Goal: Task Accomplishment & Management: Manage account settings

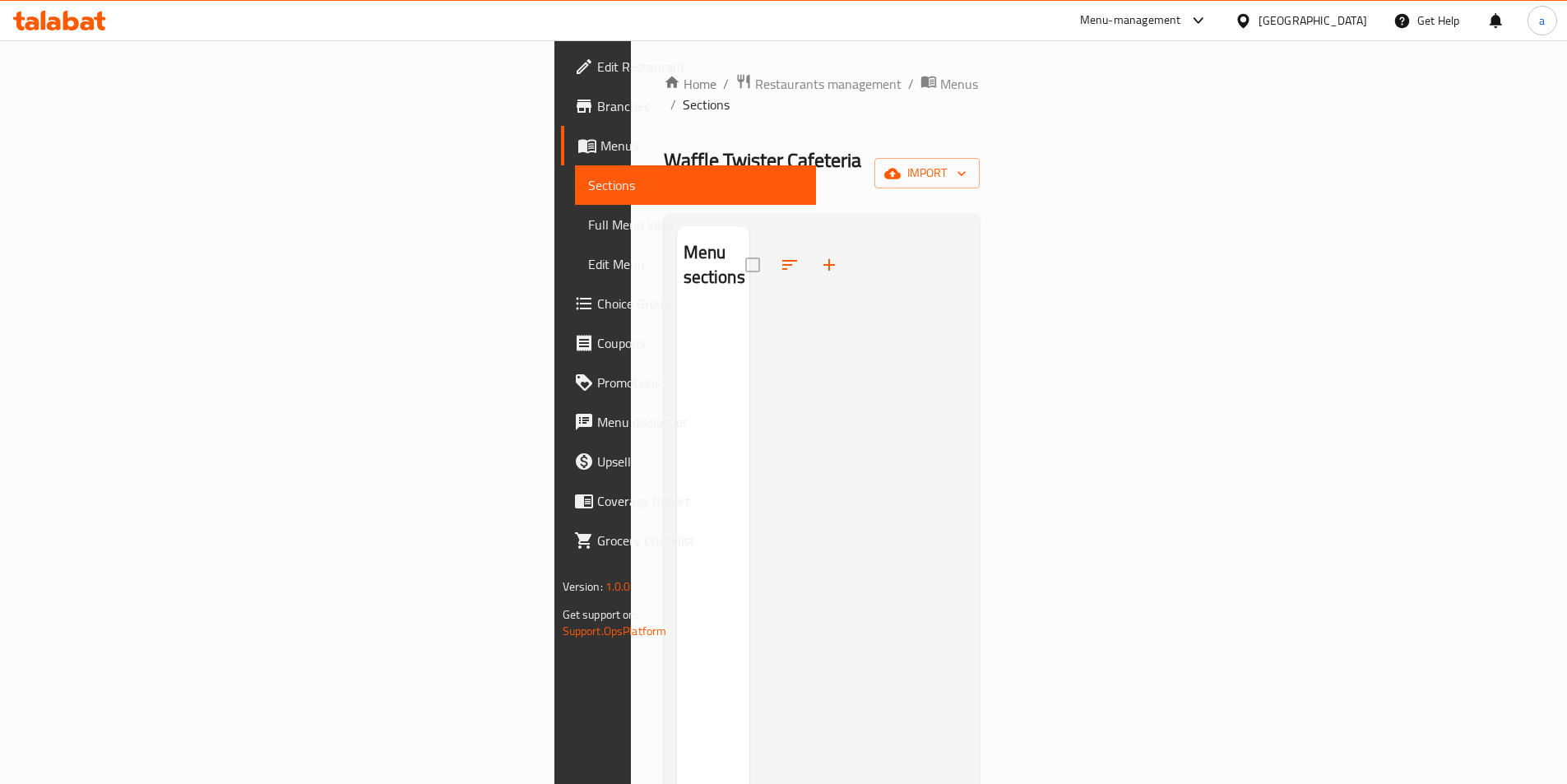
click at [838, 153] on div "Waffle Twister Cafeteria LLC Inactive import" at bounding box center [822, 173] width 316 height 53
click at [979, 158] on button "import" at bounding box center [927, 172] width 106 height 30
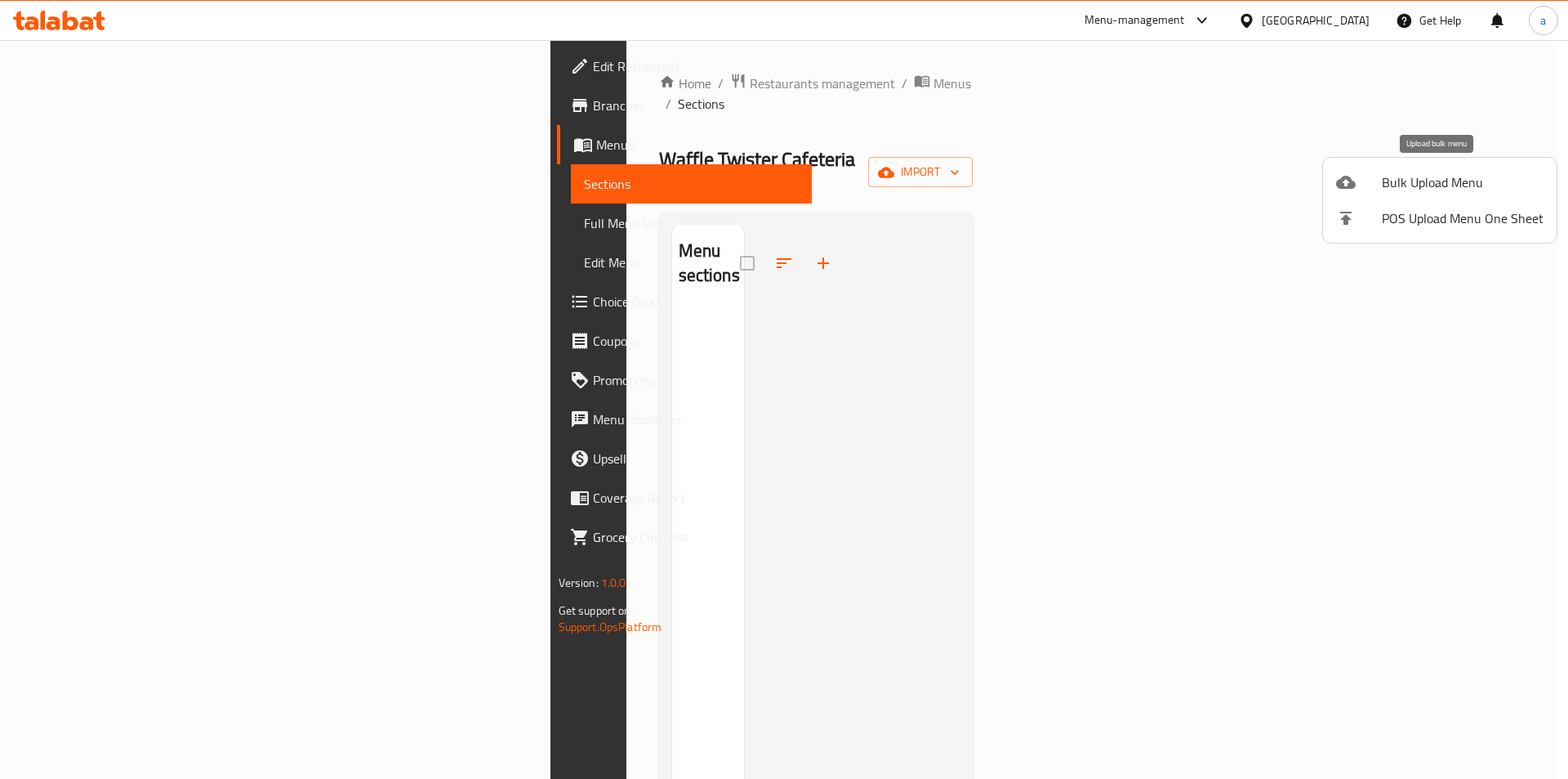
click at [1430, 180] on span "Bulk Upload Menu" at bounding box center [1462, 182] width 161 height 19
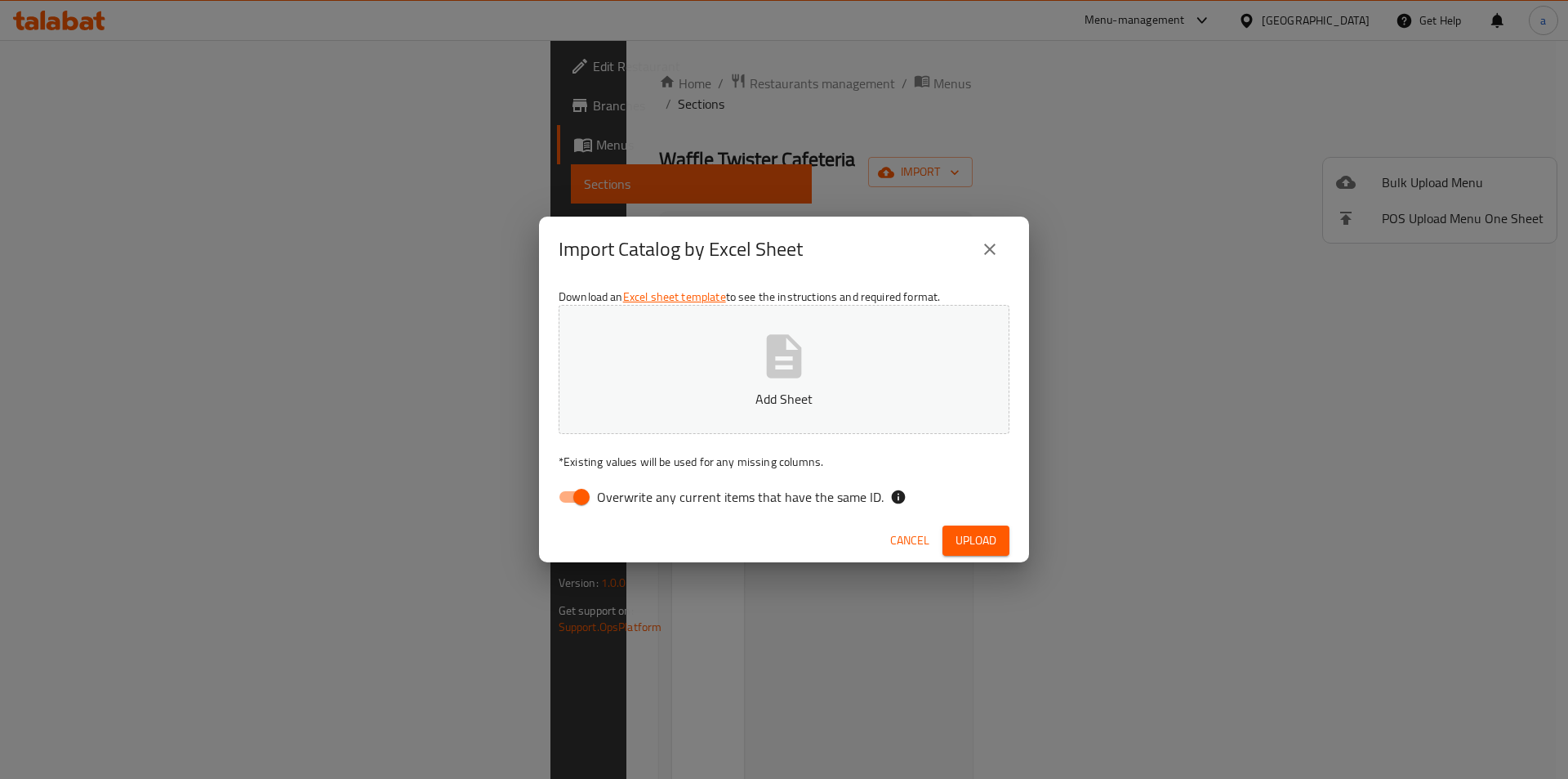
click at [667, 491] on span "Overwrite any current items that have the same ID." at bounding box center [740, 497] width 287 height 19
click at [628, 491] on input "Overwrite any current items that have the same ID." at bounding box center [581, 497] width 93 height 31
checkbox input "false"
click at [967, 536] on span "Upload" at bounding box center [976, 540] width 41 height 20
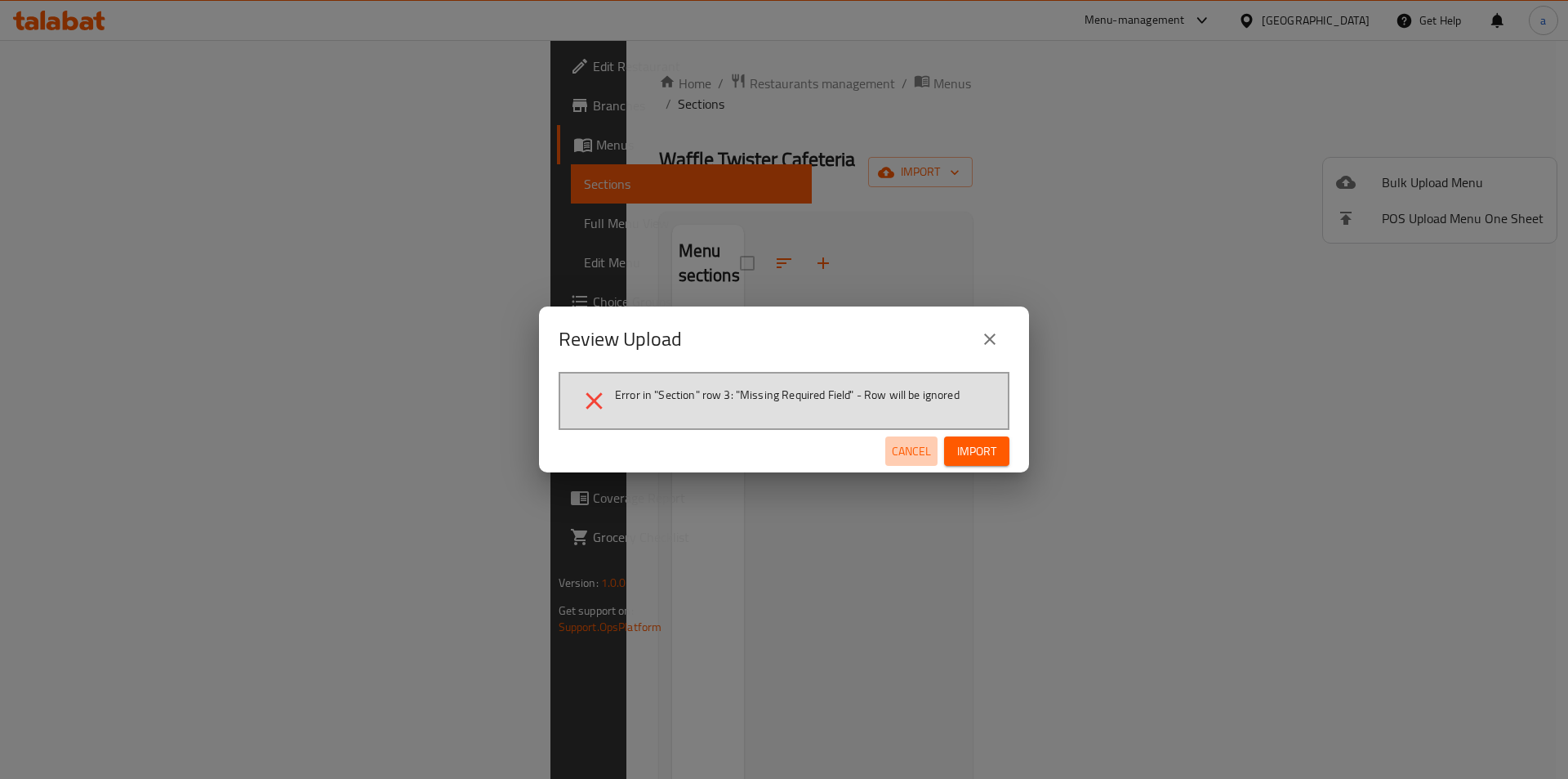
click at [923, 447] on span "Cancel" at bounding box center [911, 451] width 39 height 20
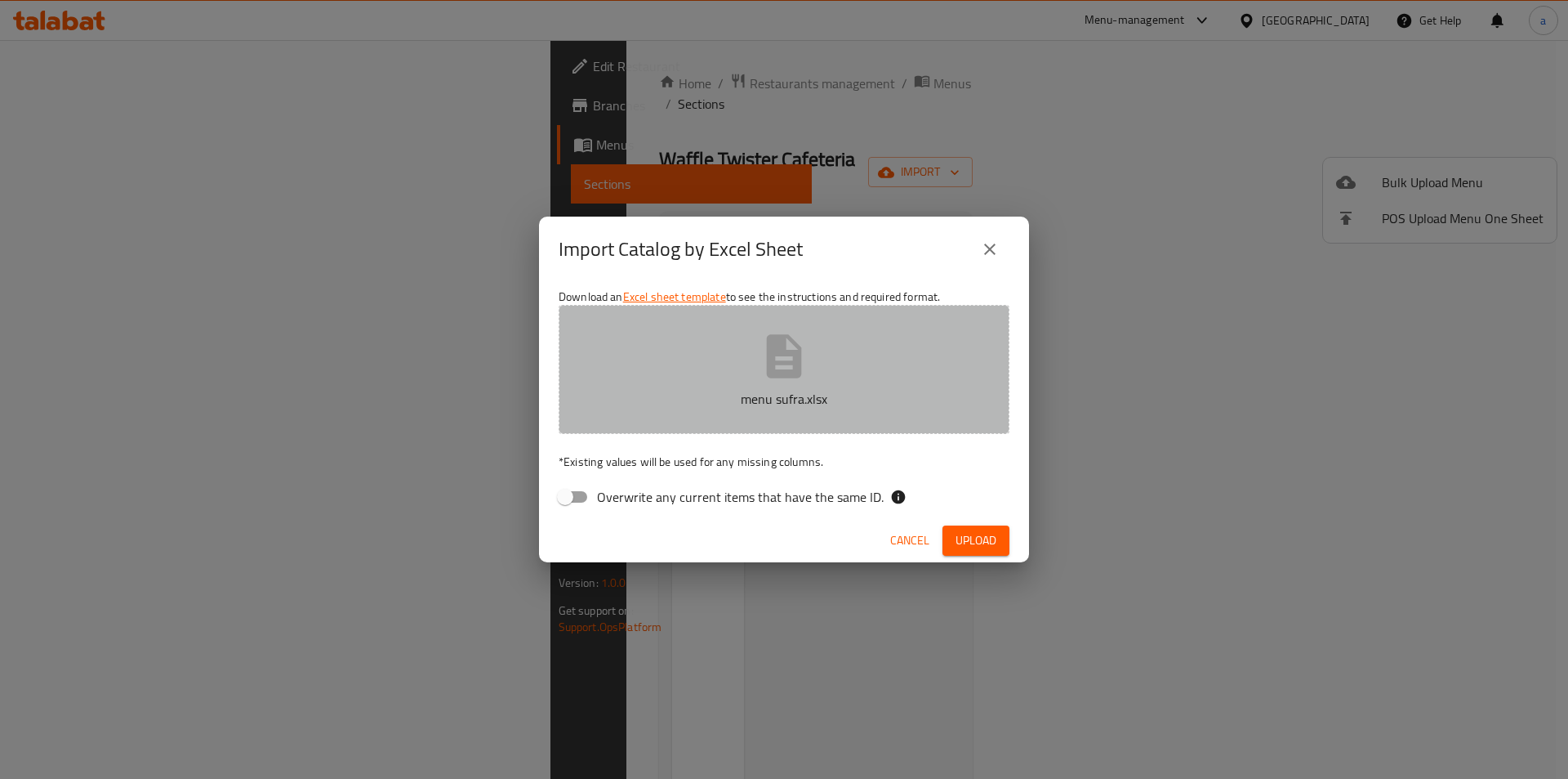
click at [872, 387] on button "menu sufra.xlsx" at bounding box center [784, 369] width 451 height 129
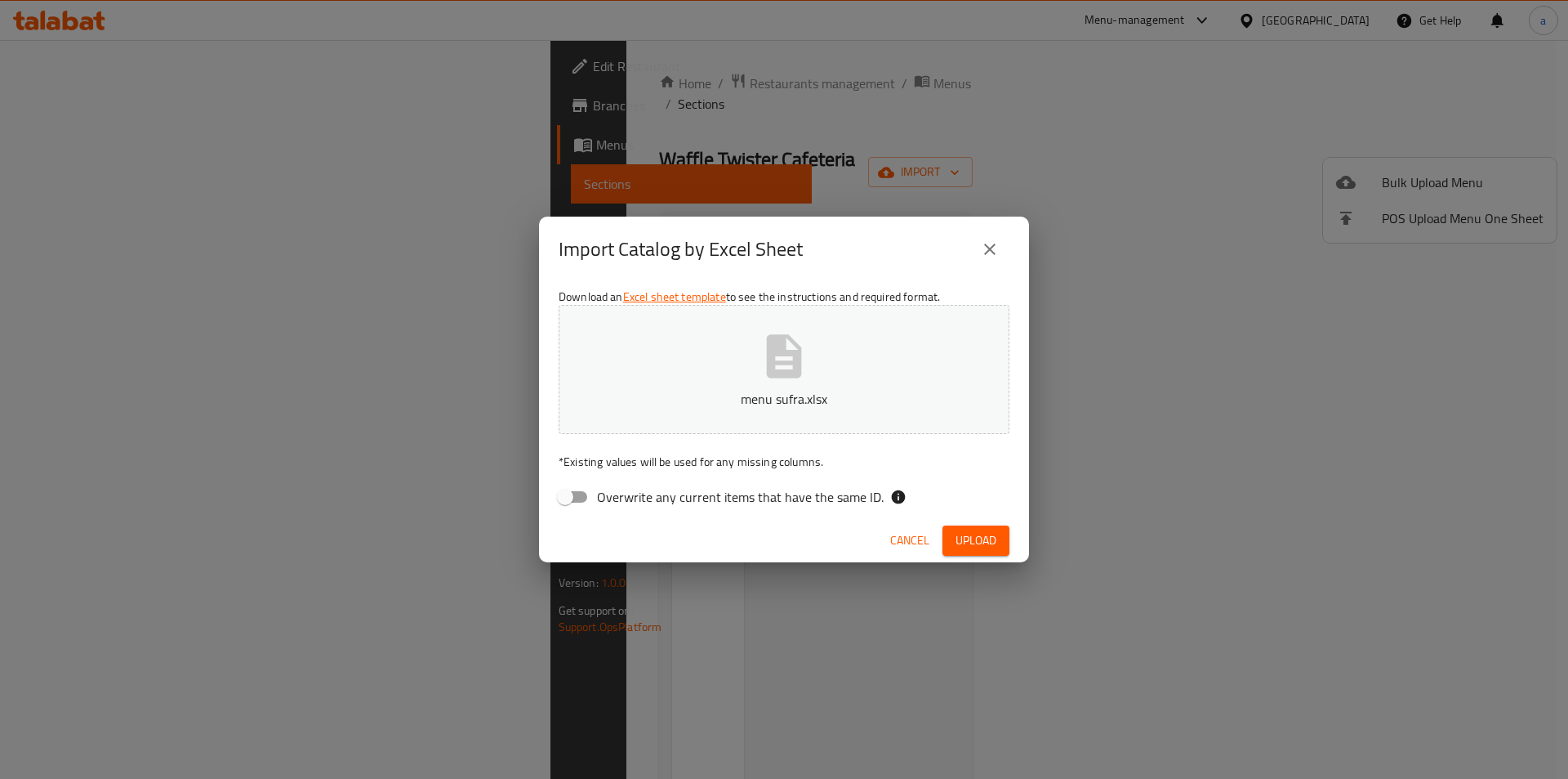
click at [984, 537] on span "Upload" at bounding box center [976, 540] width 41 height 20
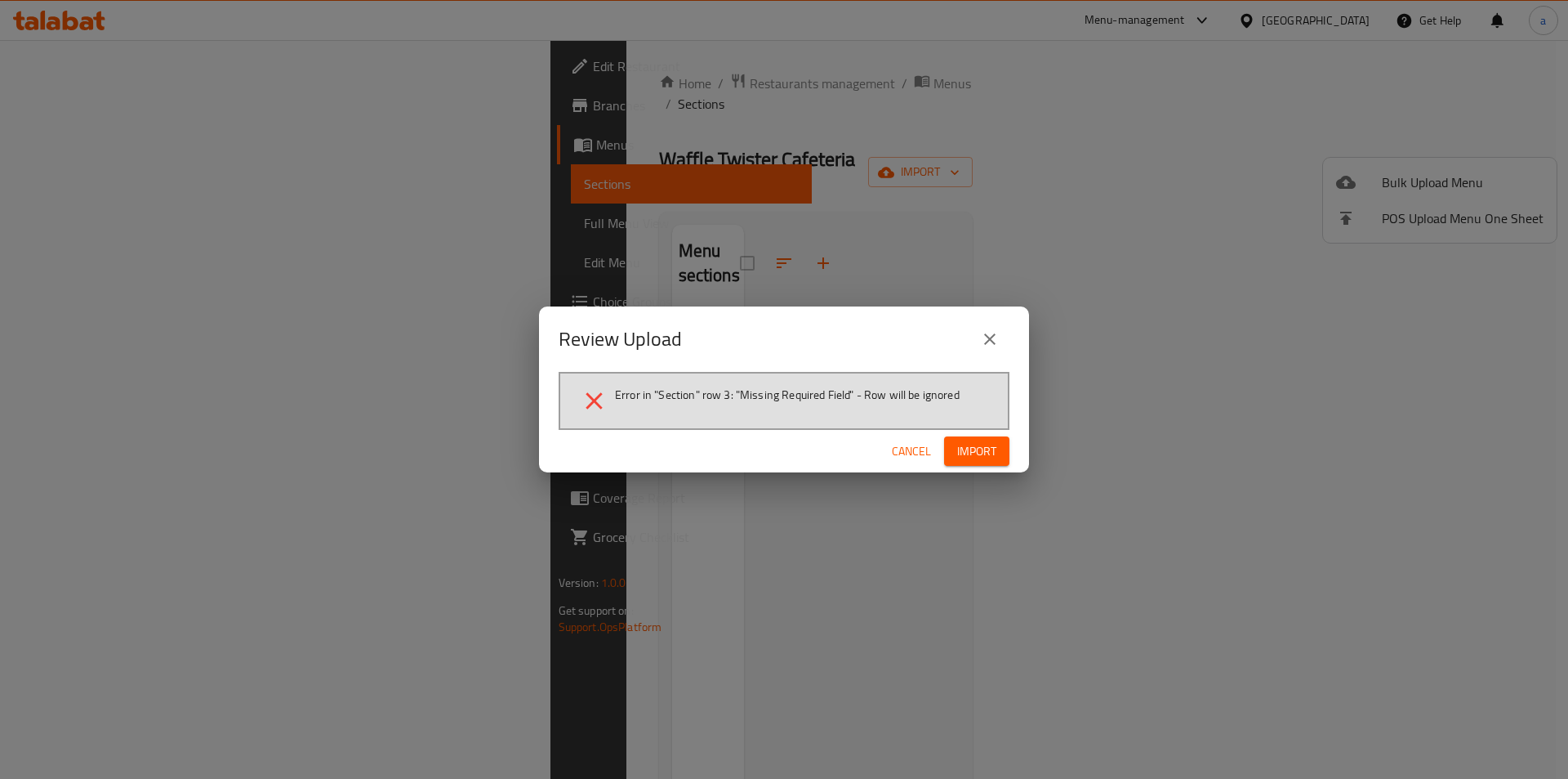
click at [991, 336] on icon "close" at bounding box center [990, 339] width 19 height 19
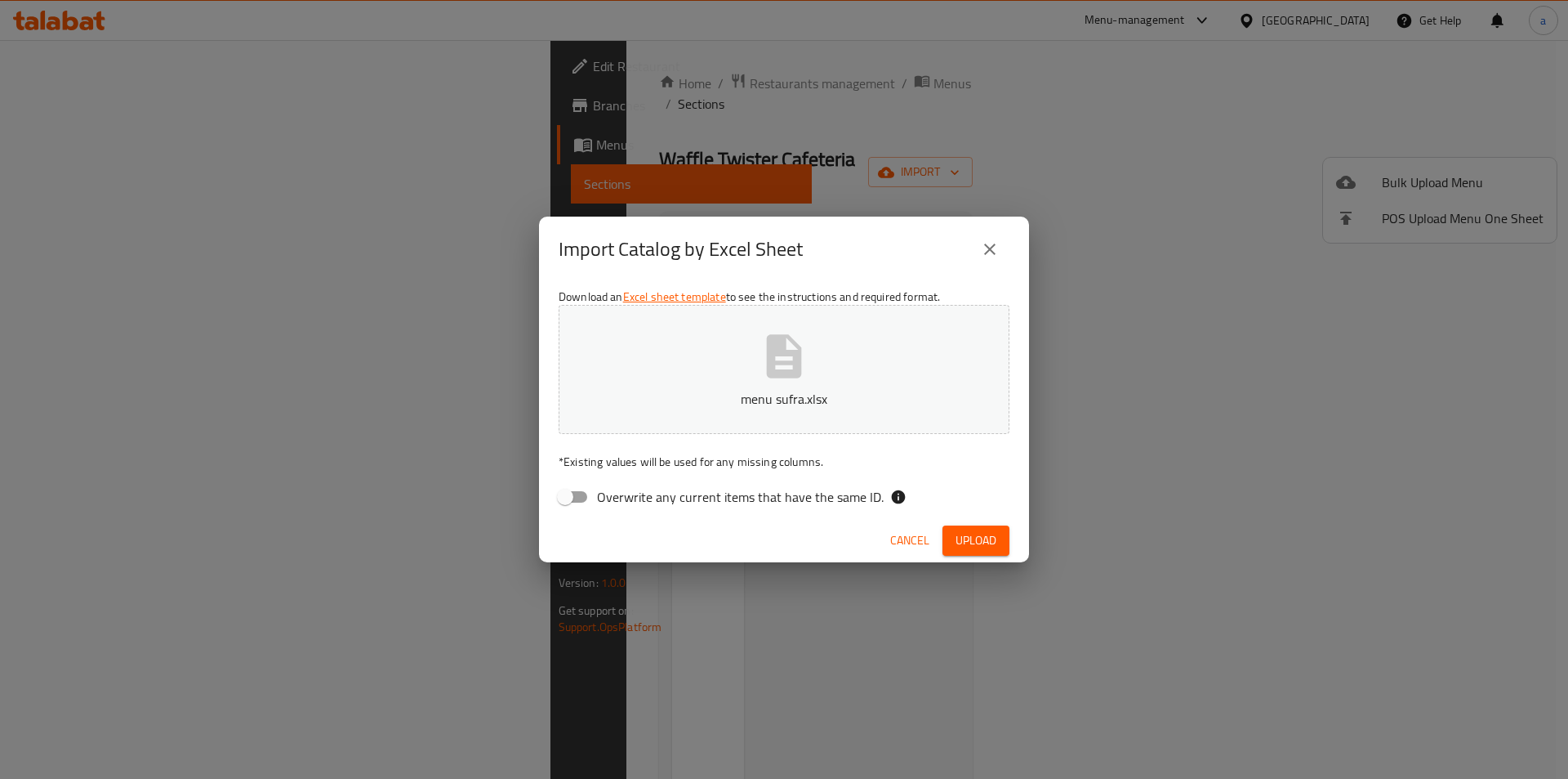
click at [981, 252] on icon "close" at bounding box center [990, 249] width 19 height 19
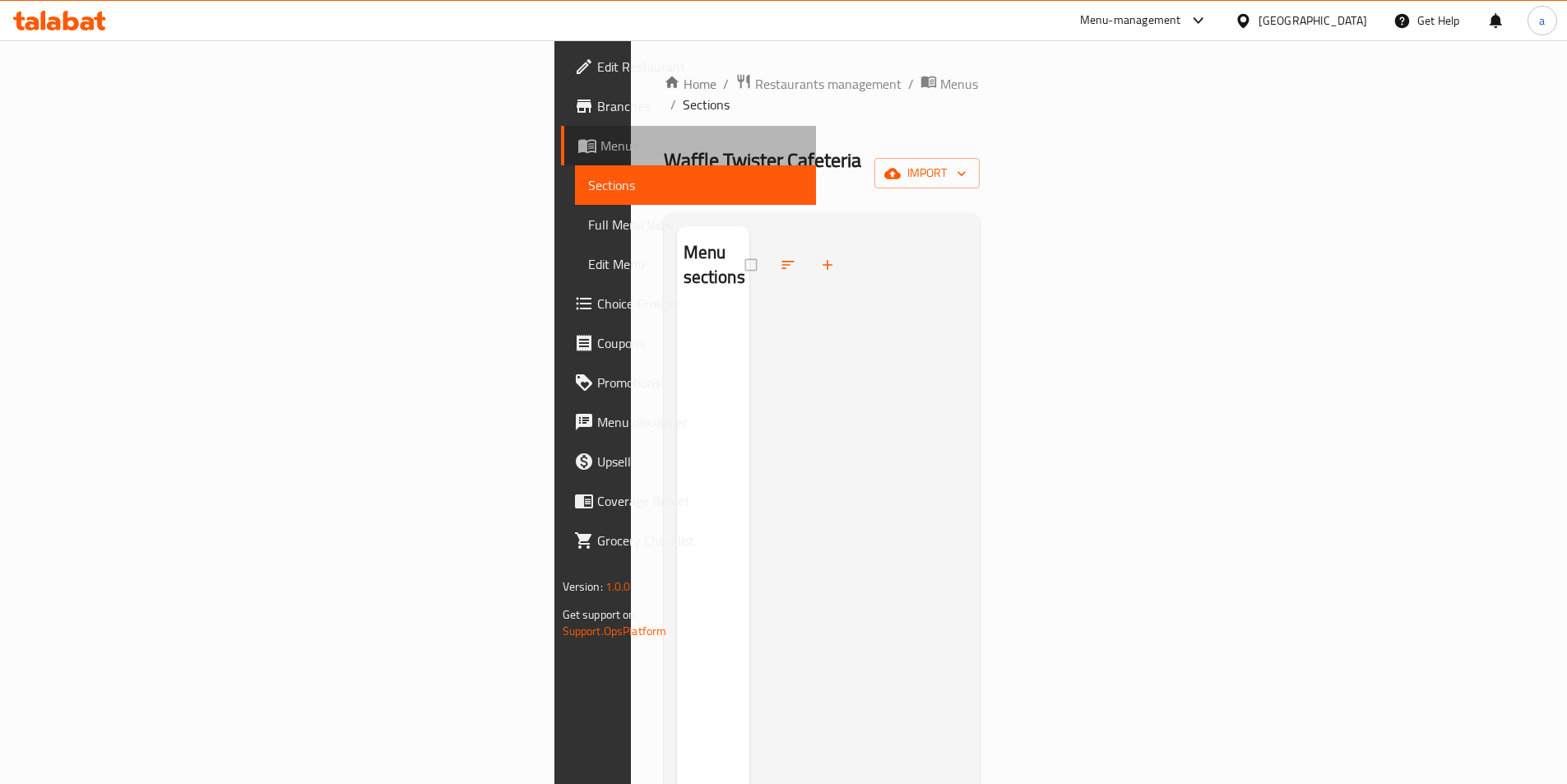
click at [600, 149] on span "Menus" at bounding box center [701, 146] width 203 height 20
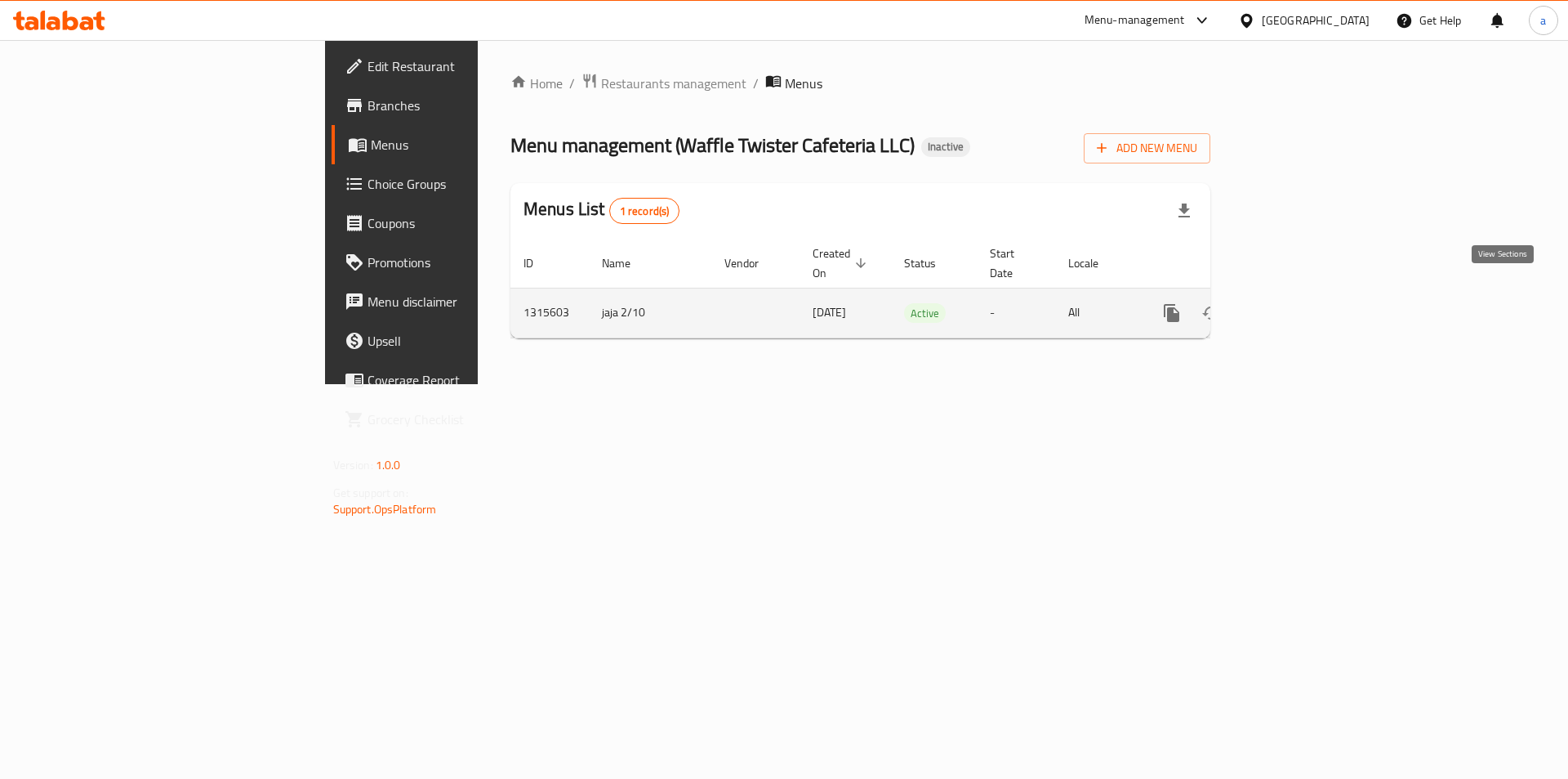
click at [1300, 303] on icon "enhanced table" at bounding box center [1289, 313] width 19 height 19
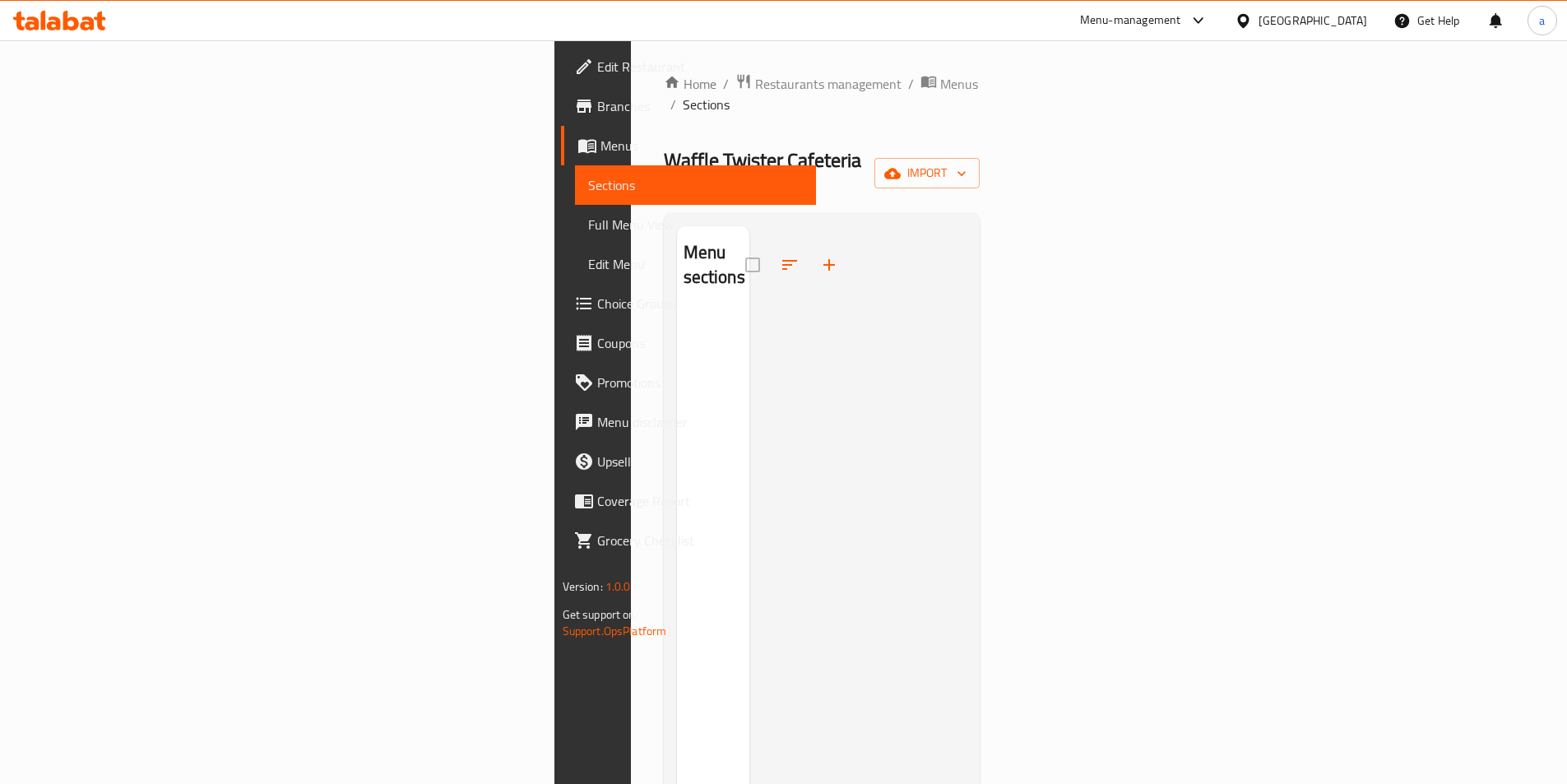
click at [980, 161] on div "Home / Restaurants management / Menus / Sections Waffle Twister Cafeteria LLC I…" at bounding box center [822, 548] width 316 height 949
click at [967, 162] on span "import" at bounding box center [926, 172] width 79 height 21
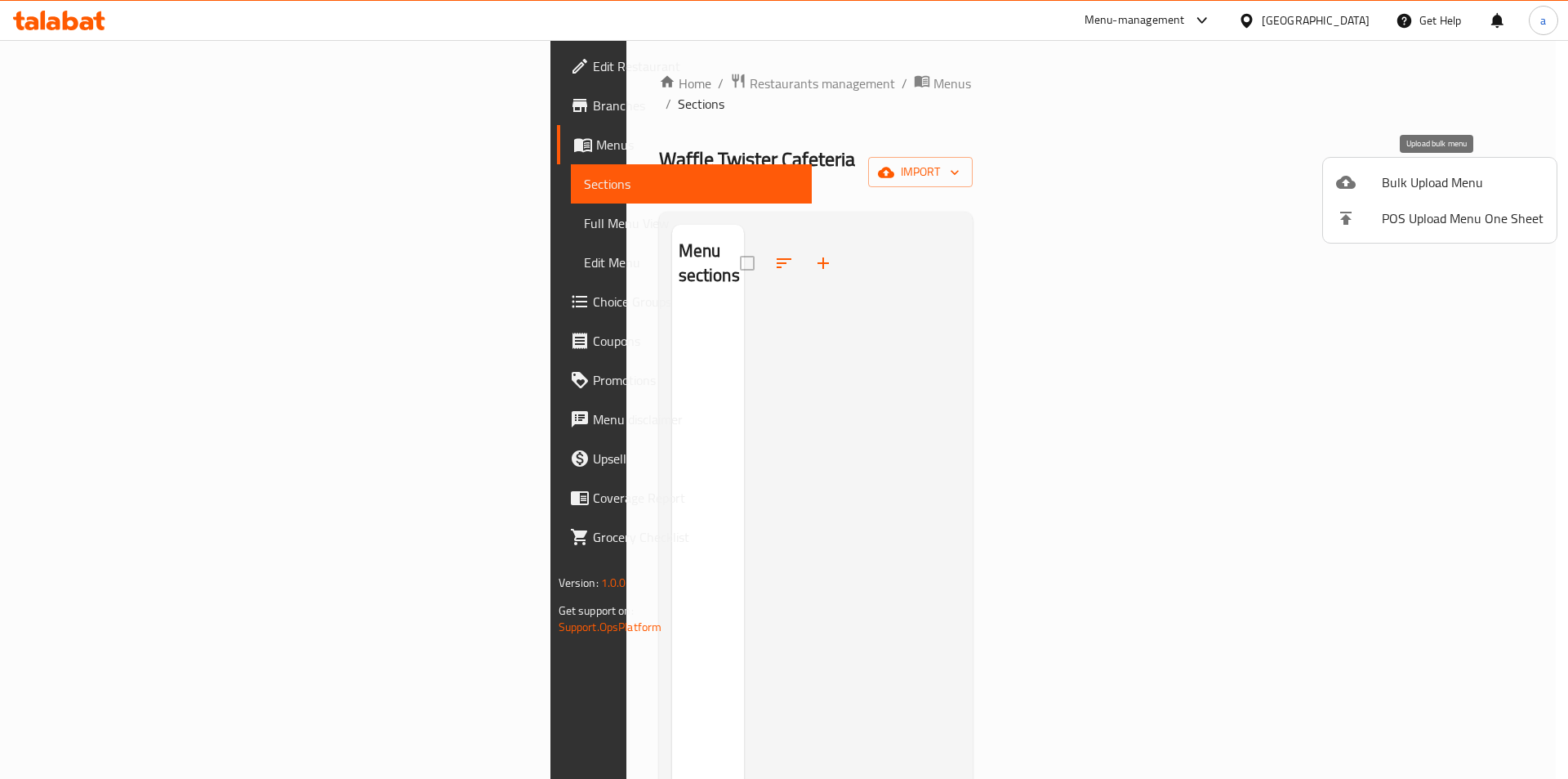
click at [1361, 185] on div at bounding box center [1358, 182] width 46 height 19
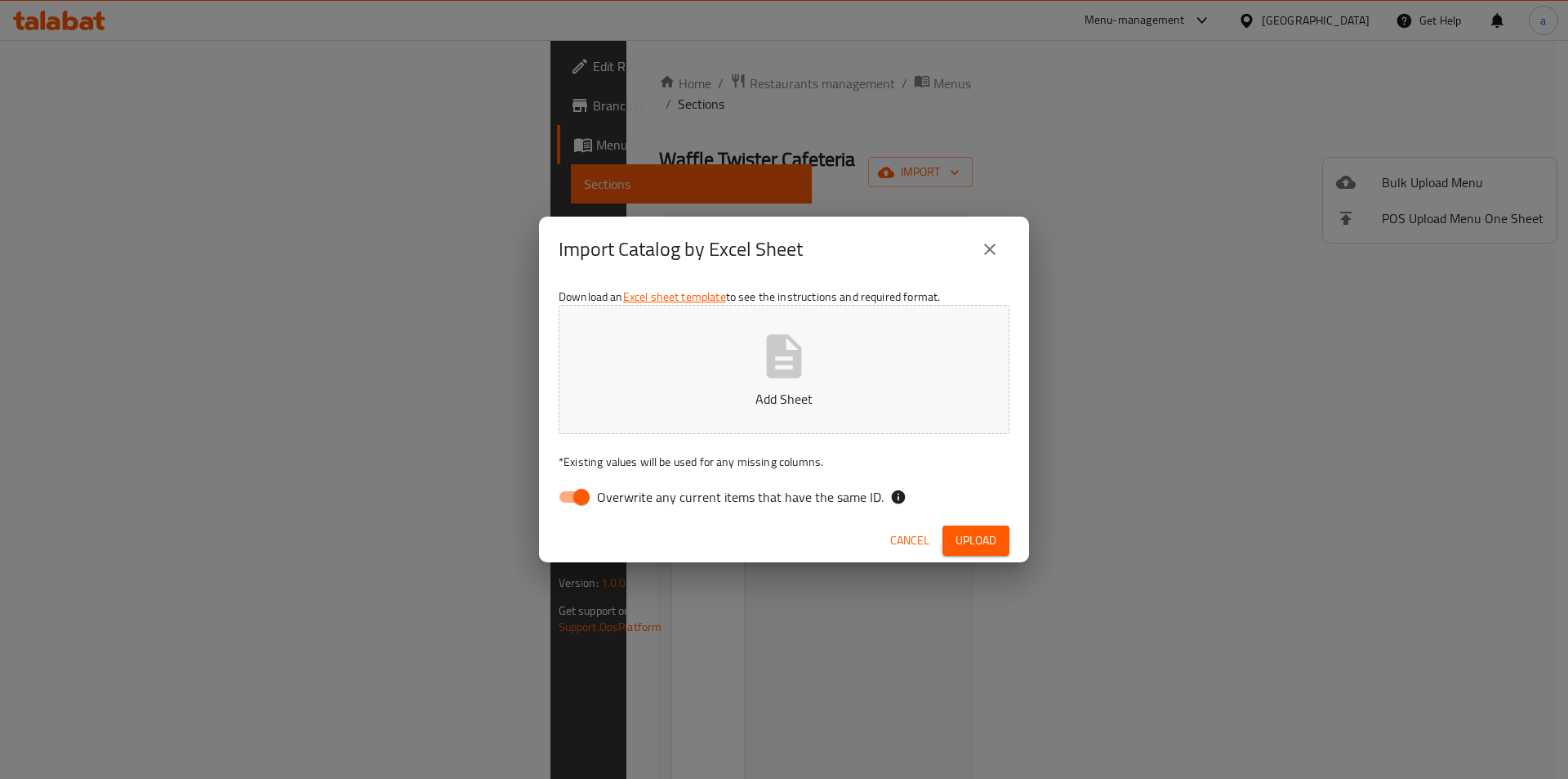
click at [664, 375] on button "Add Sheet" at bounding box center [784, 369] width 451 height 129
click at [578, 488] on input "Overwrite any current items that have the same ID." at bounding box center [581, 497] width 93 height 31
checkbox input "false"
click at [1007, 542] on button "Upload" at bounding box center [975, 540] width 67 height 30
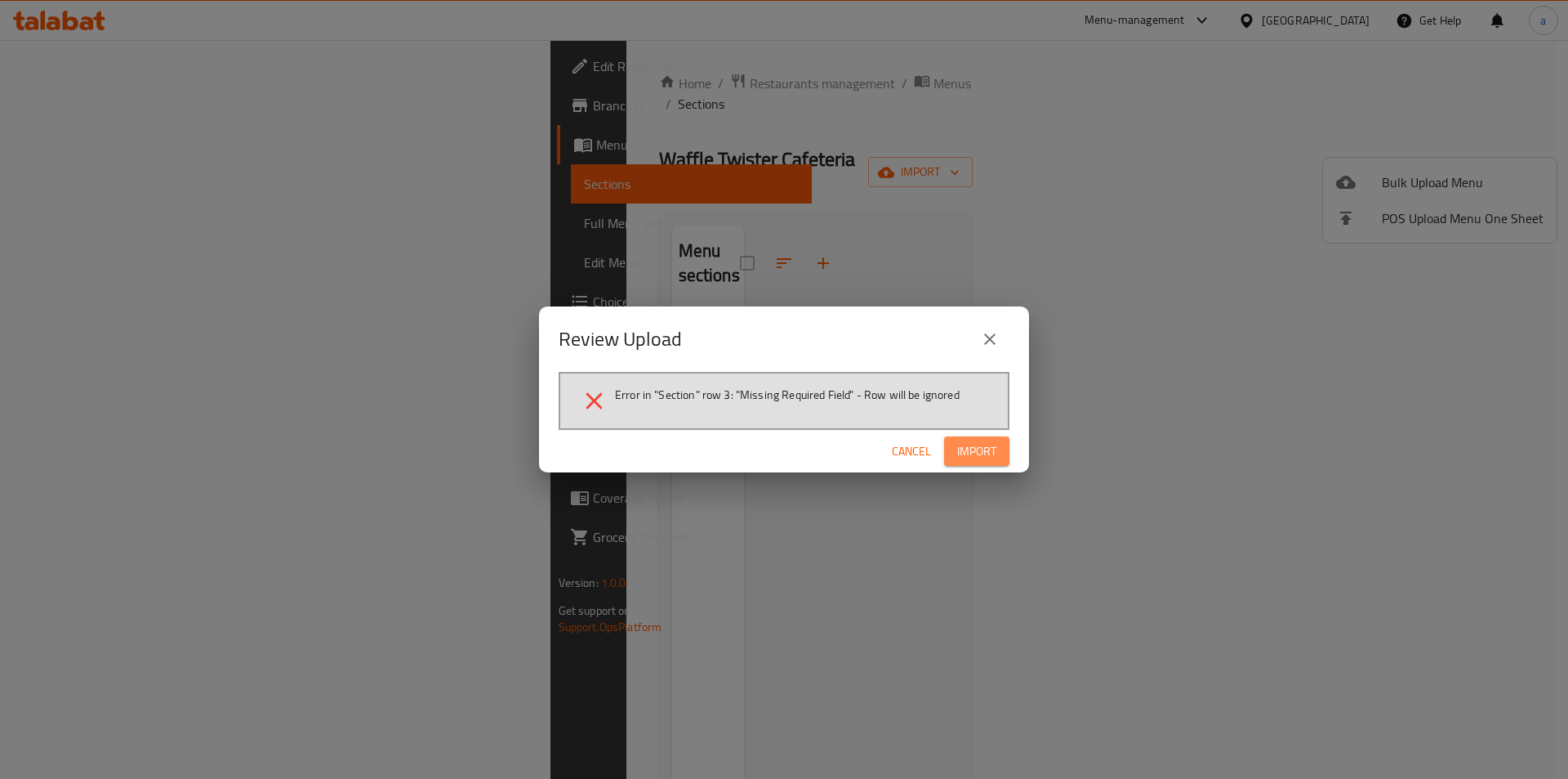
click at [967, 457] on span "Import" at bounding box center [977, 451] width 39 height 20
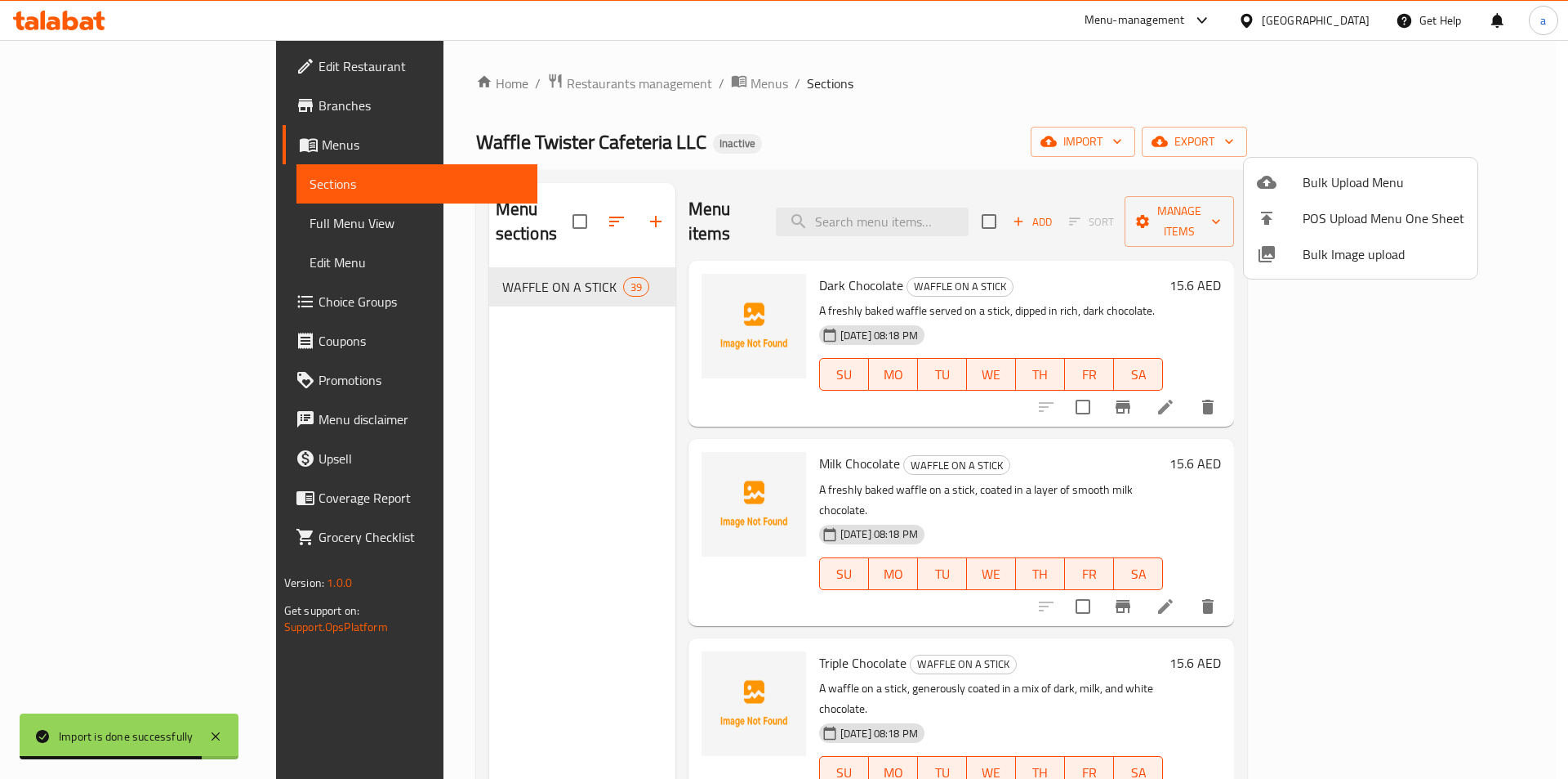
click at [742, 180] on div at bounding box center [784, 389] width 1568 height 779
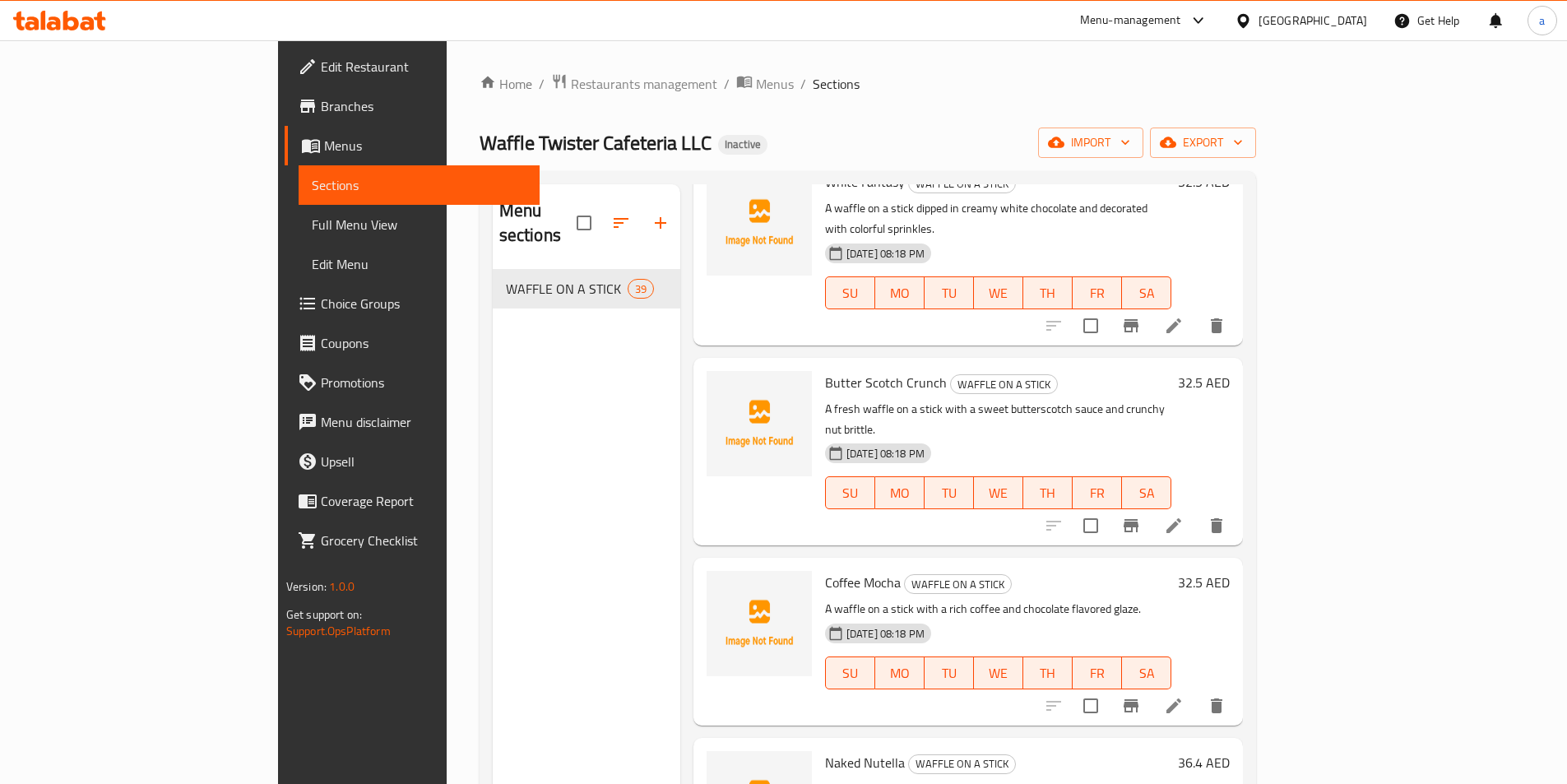
scroll to position [4029, 0]
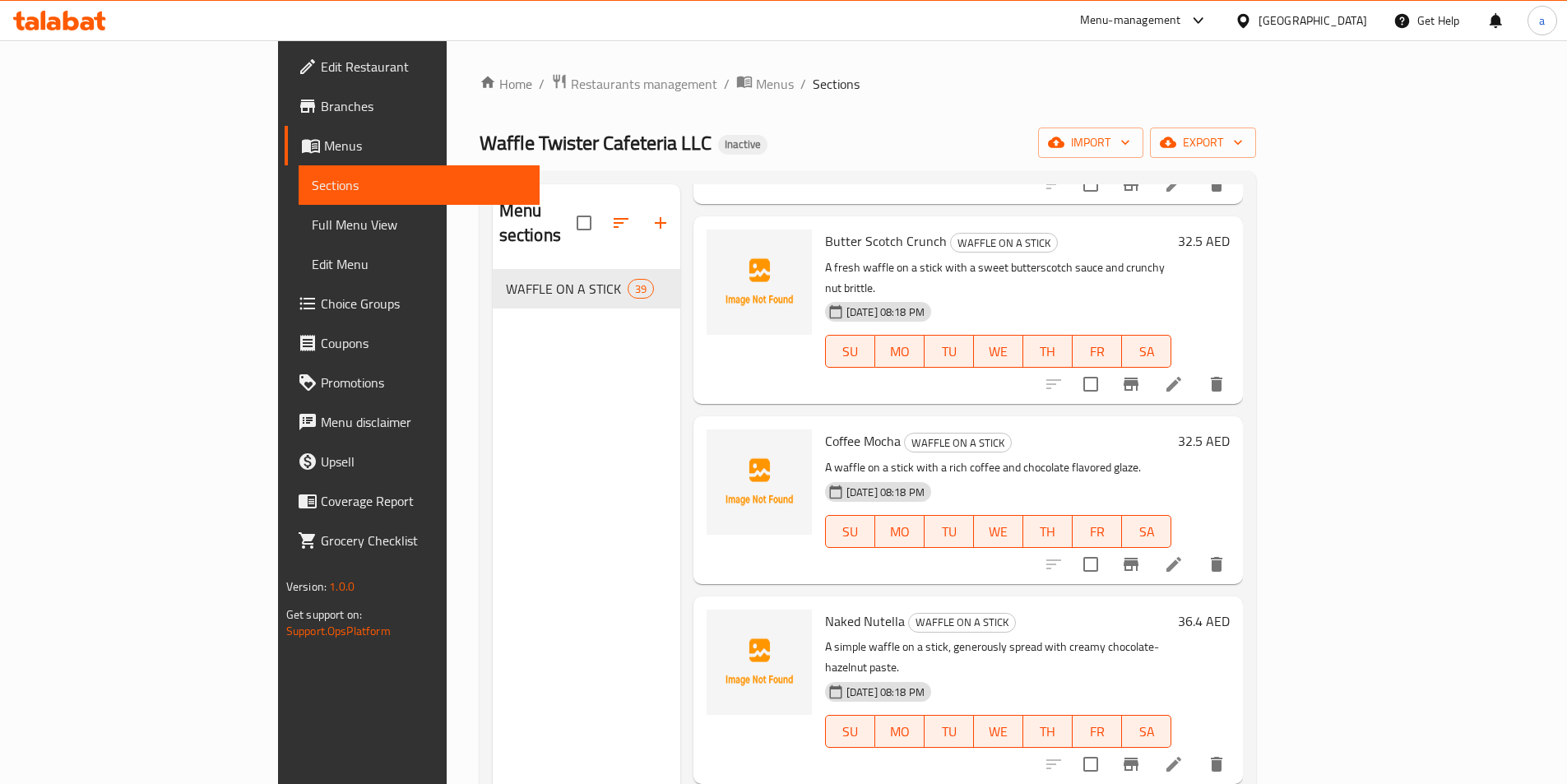
click at [311, 217] on span "Full Menu View" at bounding box center [418, 224] width 214 height 20
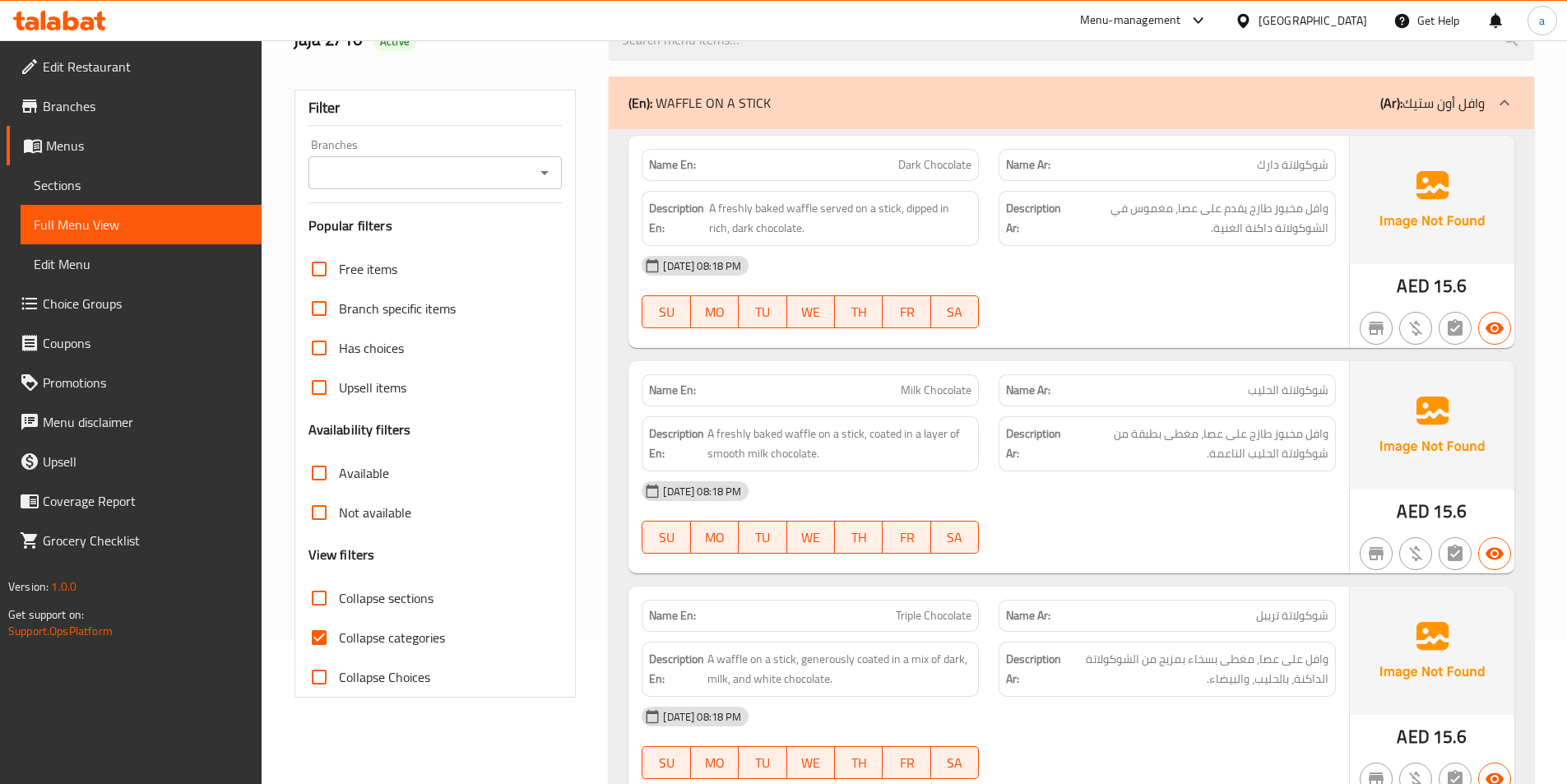
scroll to position [329, 0]
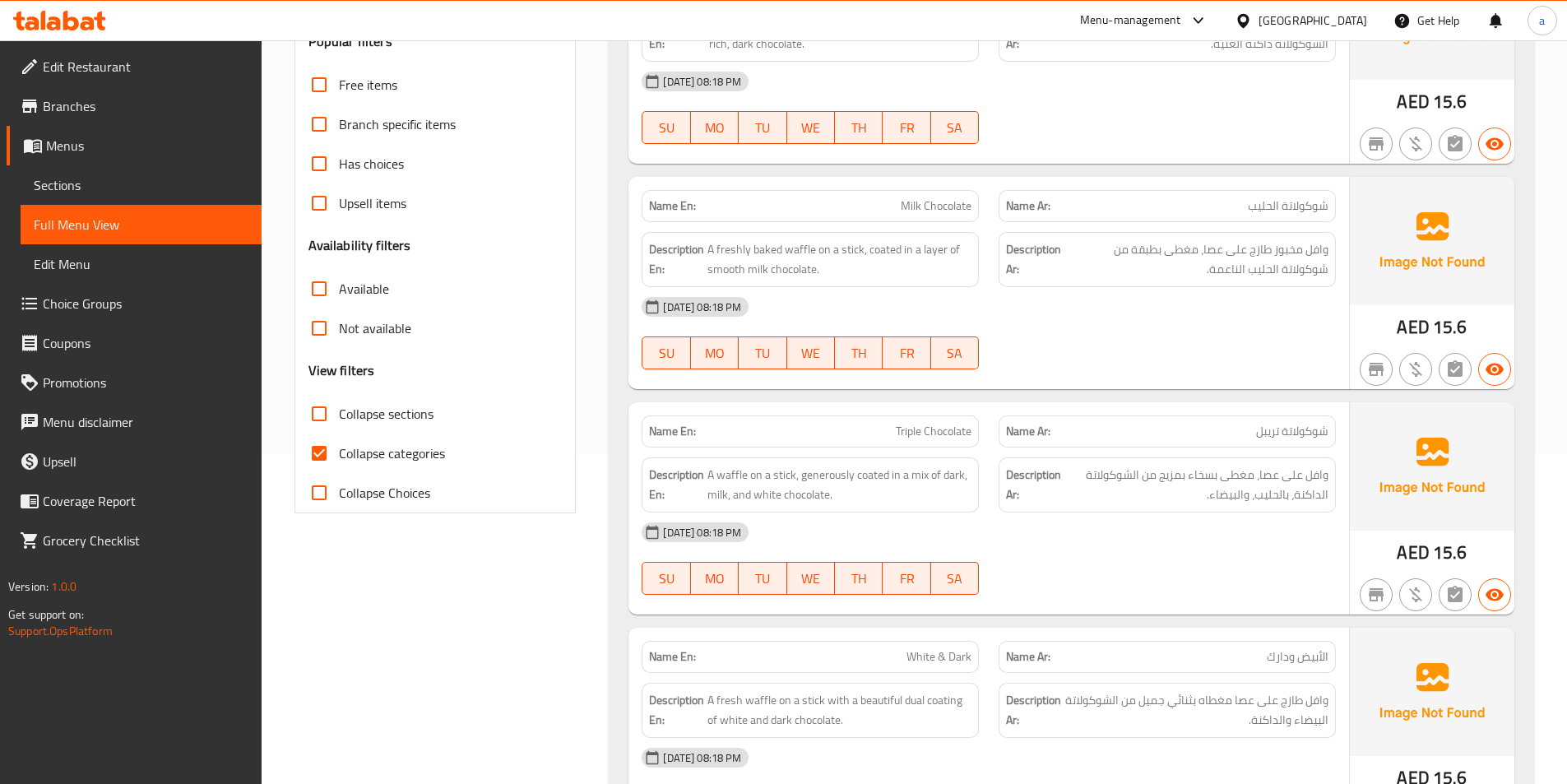
click at [380, 450] on span "Collapse categories" at bounding box center [392, 453] width 106 height 20
click at [339, 450] on input "Collapse categories" at bounding box center [319, 453] width 39 height 39
checkbox input "false"
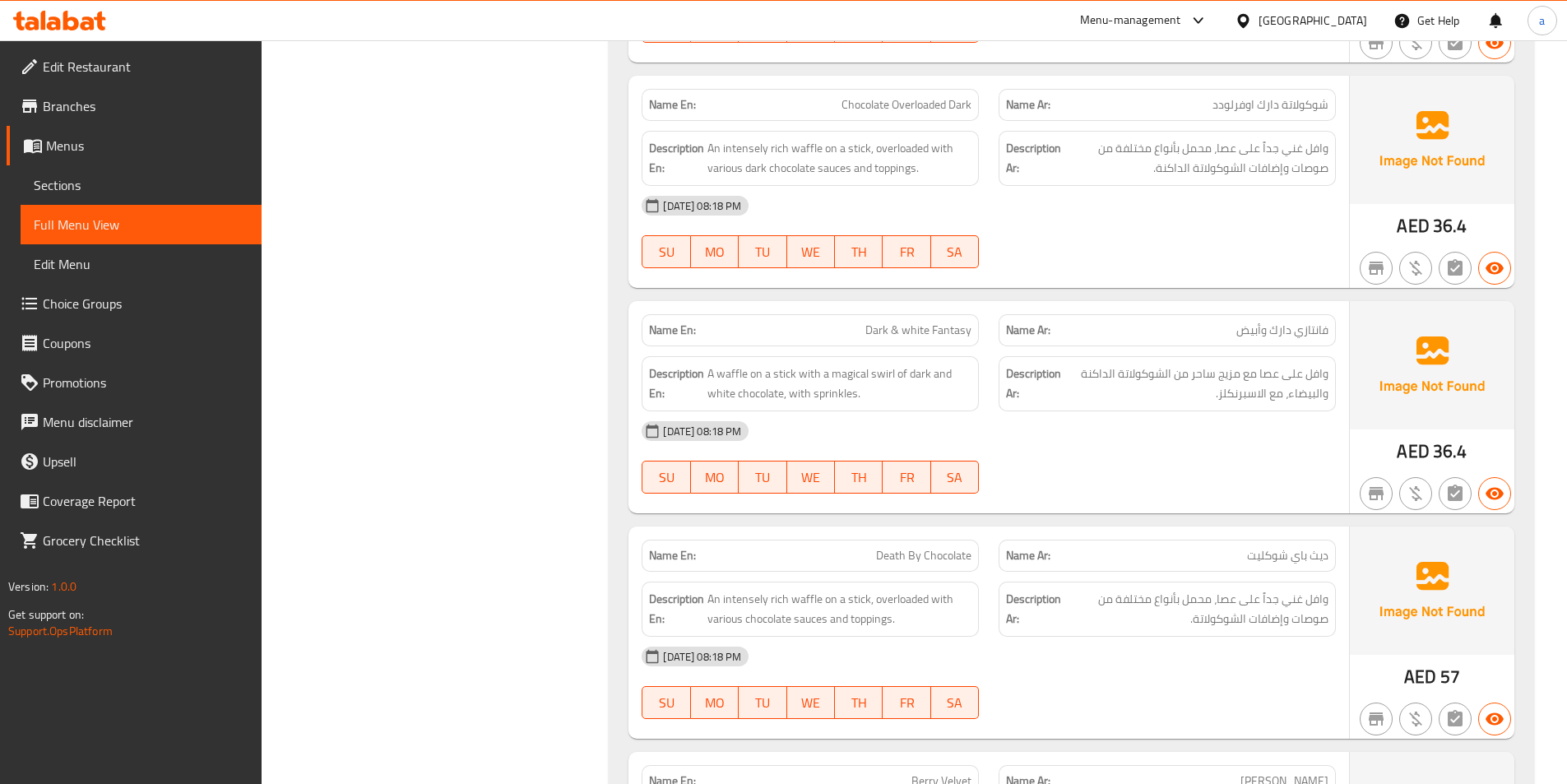
scroll to position [6691, 0]
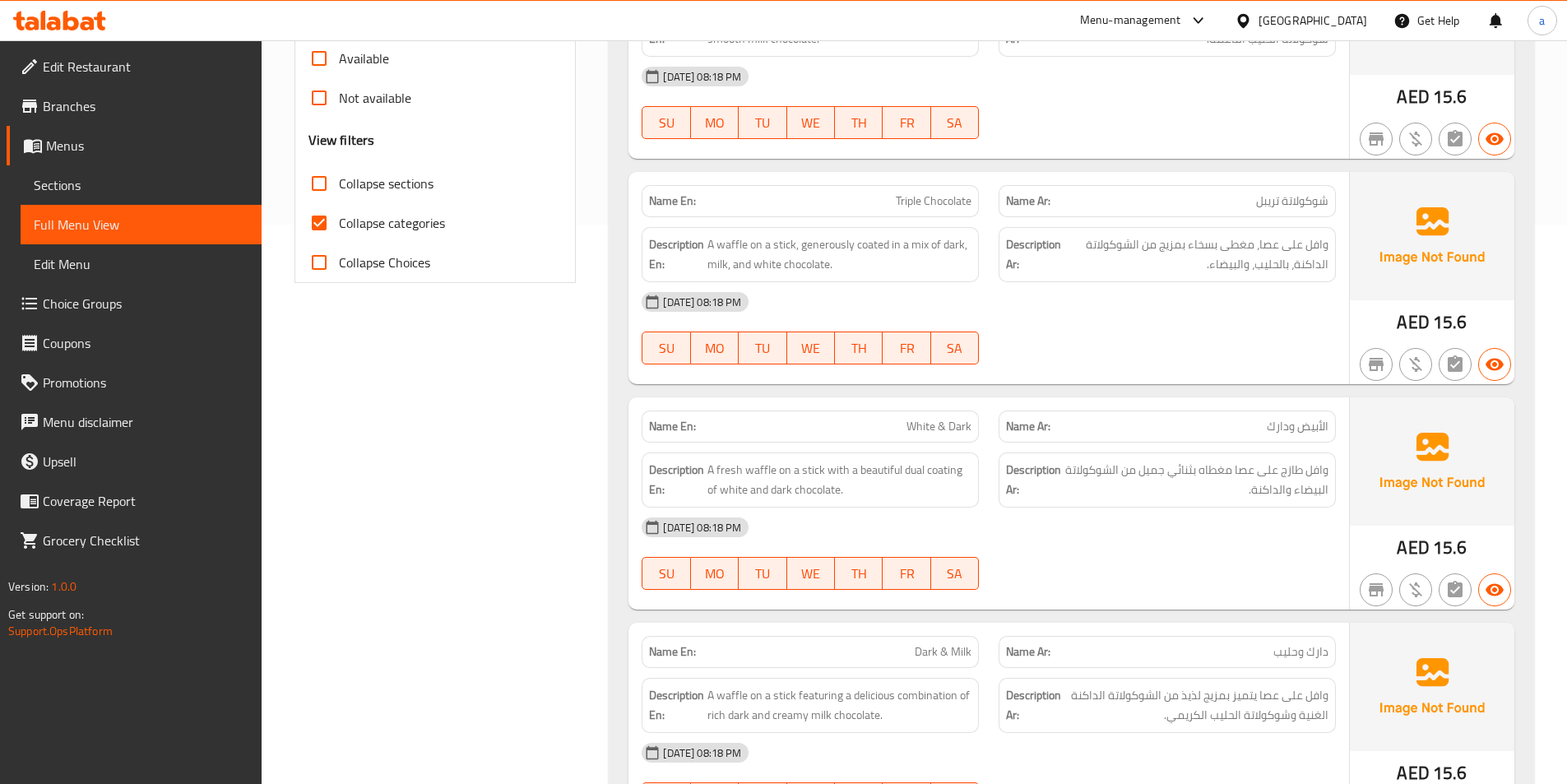
scroll to position [411, 0]
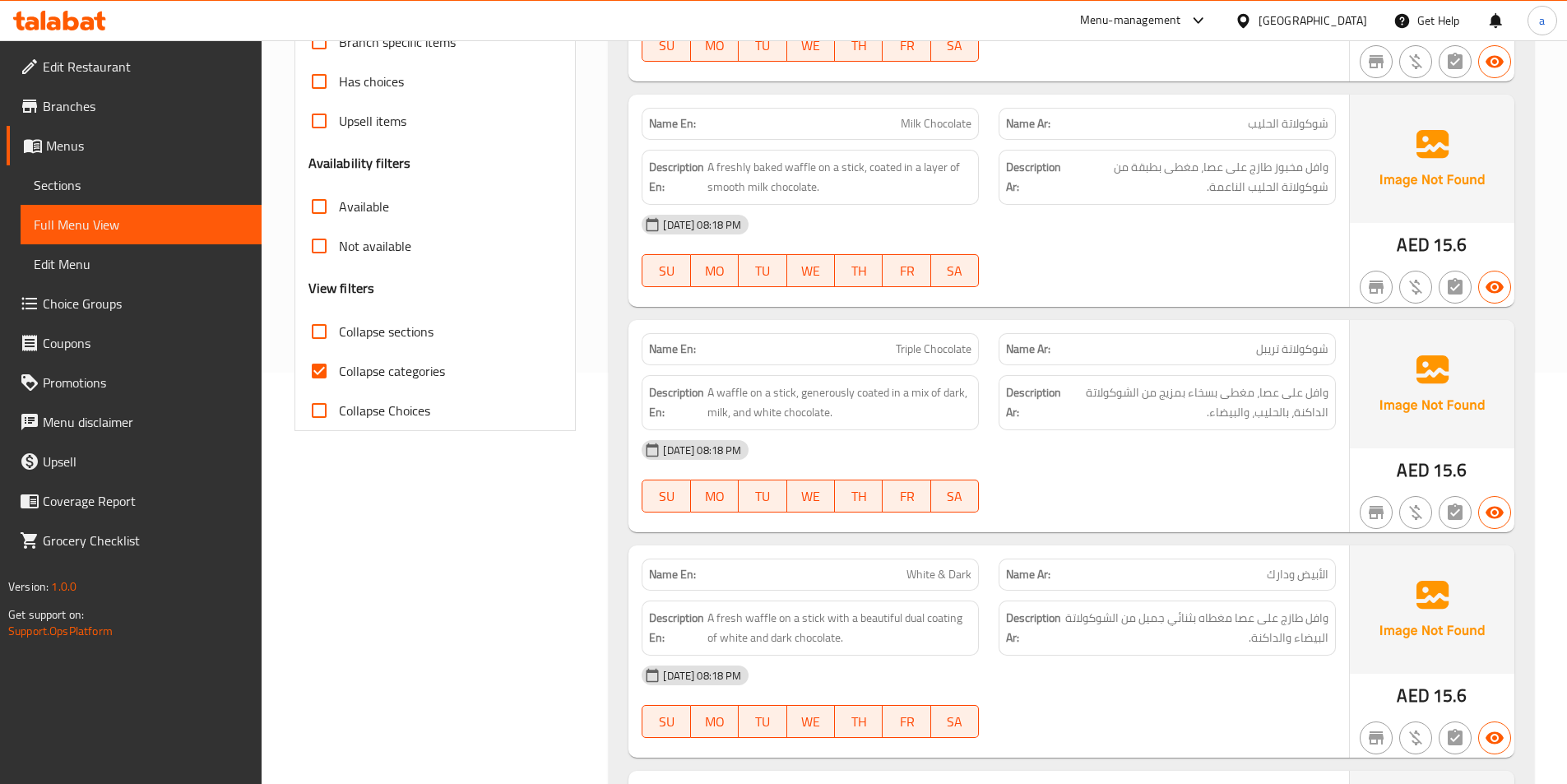
click at [105, 172] on link "Sections" at bounding box center [141, 185] width 241 height 39
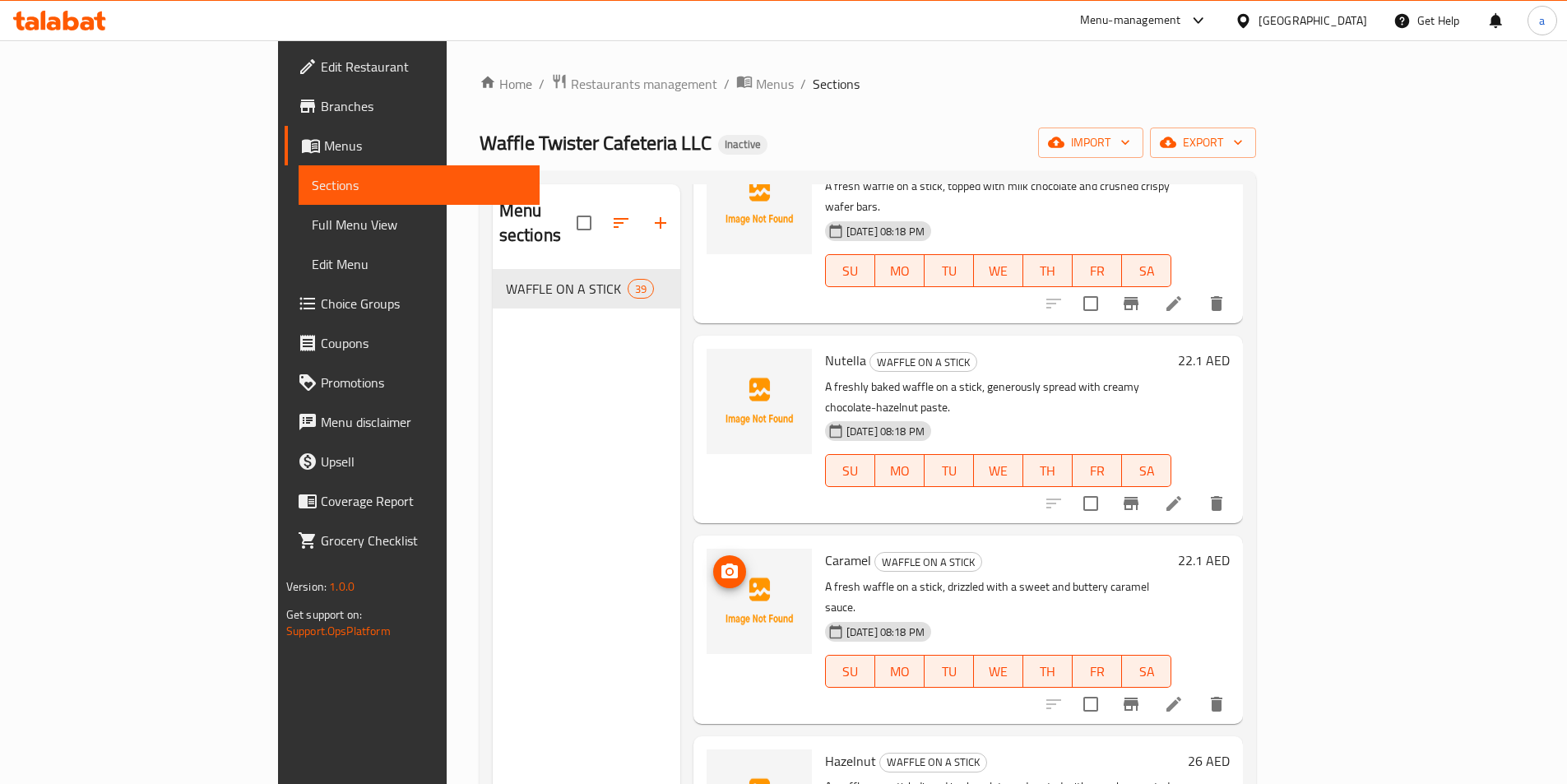
scroll to position [1727, 0]
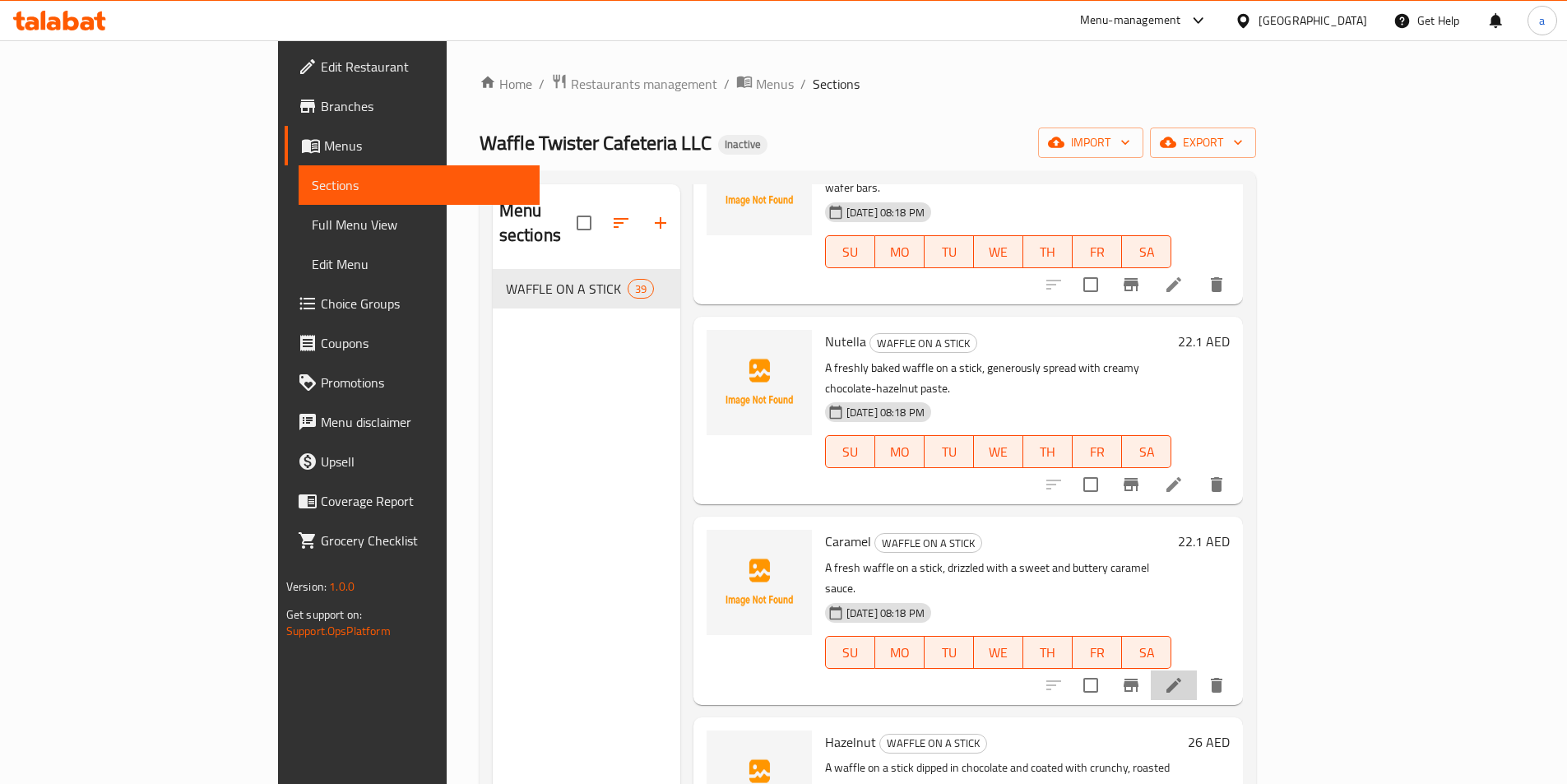
click at [1197, 670] on li at bounding box center [1173, 685] width 46 height 29
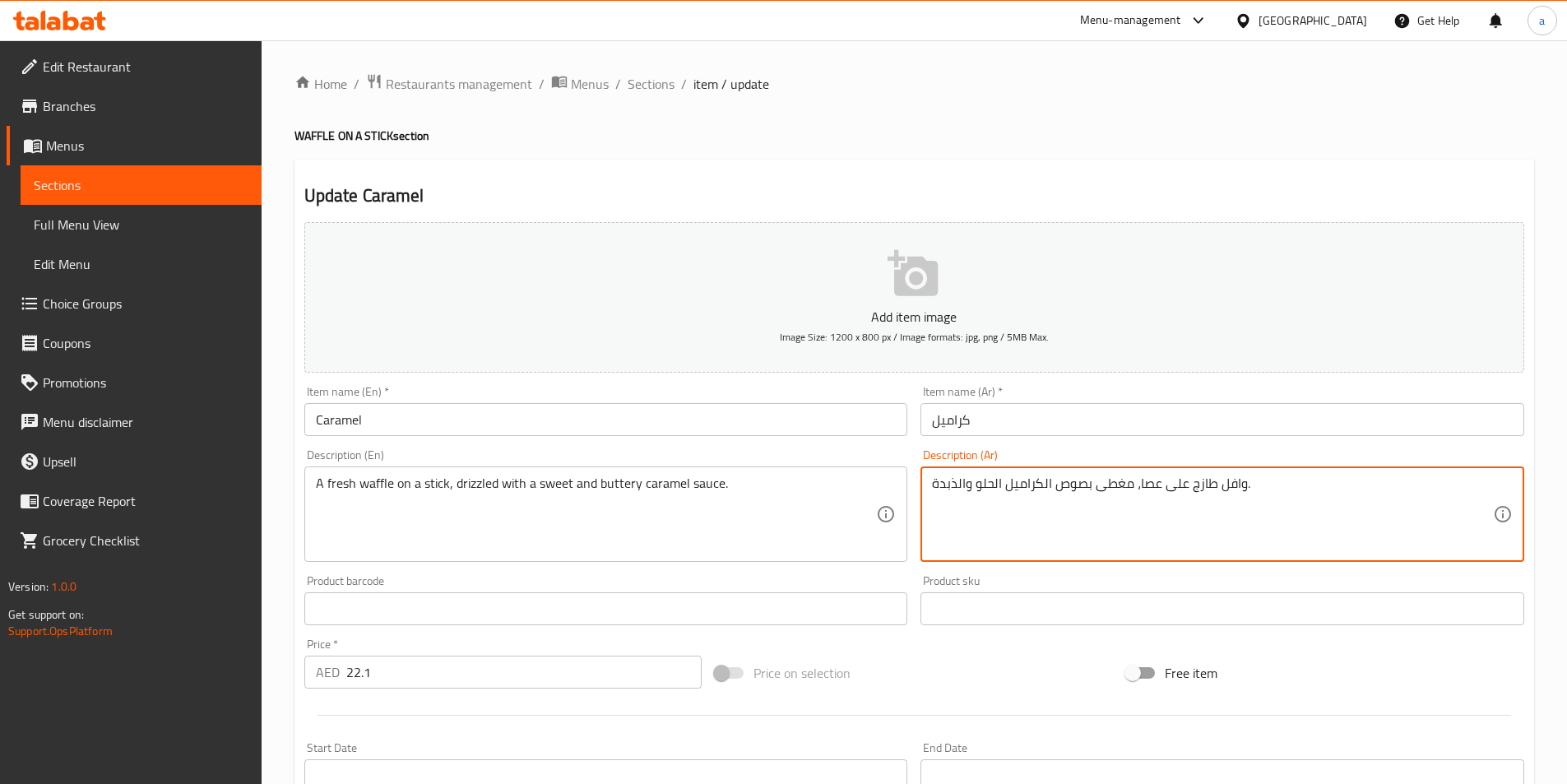
drag, startPoint x: 936, startPoint y: 485, endPoint x: 973, endPoint y: 493, distance: 37.9
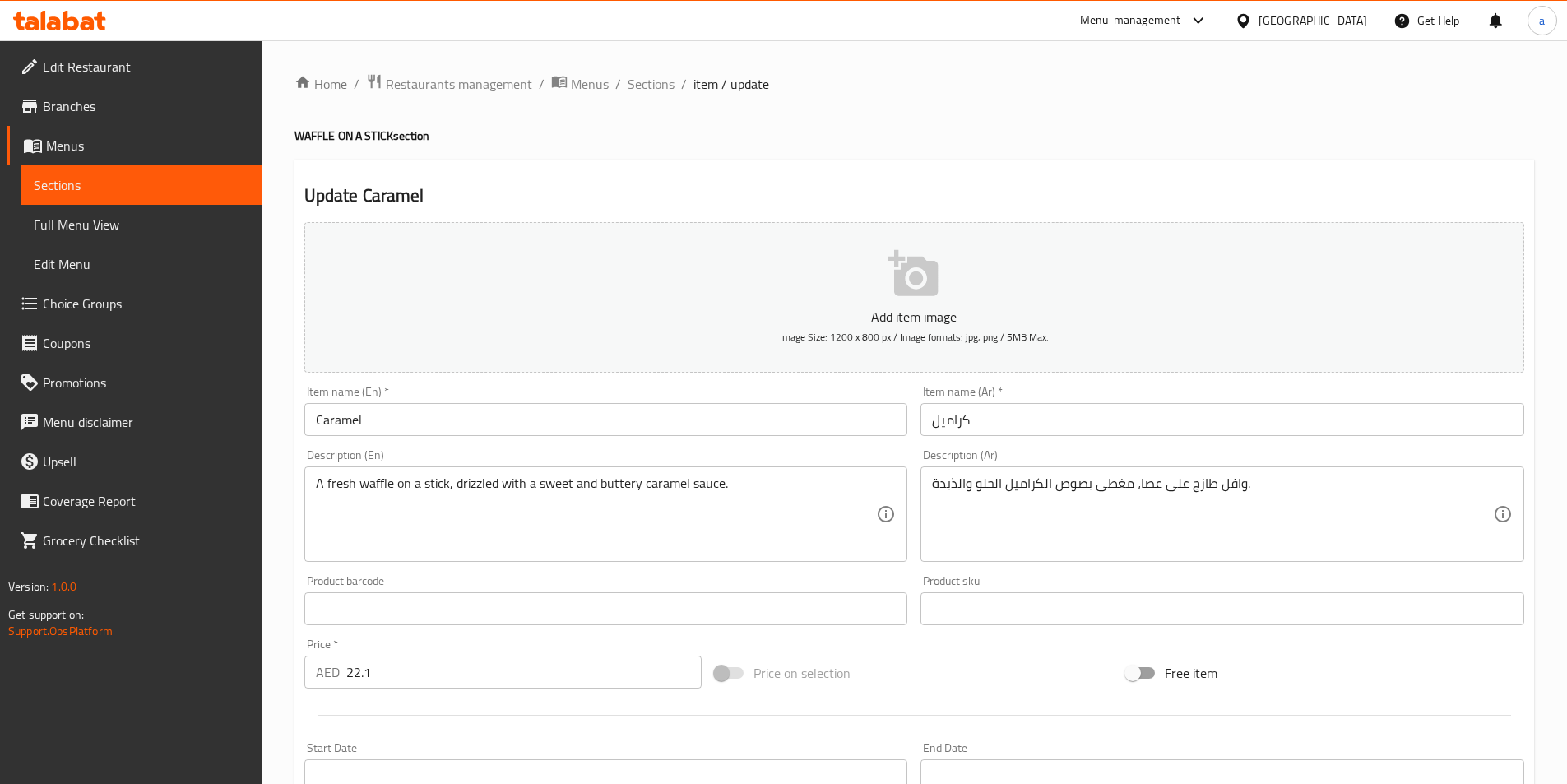
click at [924, 484] on div "وافل طازج على عصا، مغطى بصوص الكراميل الحلو والذبدة. Description (Ar)" at bounding box center [1222, 513] width 604 height 95
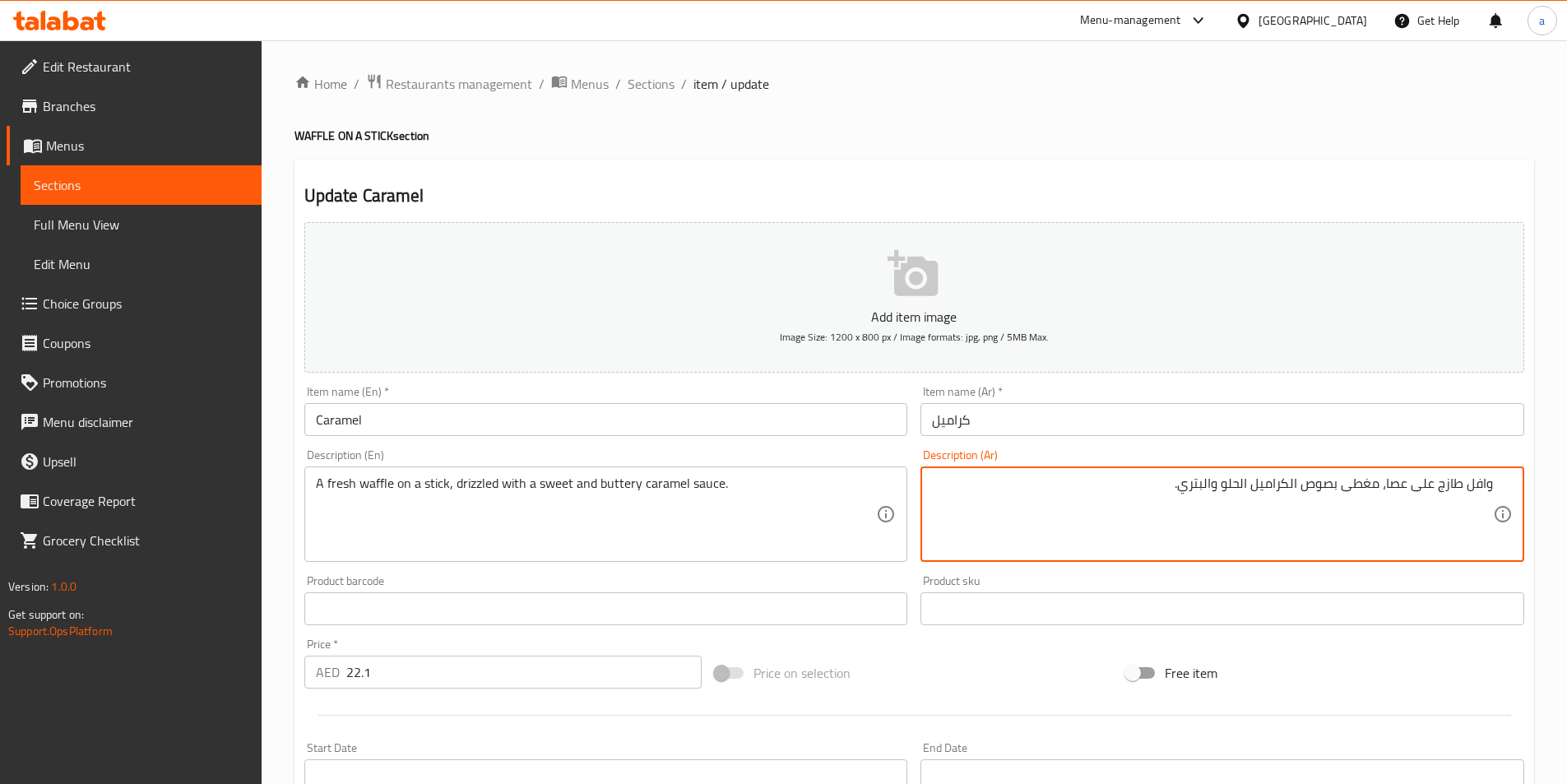
click at [604, 486] on textarea "A fresh waffle on a stick, drizzled with a sweet and buttery caramel sauce." at bounding box center [596, 515] width 561 height 78
drag, startPoint x: 1181, startPoint y: 488, endPoint x: 1205, endPoint y: 486, distance: 24.1
paste textarea "بدان"
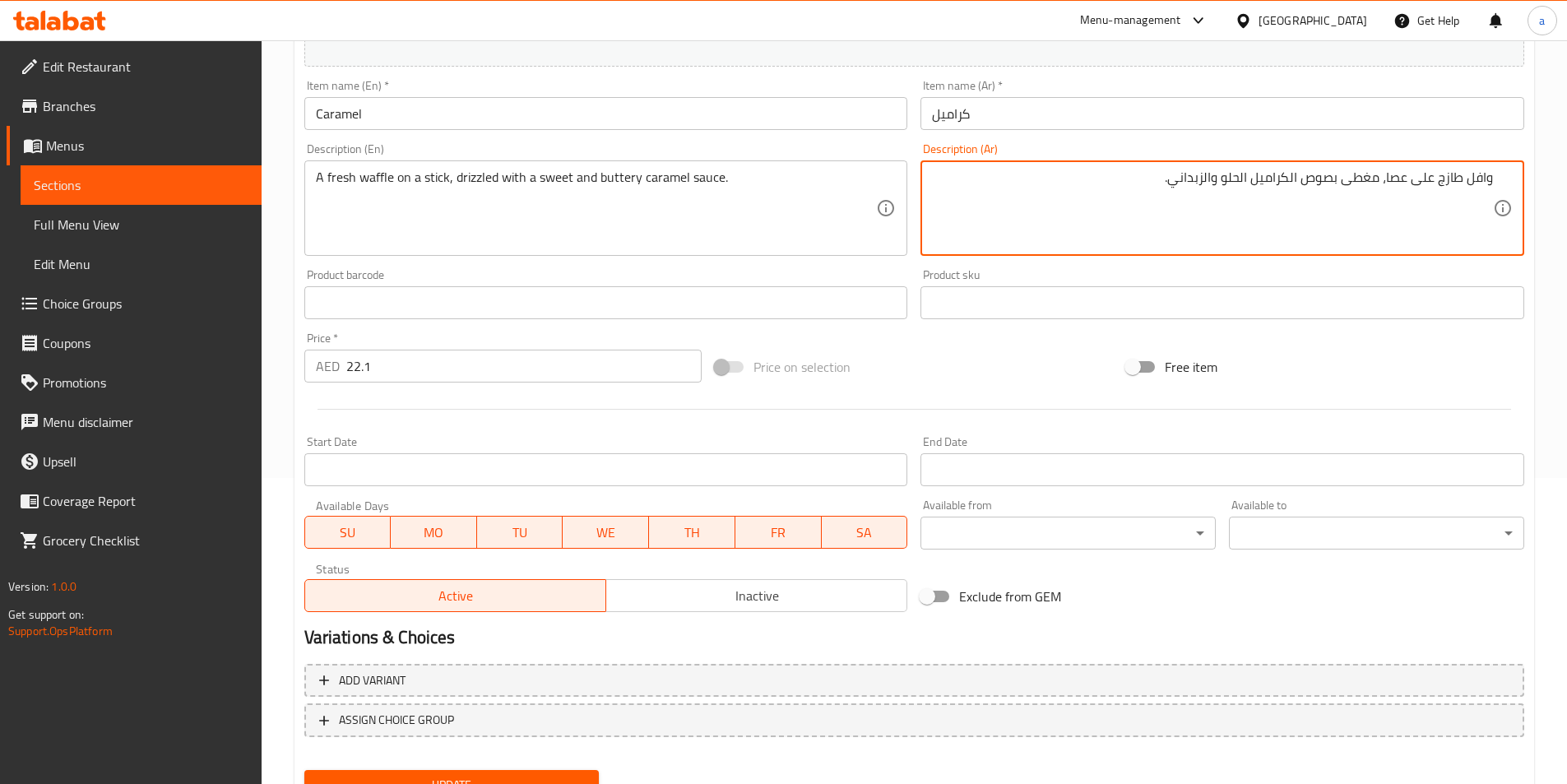
scroll to position [378, 0]
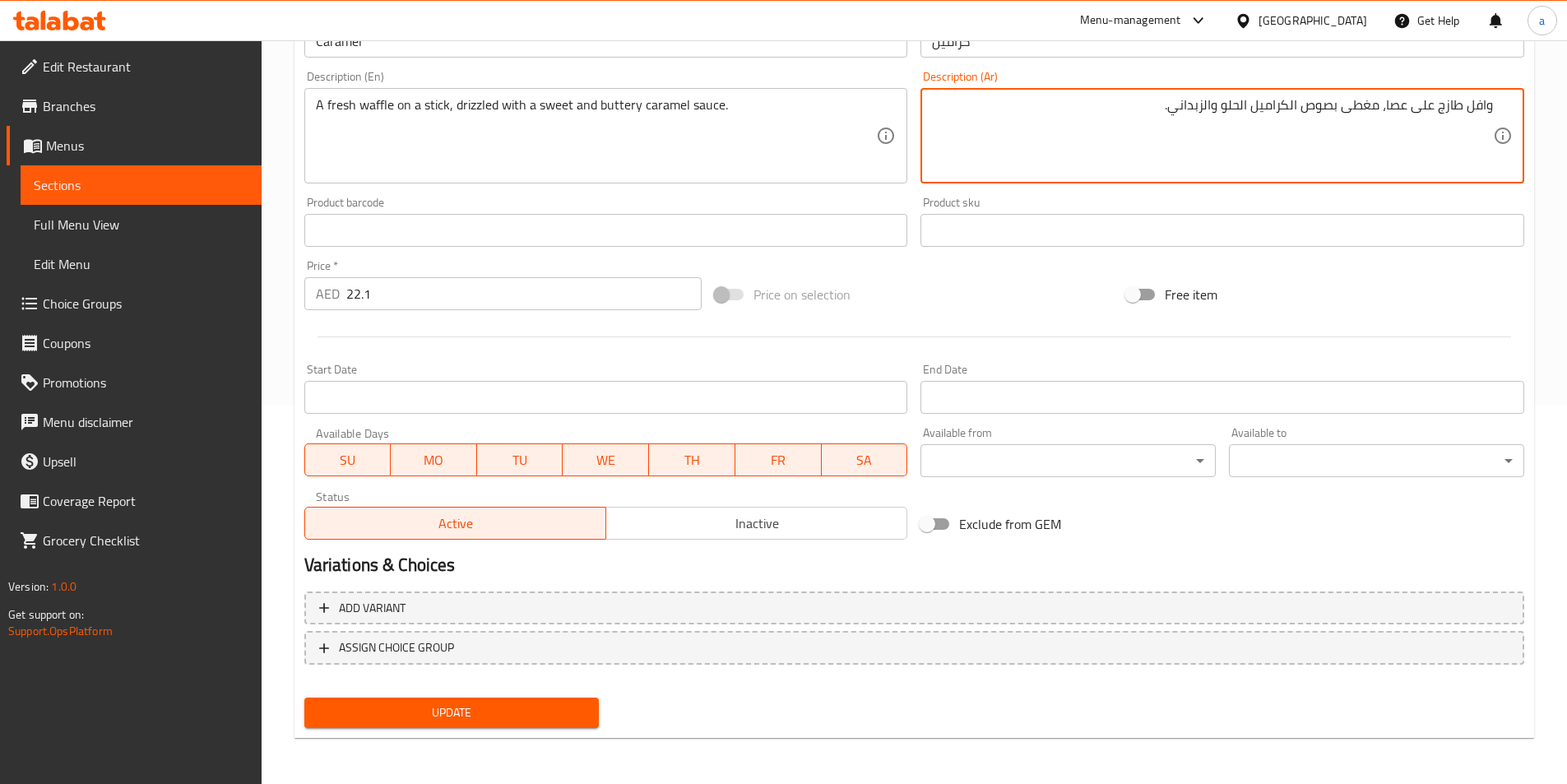
type textarea "وافل طازج على عصا، مغطى بصوص الكراميل الحلو والزبداني."
click at [468, 715] on span "Update" at bounding box center [451, 712] width 269 height 21
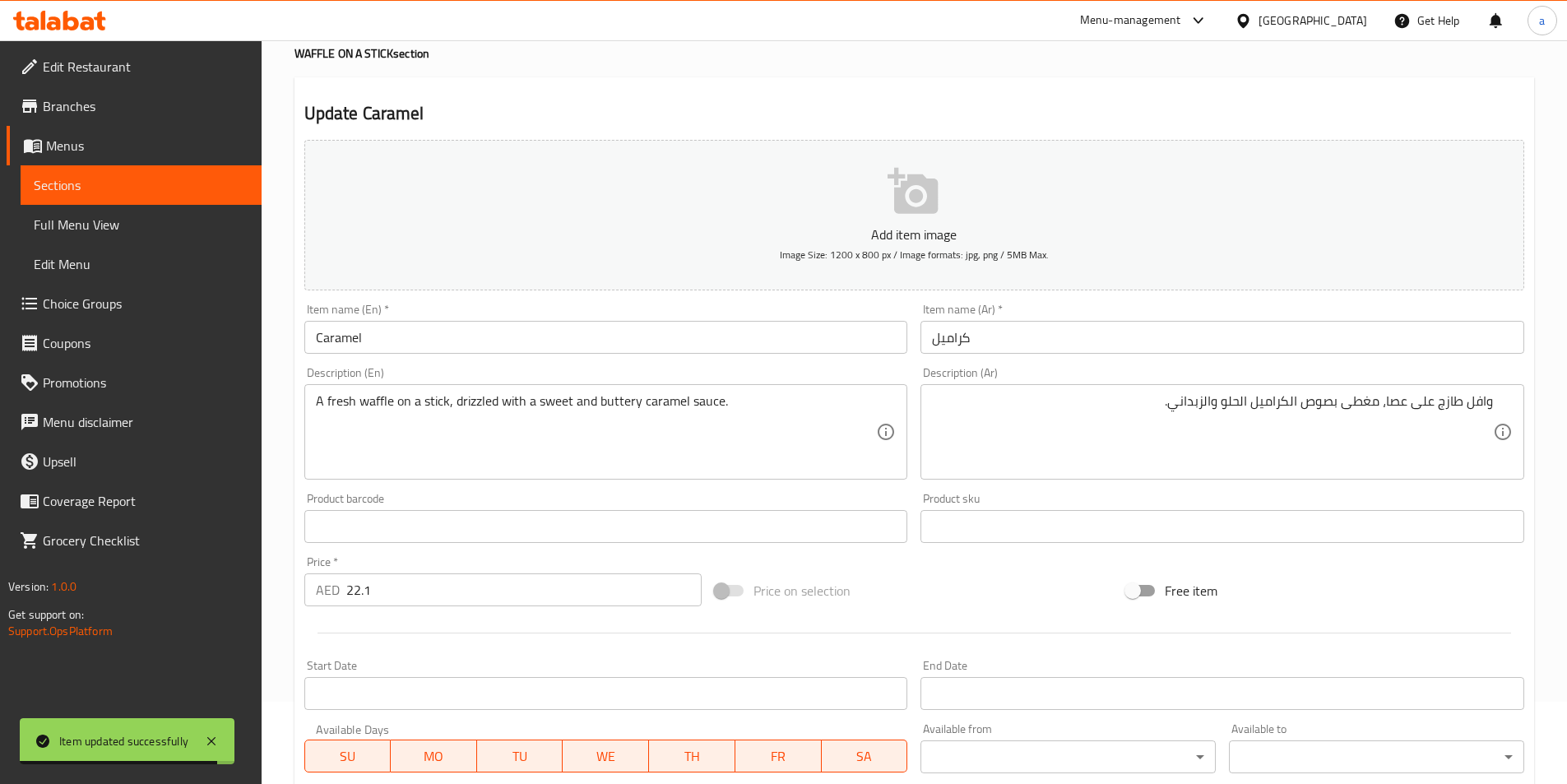
scroll to position [0, 0]
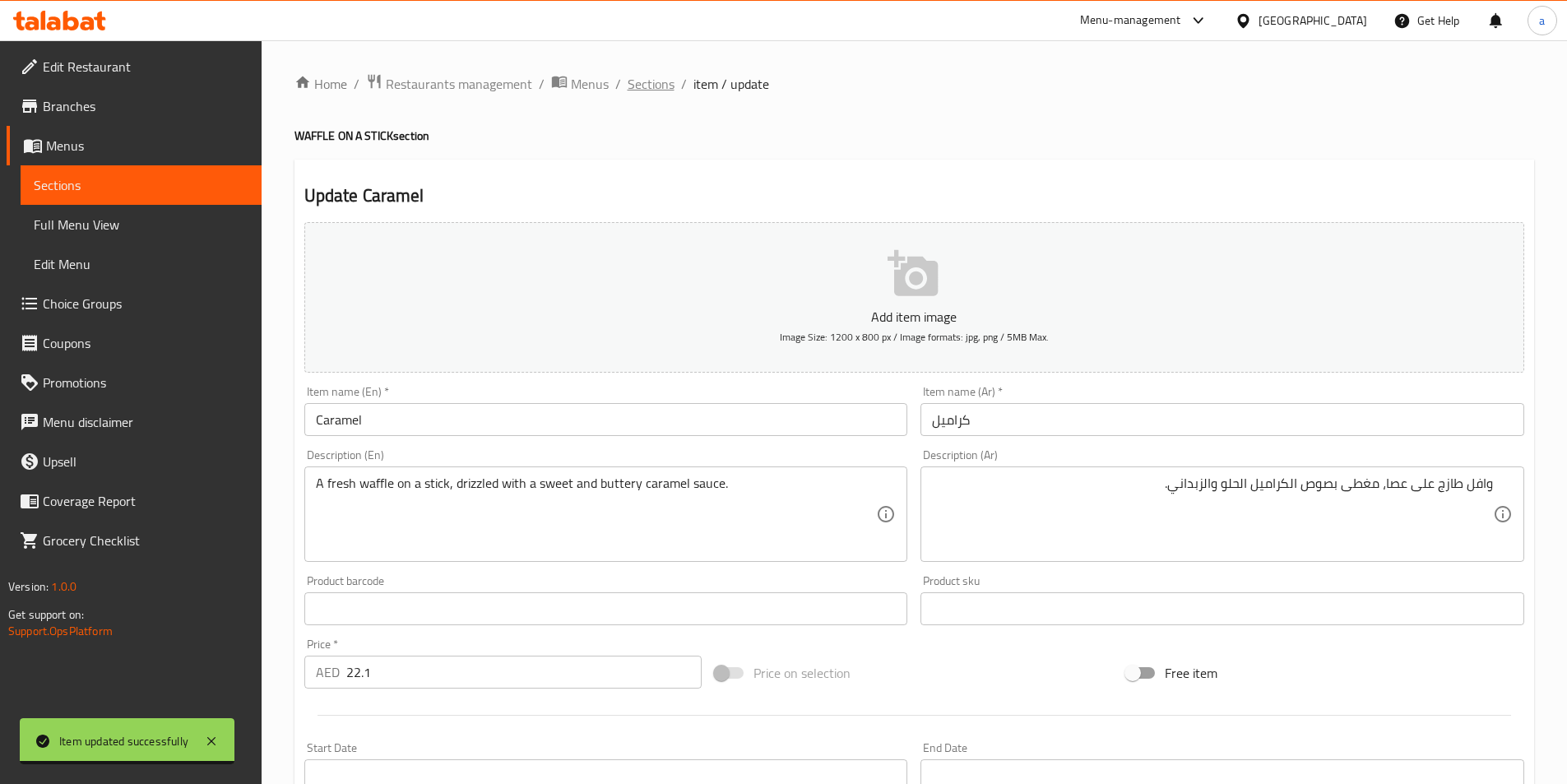
click at [651, 79] on span "Sections" at bounding box center [651, 84] width 47 height 20
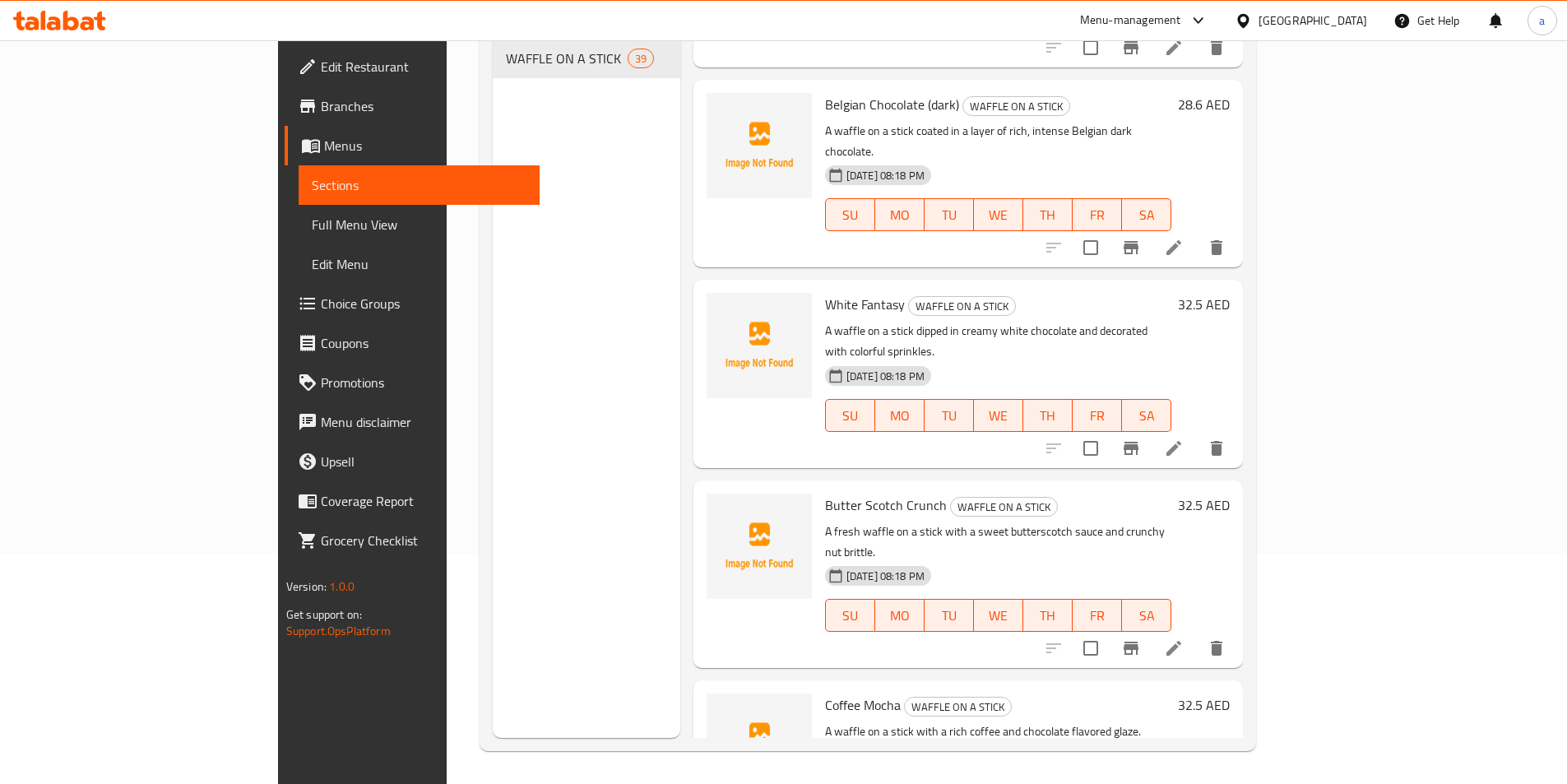
scroll to position [3535, 0]
click at [1184, 637] on icon at bounding box center [1174, 647] width 20 height 20
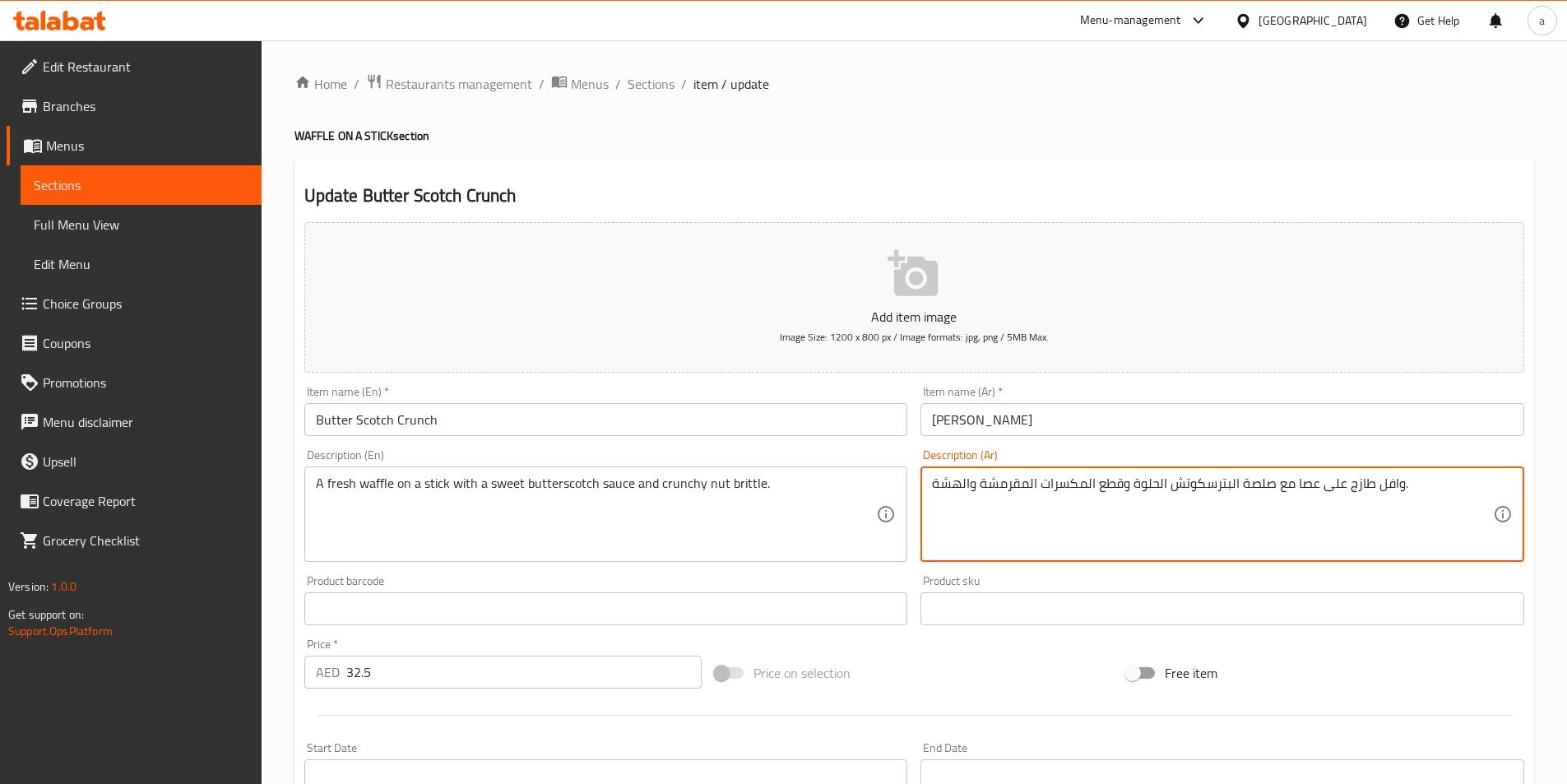
drag, startPoint x: 932, startPoint y: 484, endPoint x: 977, endPoint y: 487, distance: 45.1
click at [1129, 485] on textarea "وافل طازج على عصا مع صلصة البترسكوتش الحلوة وقطع المكسرات المقرمشة." at bounding box center [1212, 515] width 561 height 78
click at [1185, 482] on textarea "وافل طازج على عصا مع صلصة البترسكوتش الحلوة وقطع المكسرات المقرمشة." at bounding box center [1212, 515] width 561 height 78
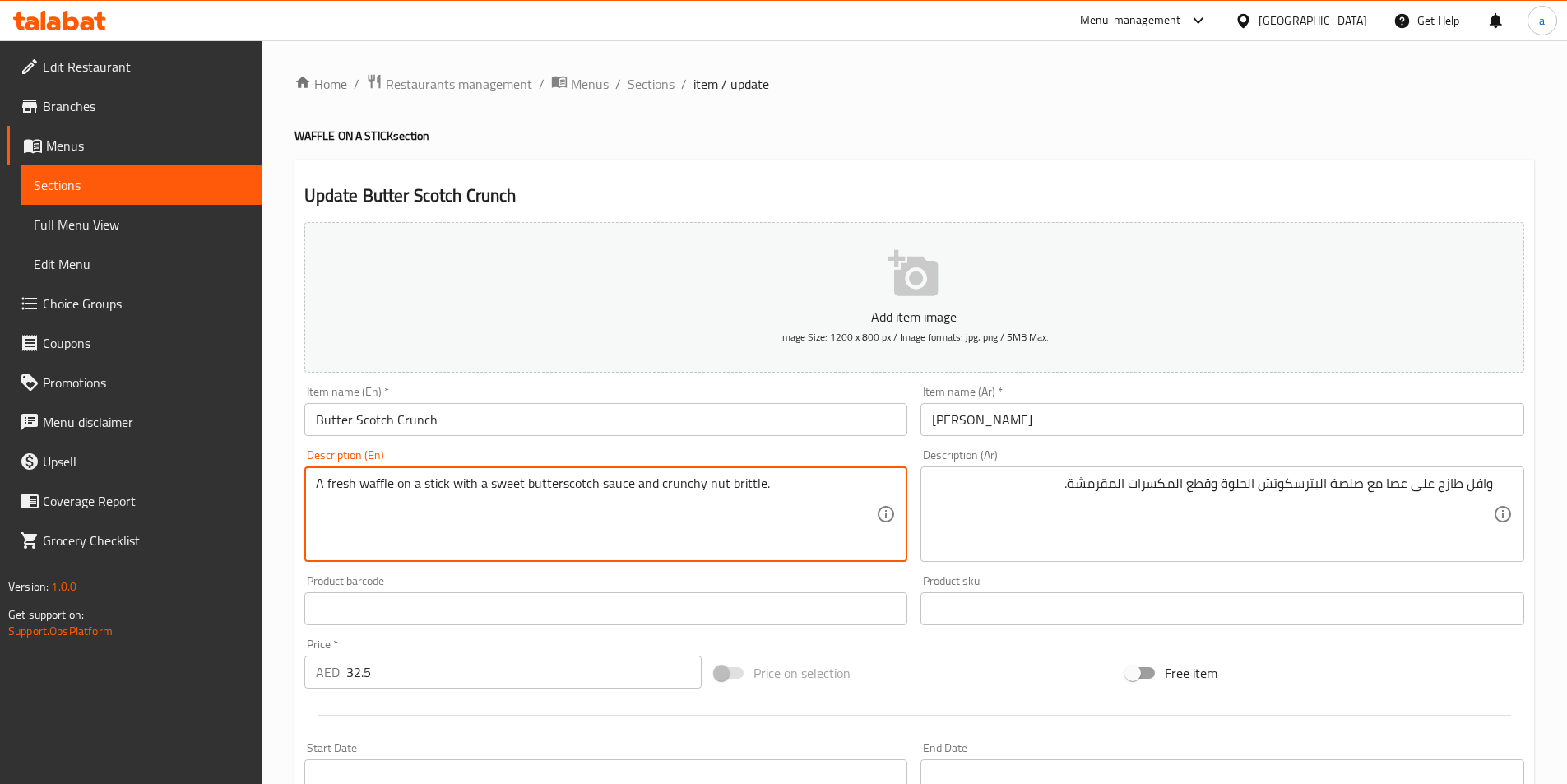
drag, startPoint x: 703, startPoint y: 485, endPoint x: 765, endPoint y: 480, distance: 62.2
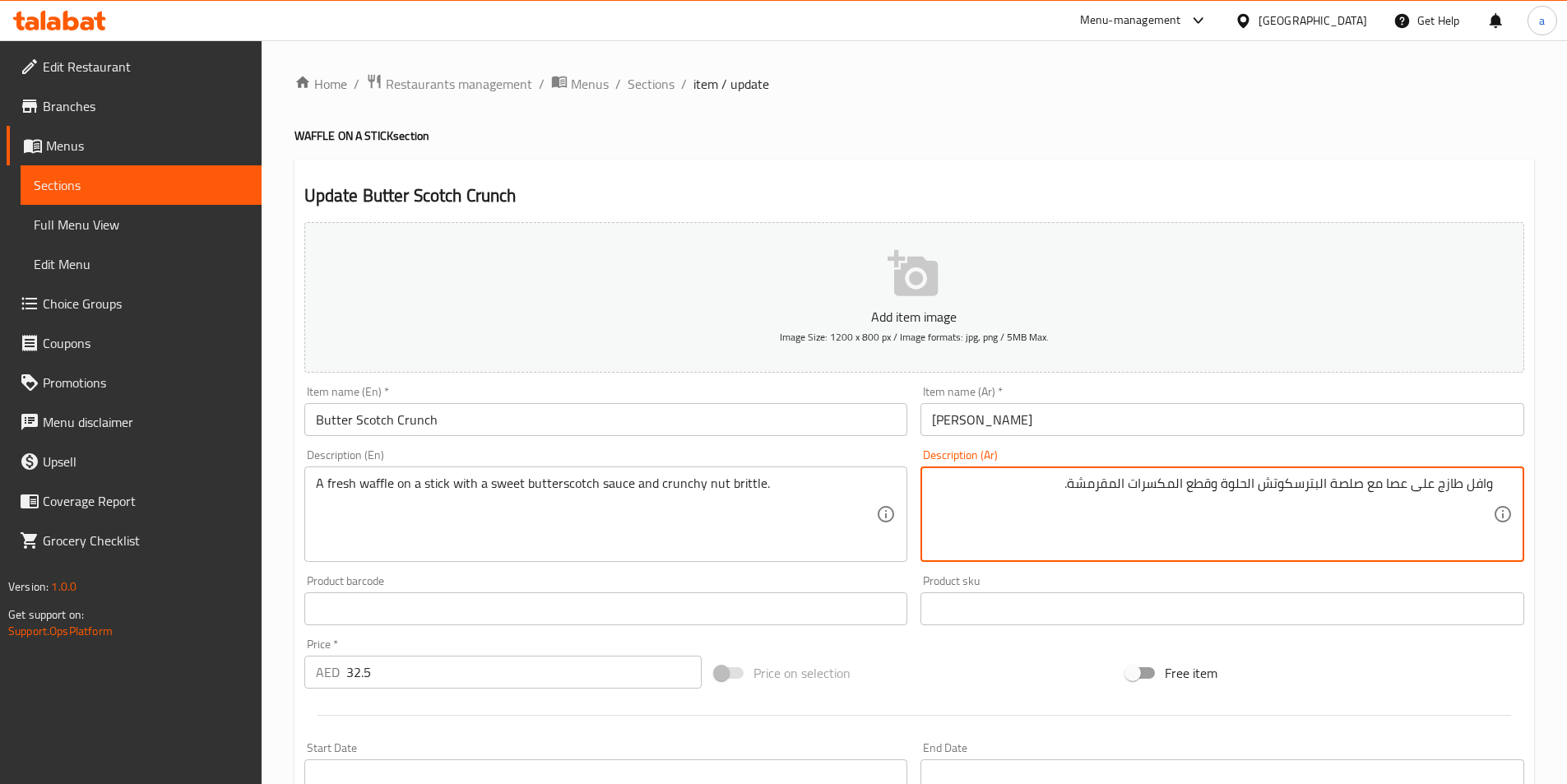
drag, startPoint x: 1188, startPoint y: 484, endPoint x: 1212, endPoint y: 490, distance: 24.7
click at [1127, 484] on textarea "وافل طازج على عصا مع صلصة البترسكوتش الحلوة وقطع المكسرات المقرمشة." at bounding box center [1212, 515] width 561 height 78
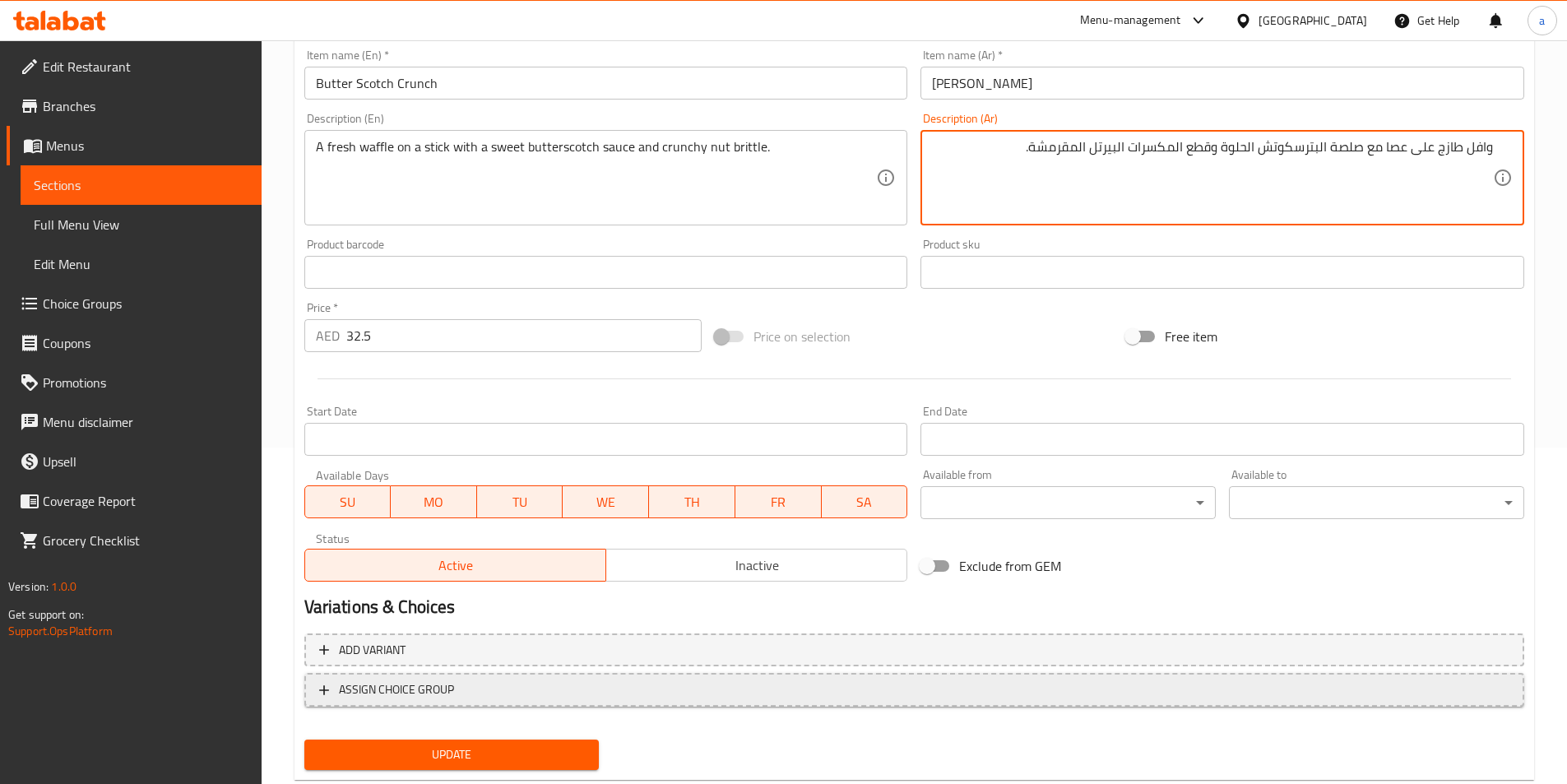
scroll to position [378, 0]
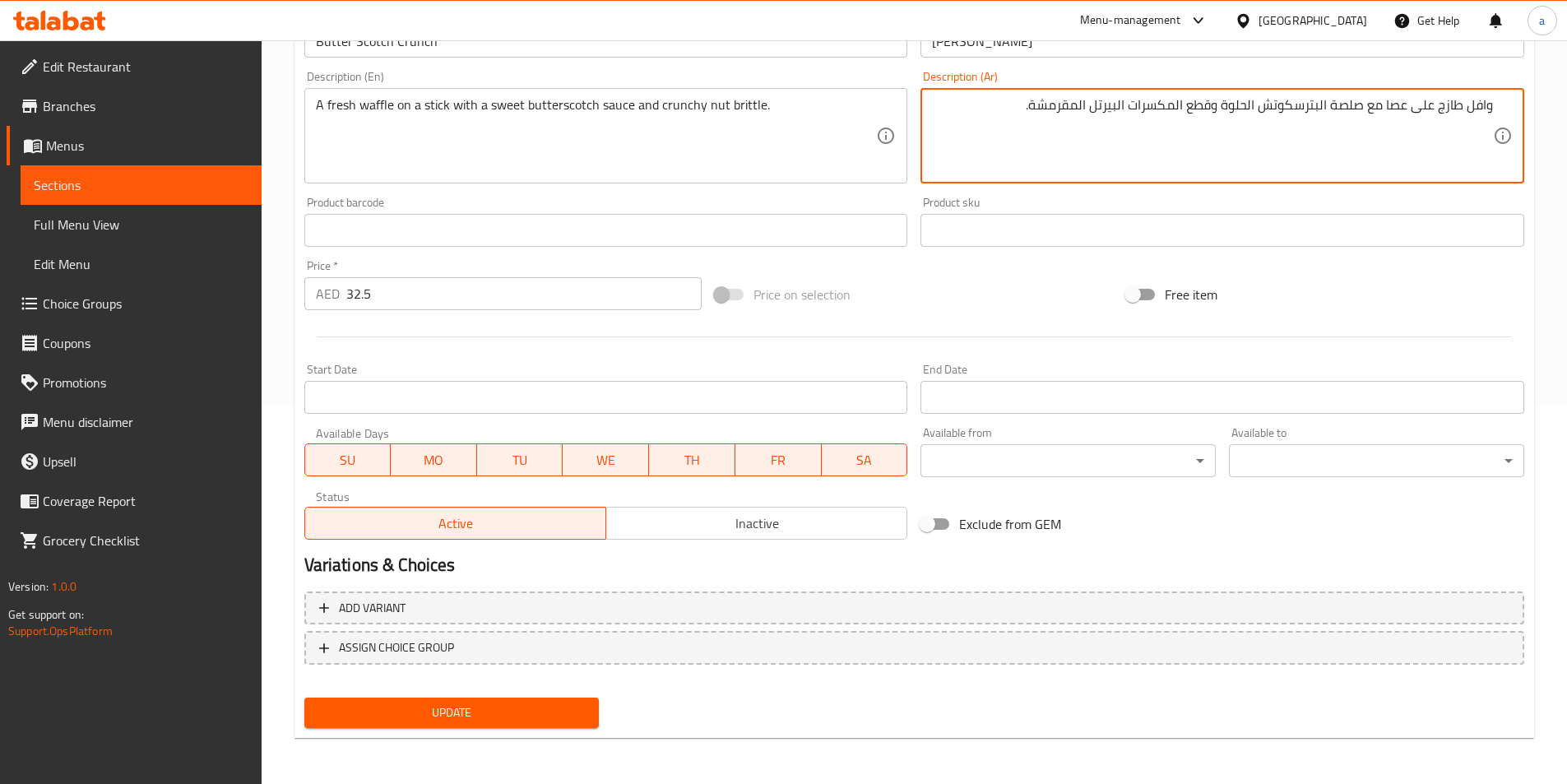
click at [1108, 106] on textarea "وافل طازج على عصا مع صلصة البترسكوتش الحلوة وقطع المكسرات البيرتل المقرمشة." at bounding box center [1212, 136] width 561 height 78
type textarea "وافل طازج على عصا مع صلصة البترسكوتش الحلوة وقطع المكسرات البريتل المقرمشة."
click at [495, 702] on button "Update" at bounding box center [452, 712] width 296 height 30
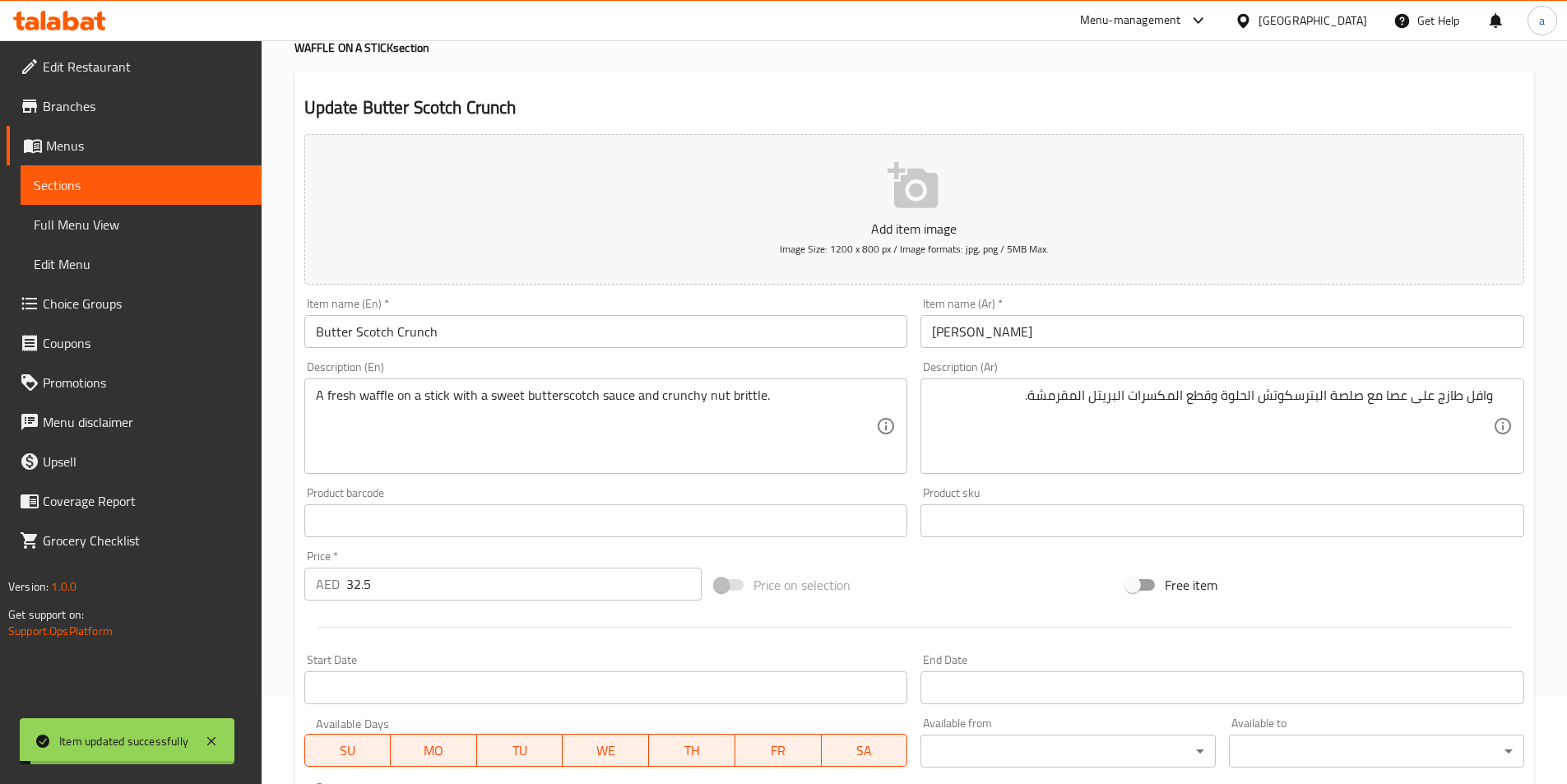
scroll to position [0, 0]
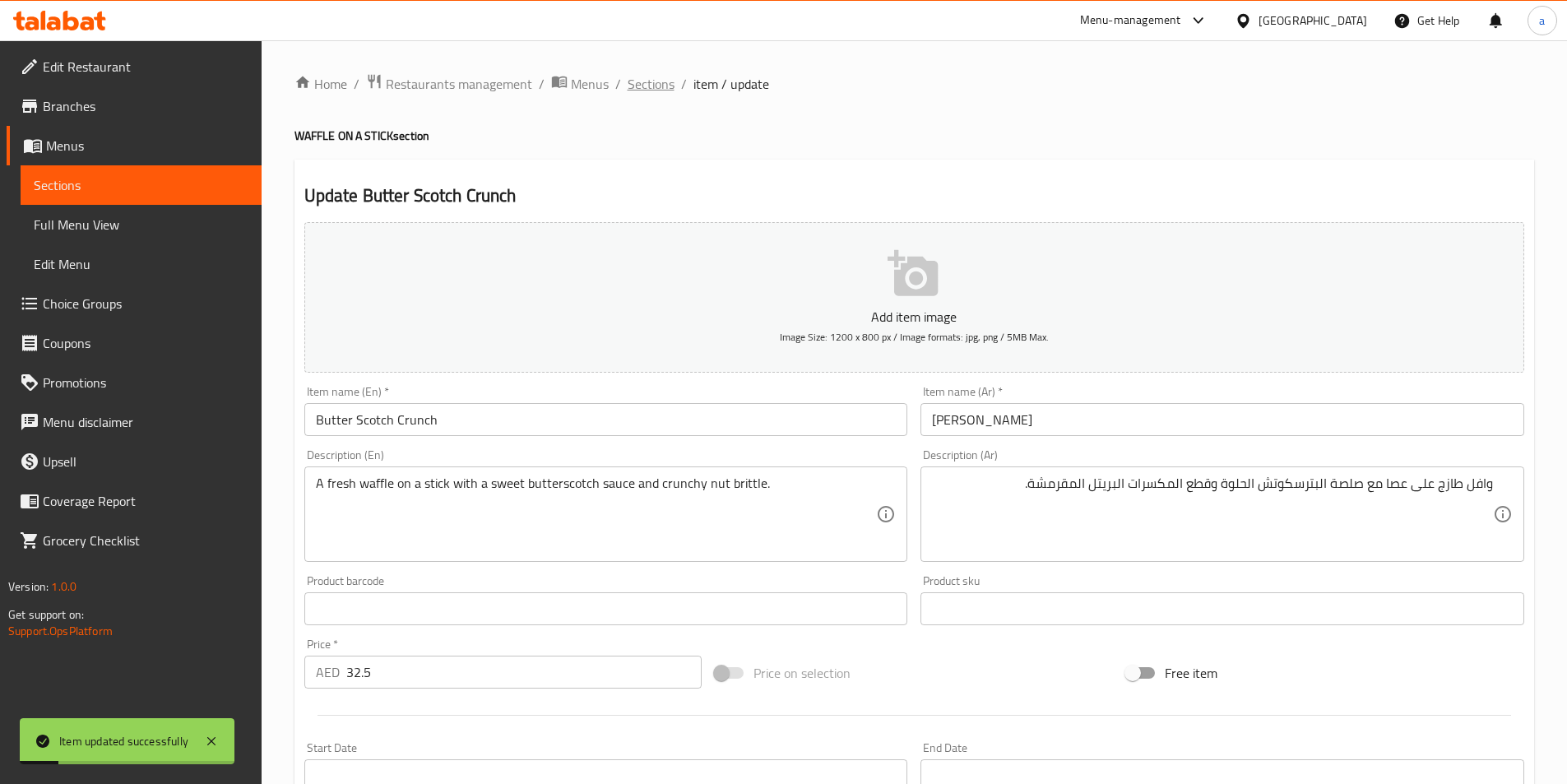
click at [641, 89] on span "Sections" at bounding box center [651, 84] width 47 height 20
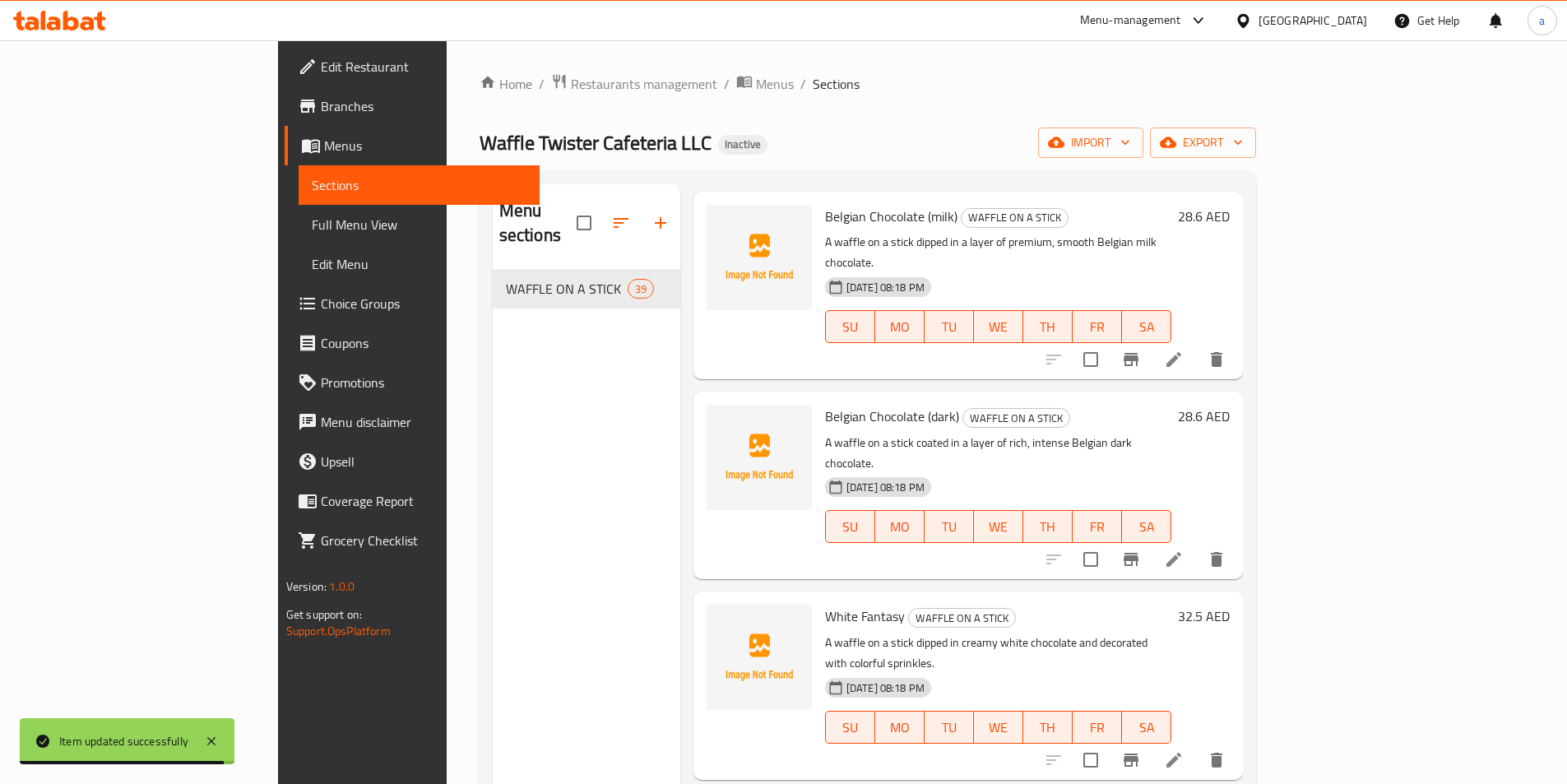
scroll to position [3700, 0]
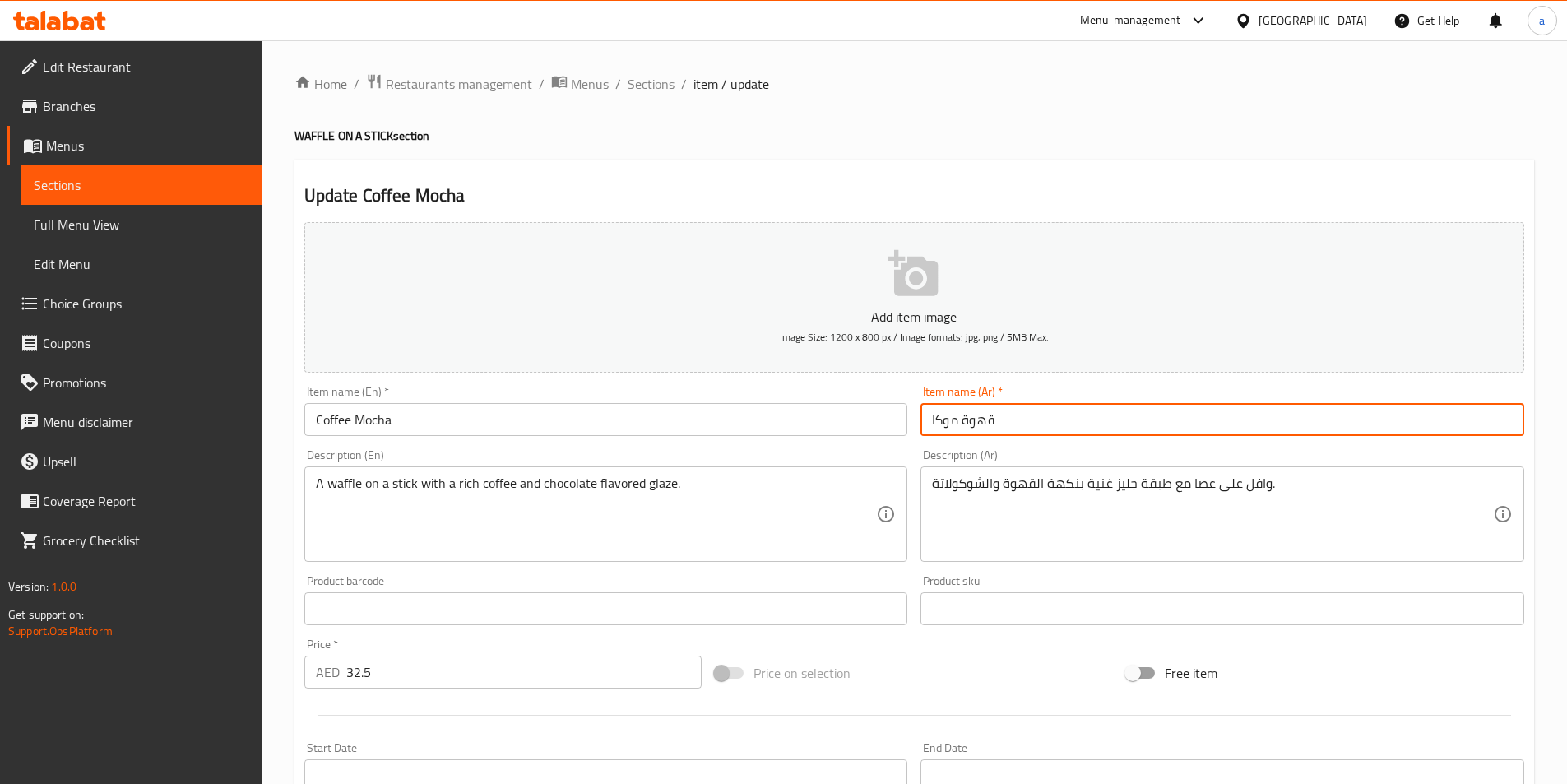
drag, startPoint x: 966, startPoint y: 422, endPoint x: 1019, endPoint y: 421, distance: 53.0
click at [1019, 421] on input "قهوة موكا" at bounding box center [1222, 420] width 604 height 33
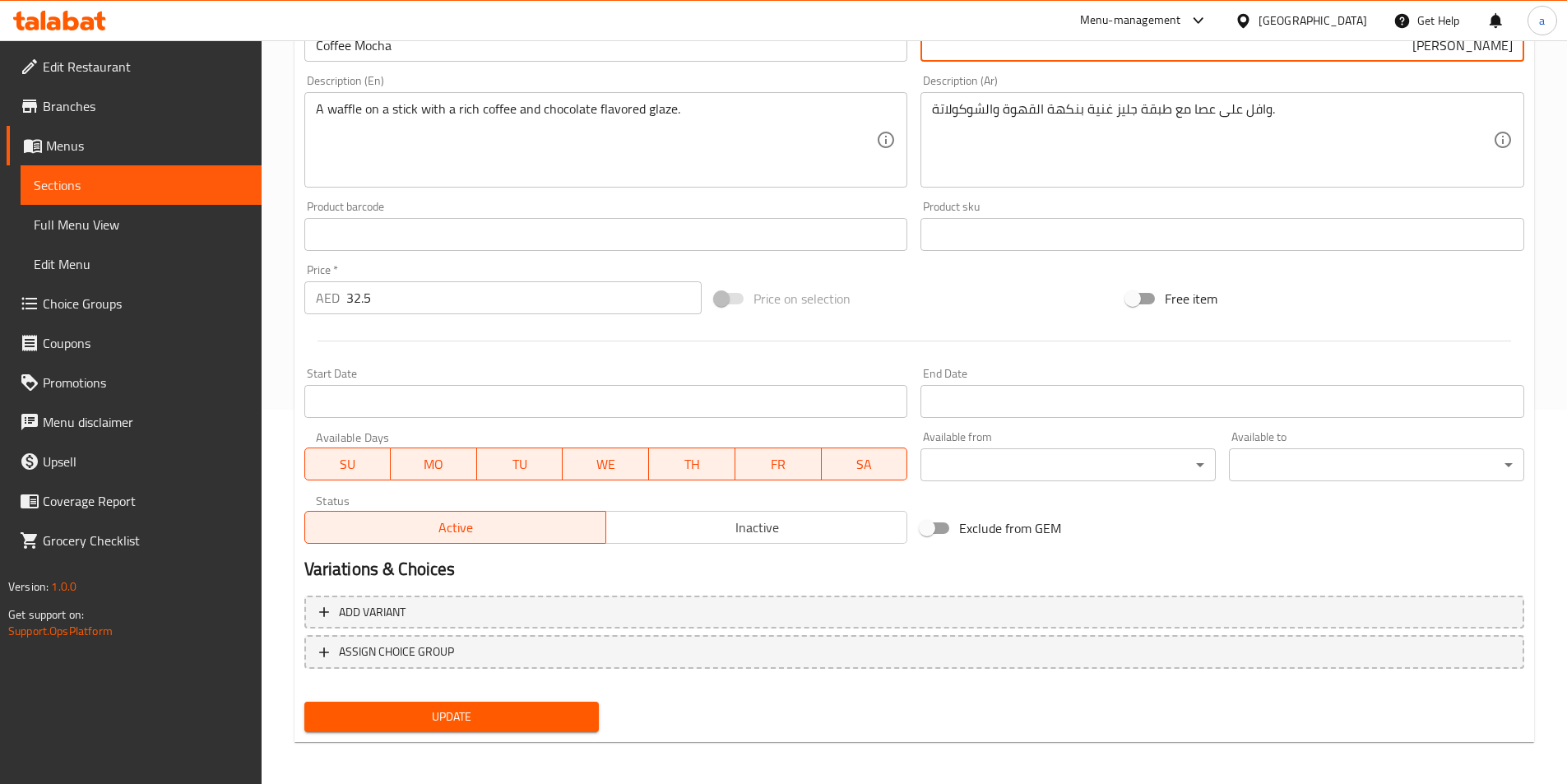
scroll to position [378, 0]
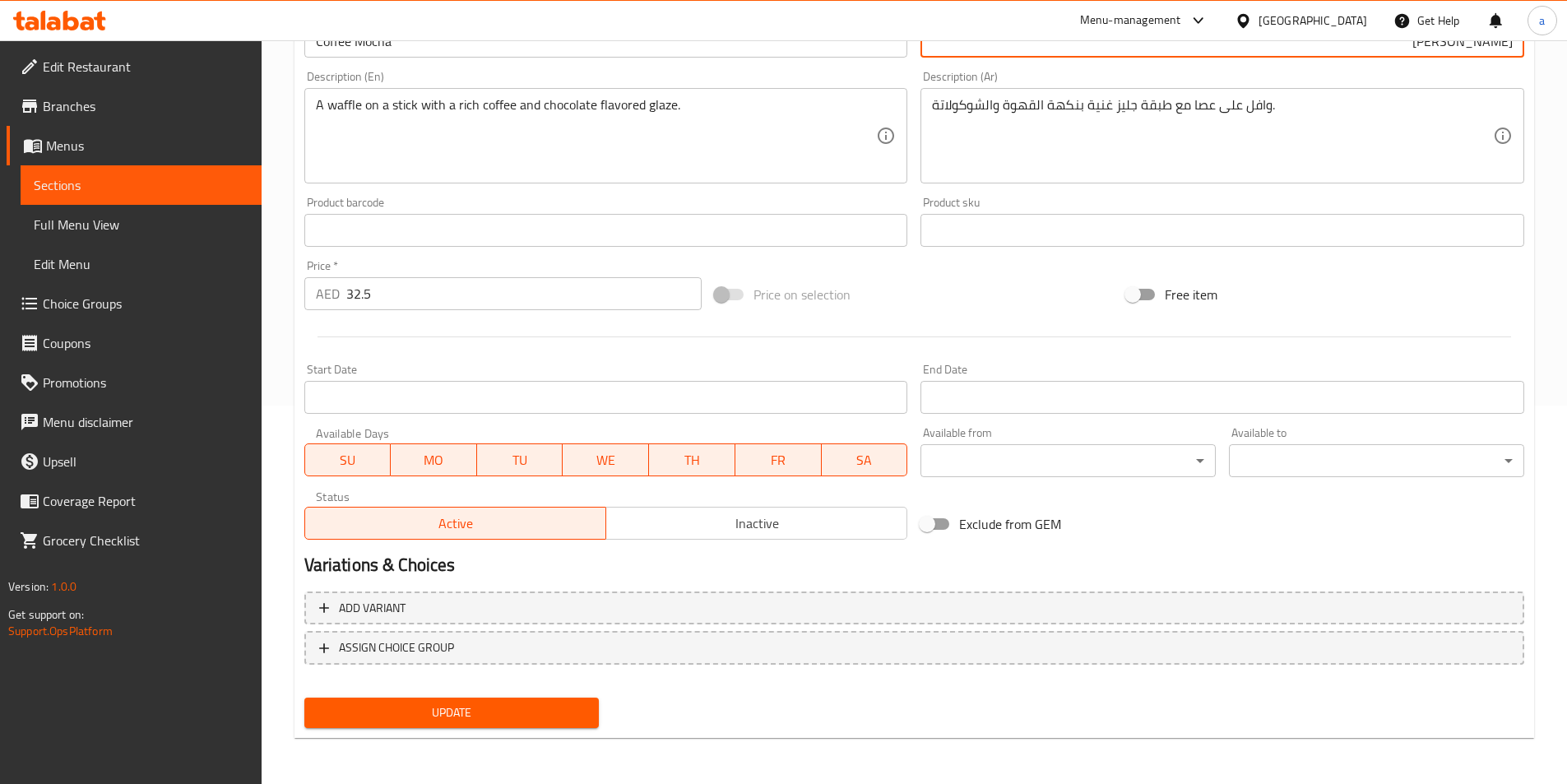
type input "[PERSON_NAME]"
click at [481, 705] on span "Update" at bounding box center [451, 712] width 269 height 21
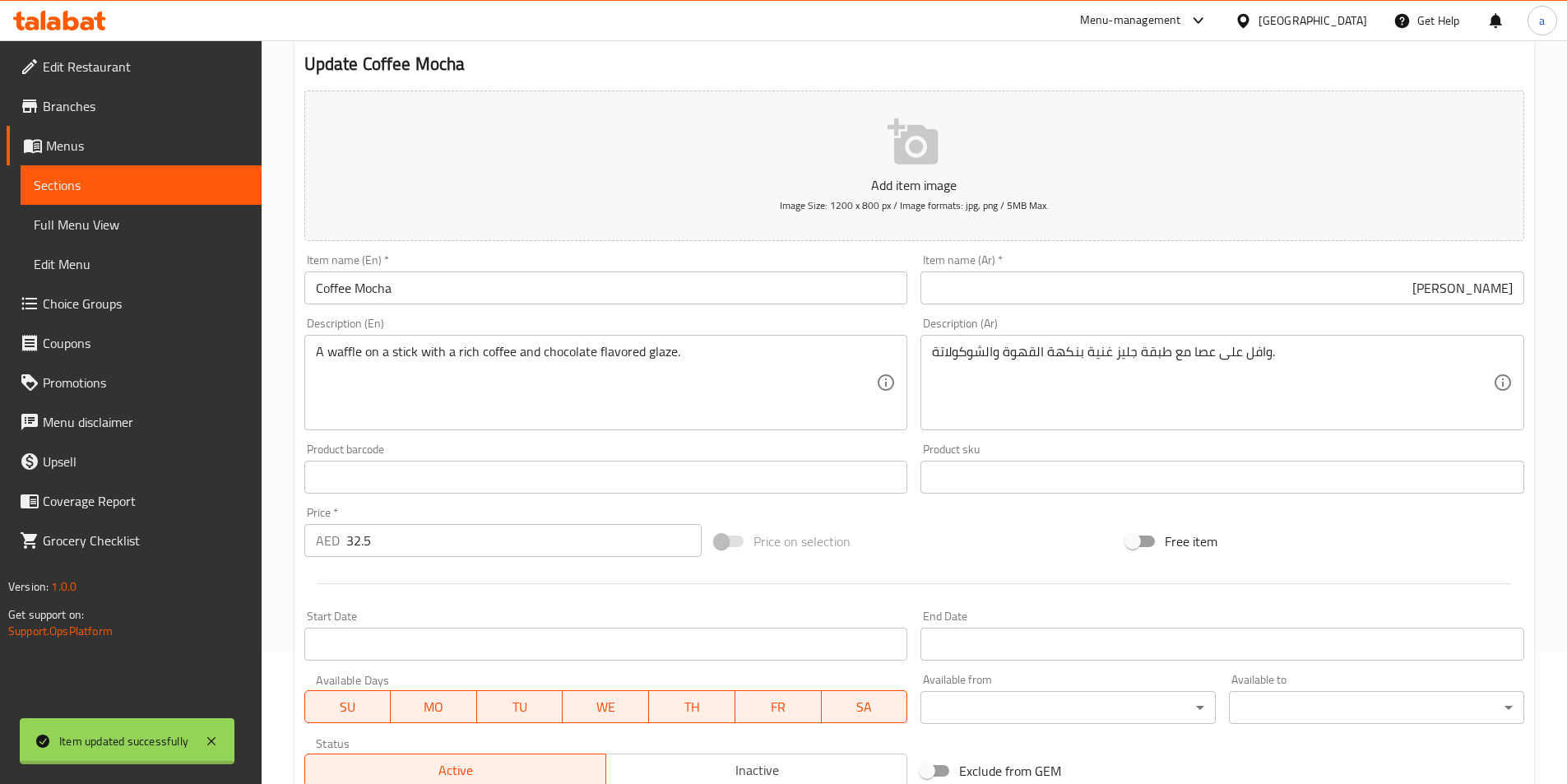
scroll to position [0, 0]
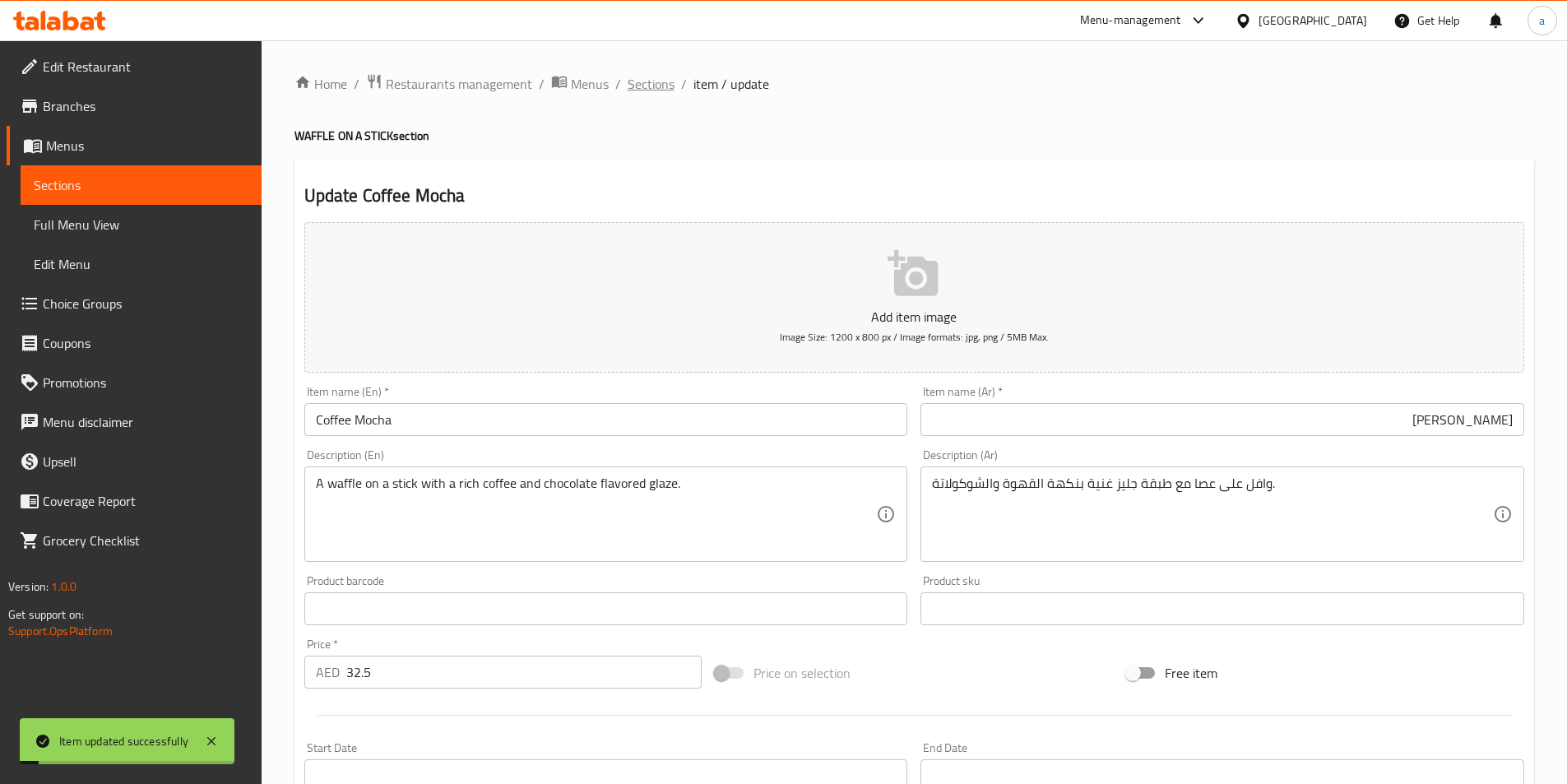
click at [656, 84] on span "Sections" at bounding box center [651, 84] width 47 height 20
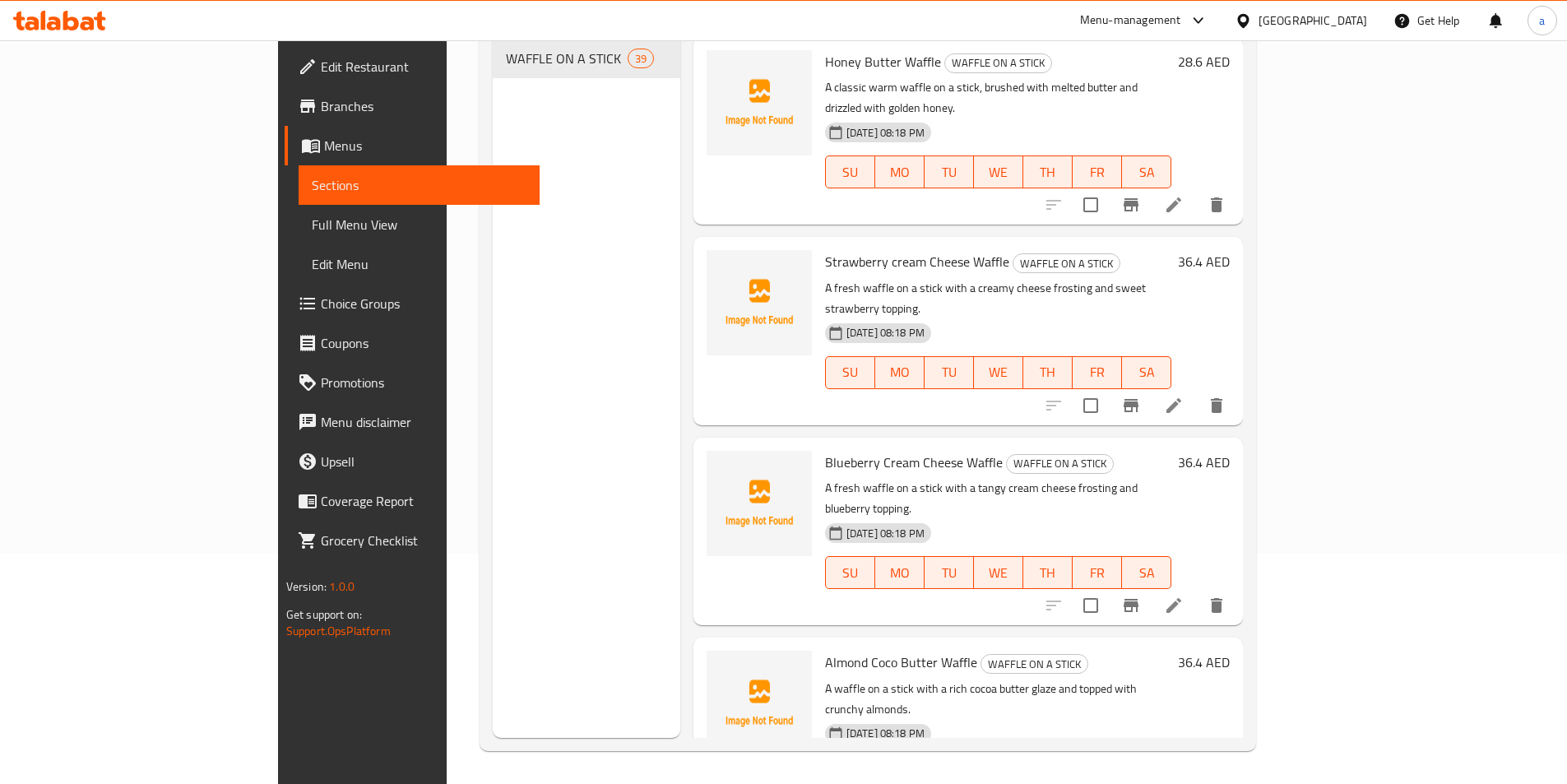
scroll to position [4769, 0]
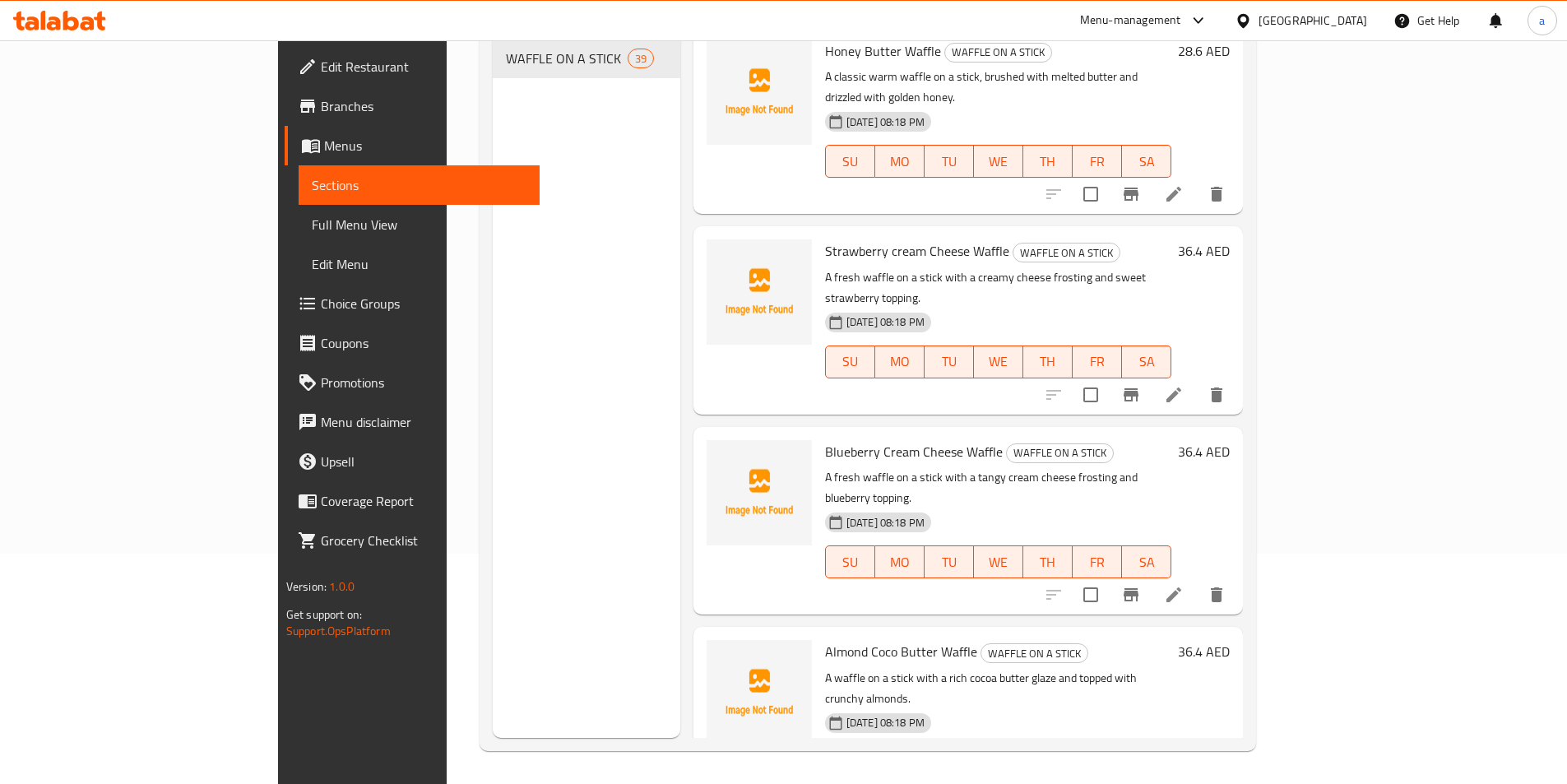
click at [1184, 783] on icon at bounding box center [1174, 795] width 20 height 20
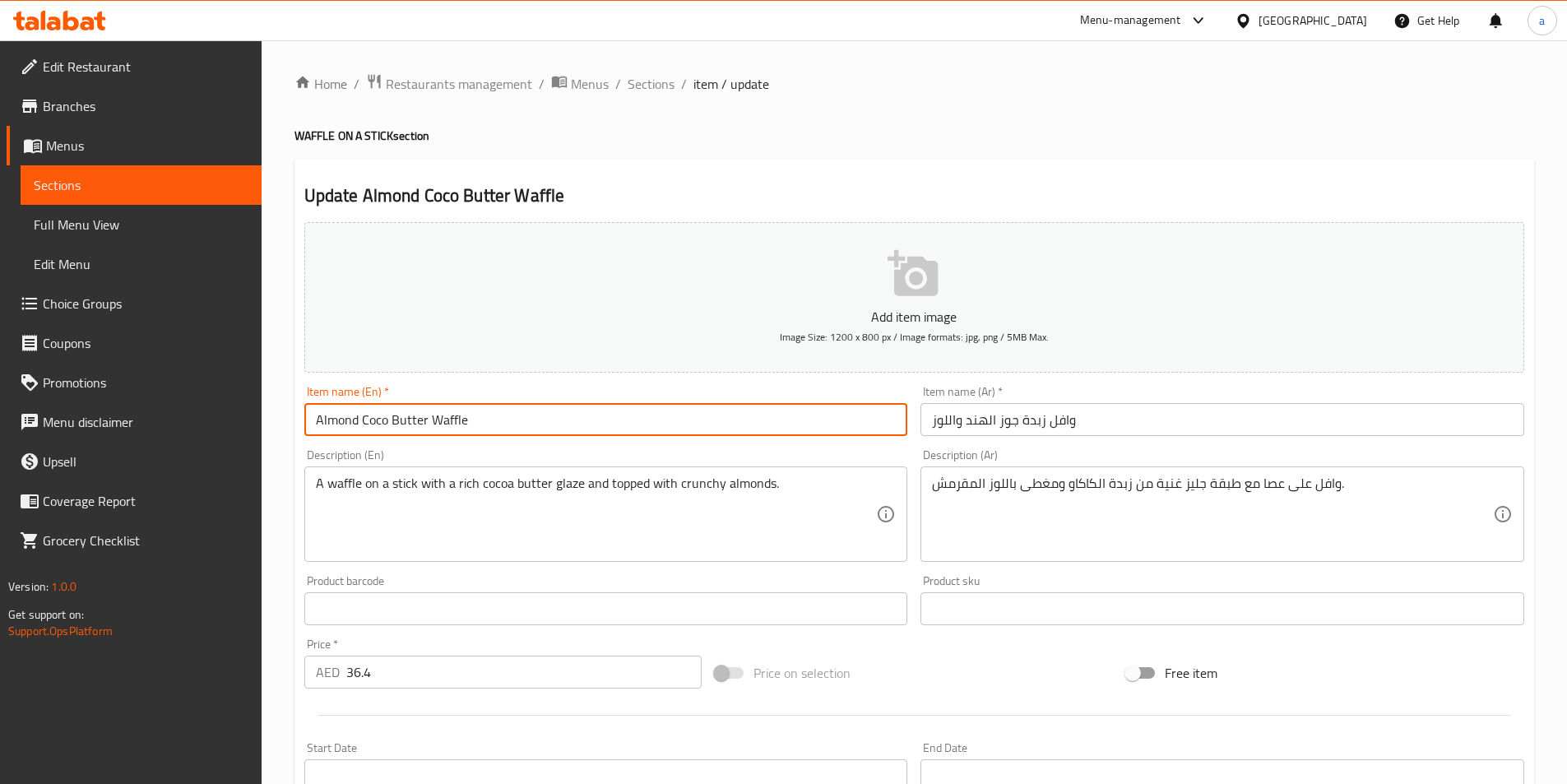
drag, startPoint x: 361, startPoint y: 417, endPoint x: 425, endPoint y: 432, distance: 65.7
click at [425, 432] on input "Almond Coco Butter Waffle" at bounding box center [606, 420] width 604 height 33
click at [977, 423] on input "وافل زبدة جوز الهند واللوز" at bounding box center [1222, 420] width 604 height 33
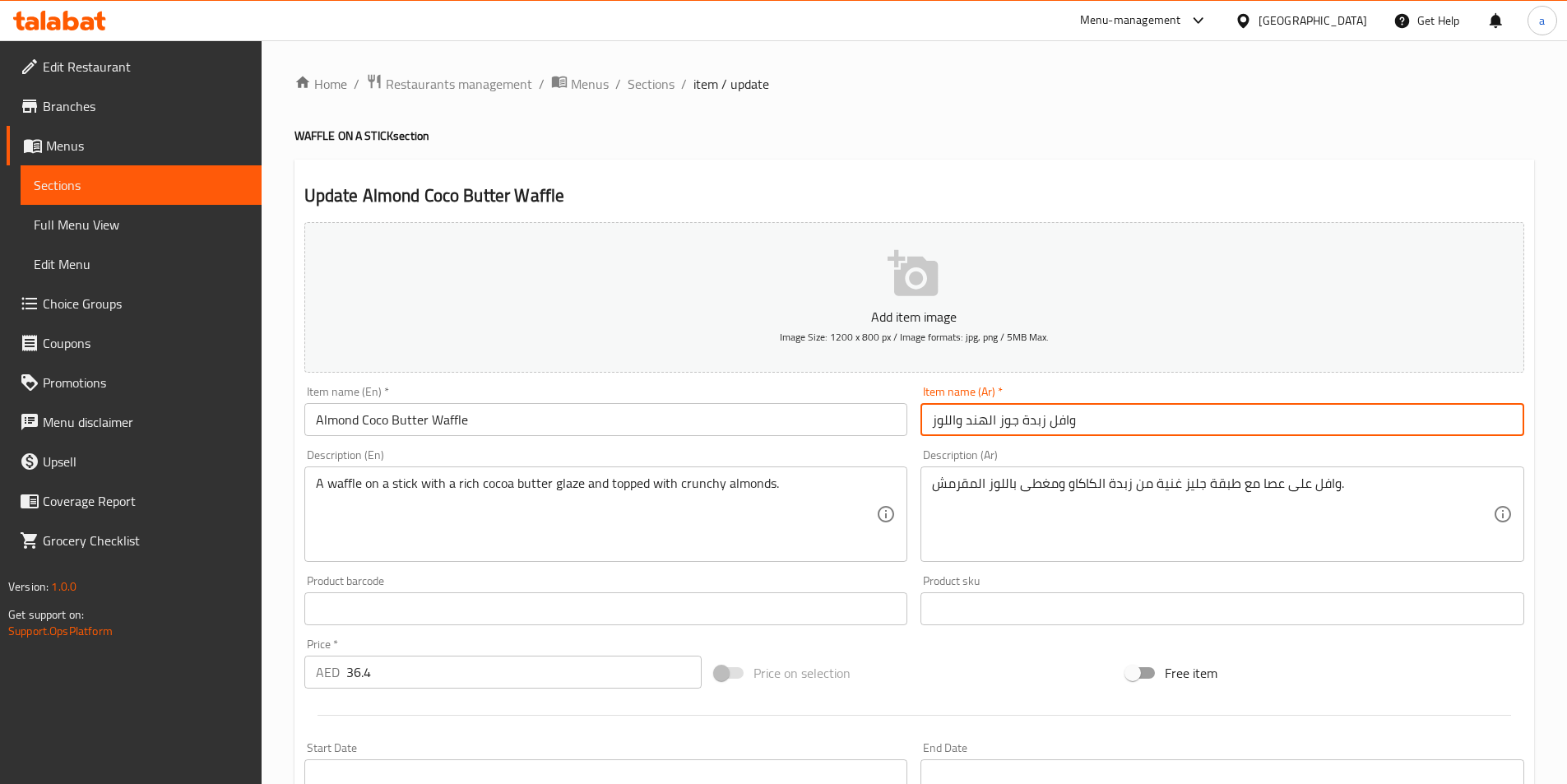
drag, startPoint x: 965, startPoint y: 423, endPoint x: 1044, endPoint y: 421, distance: 79.0
click at [1044, 421] on input "وافل زبدة جوز الهند واللوز" at bounding box center [1222, 420] width 604 height 33
paste input "Coco Butter"
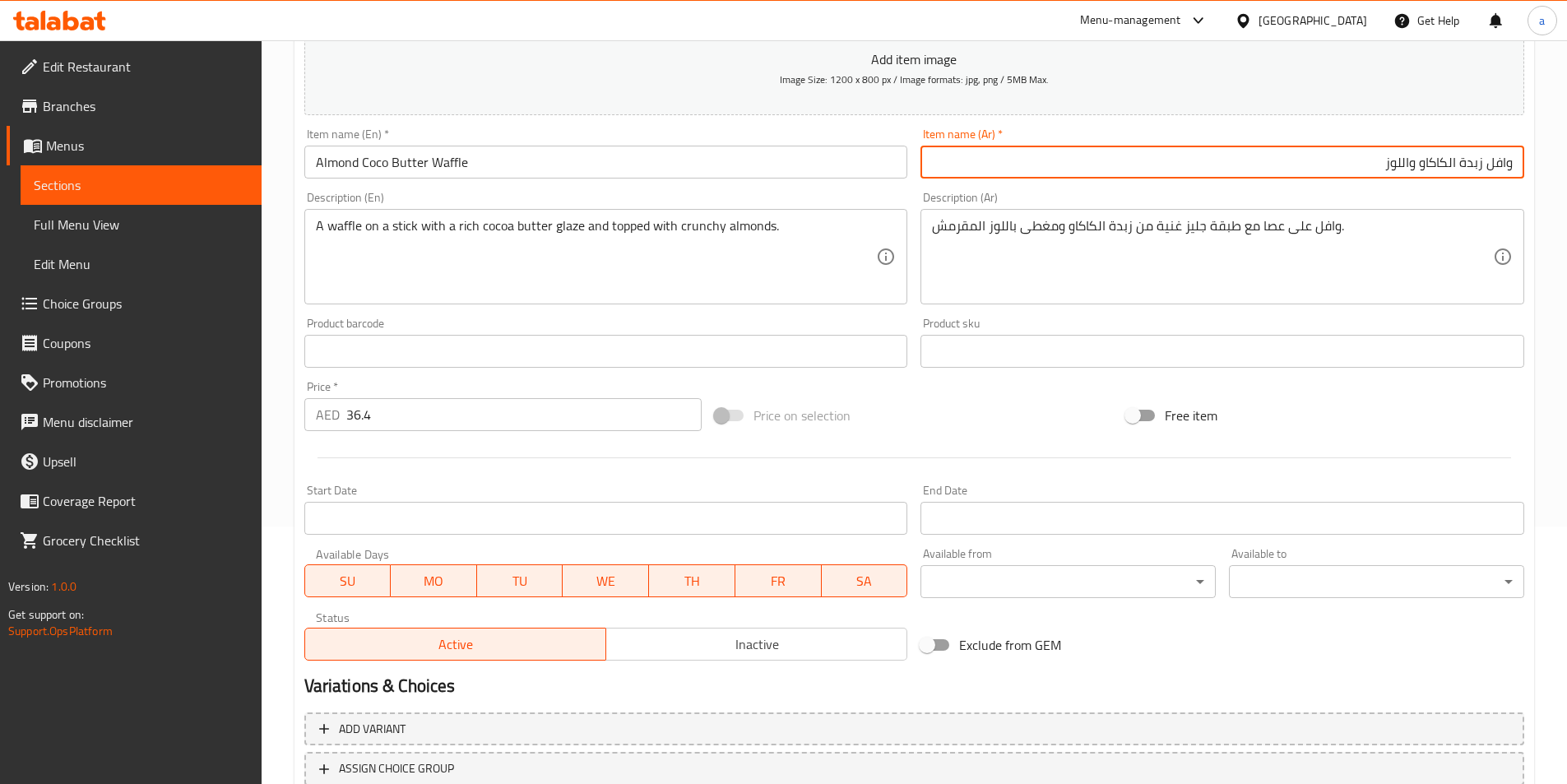
scroll to position [378, 0]
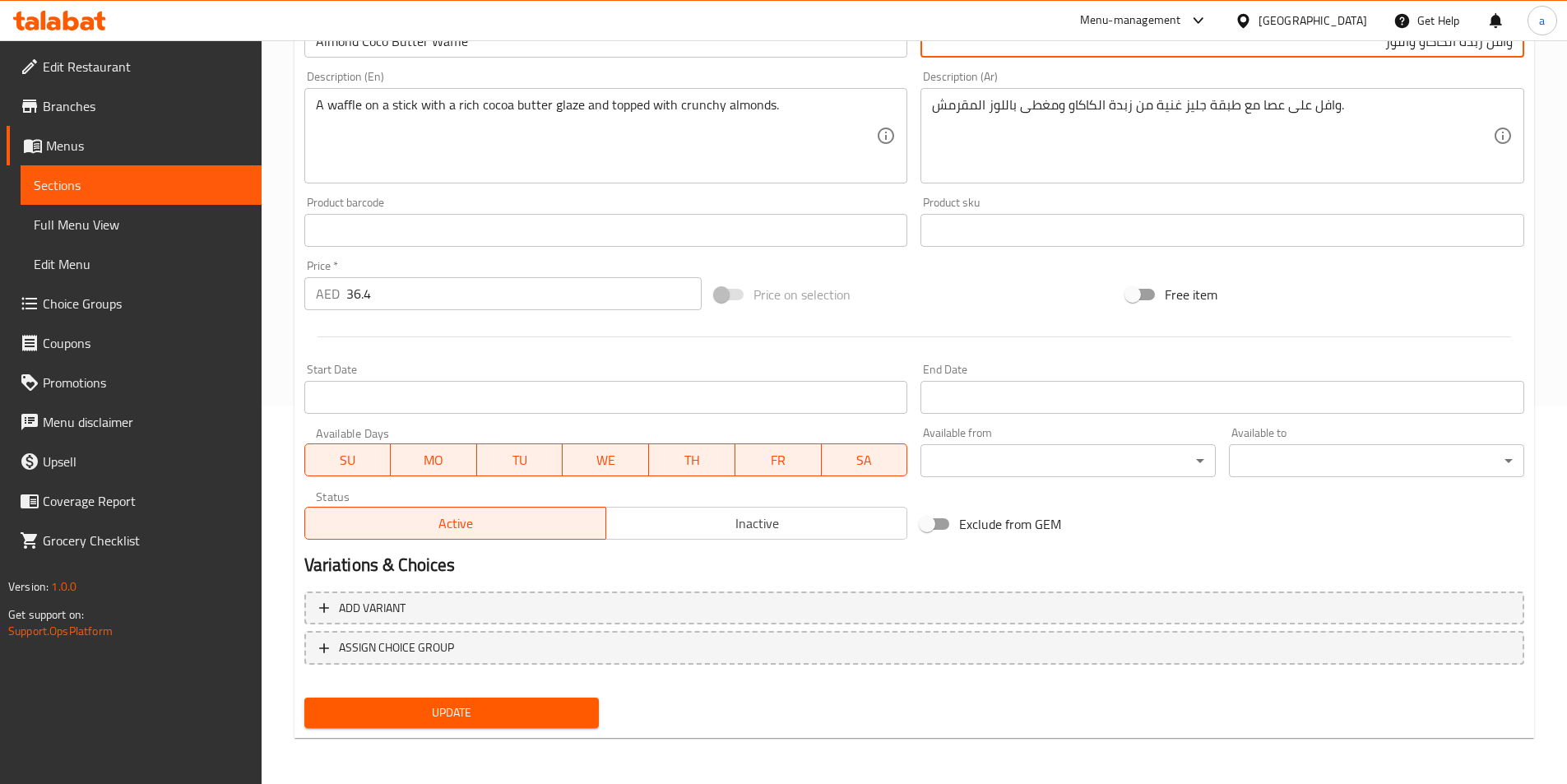
type input "وافل زبدة الكاكاو واللوز"
click at [445, 706] on span "Update" at bounding box center [451, 712] width 269 height 21
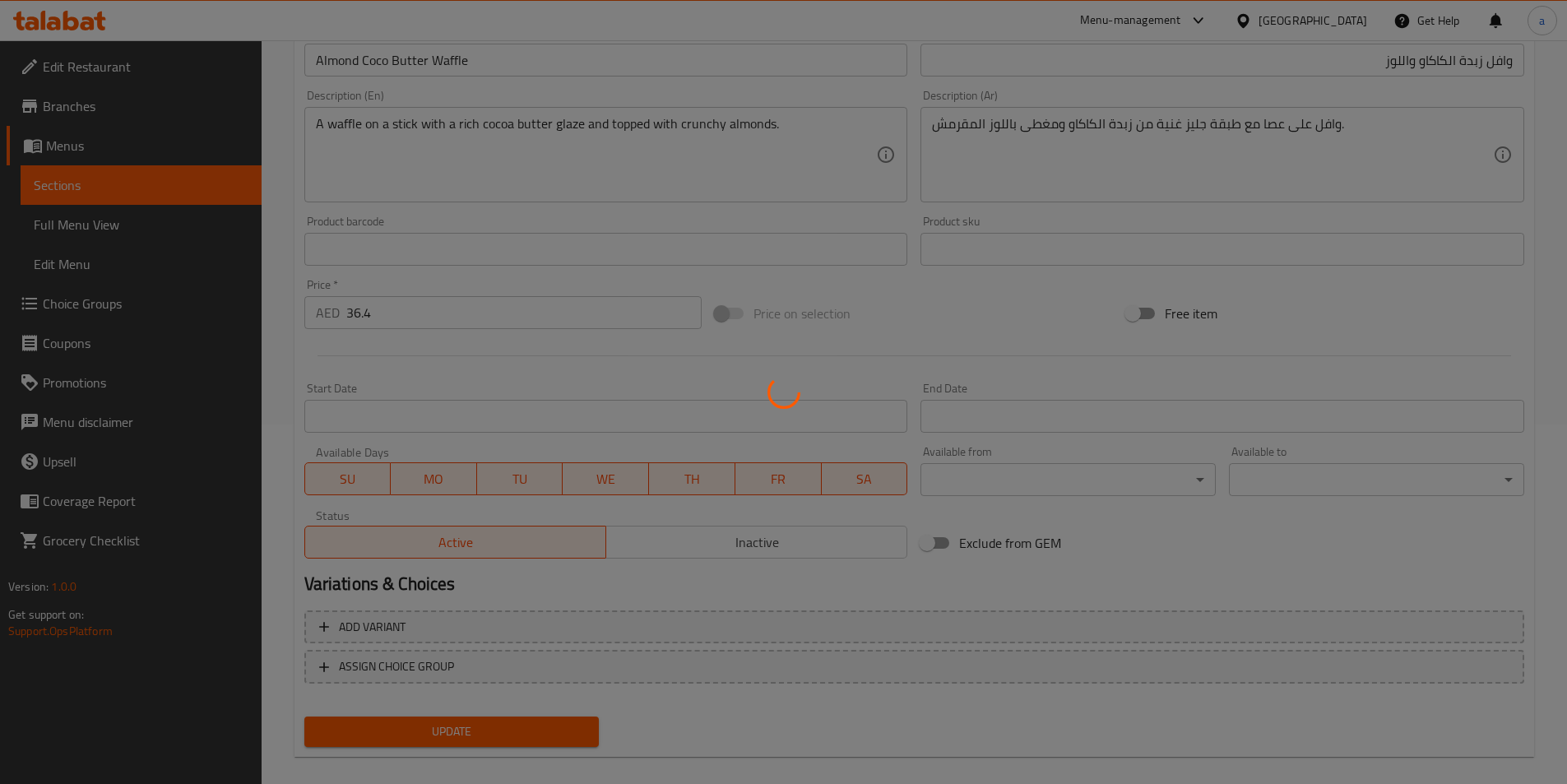
scroll to position [0, 0]
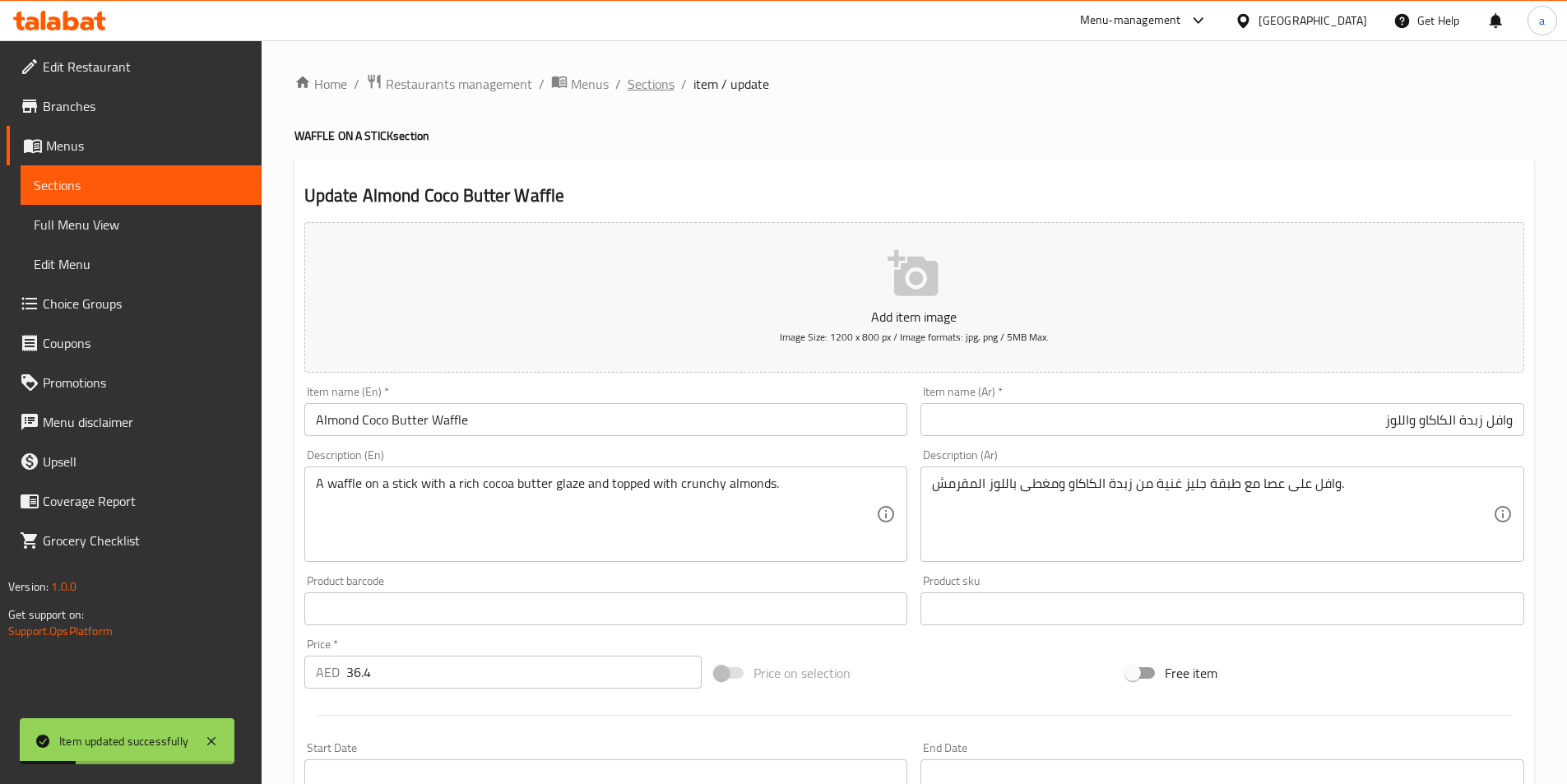
click at [643, 85] on span "Sections" at bounding box center [651, 84] width 47 height 20
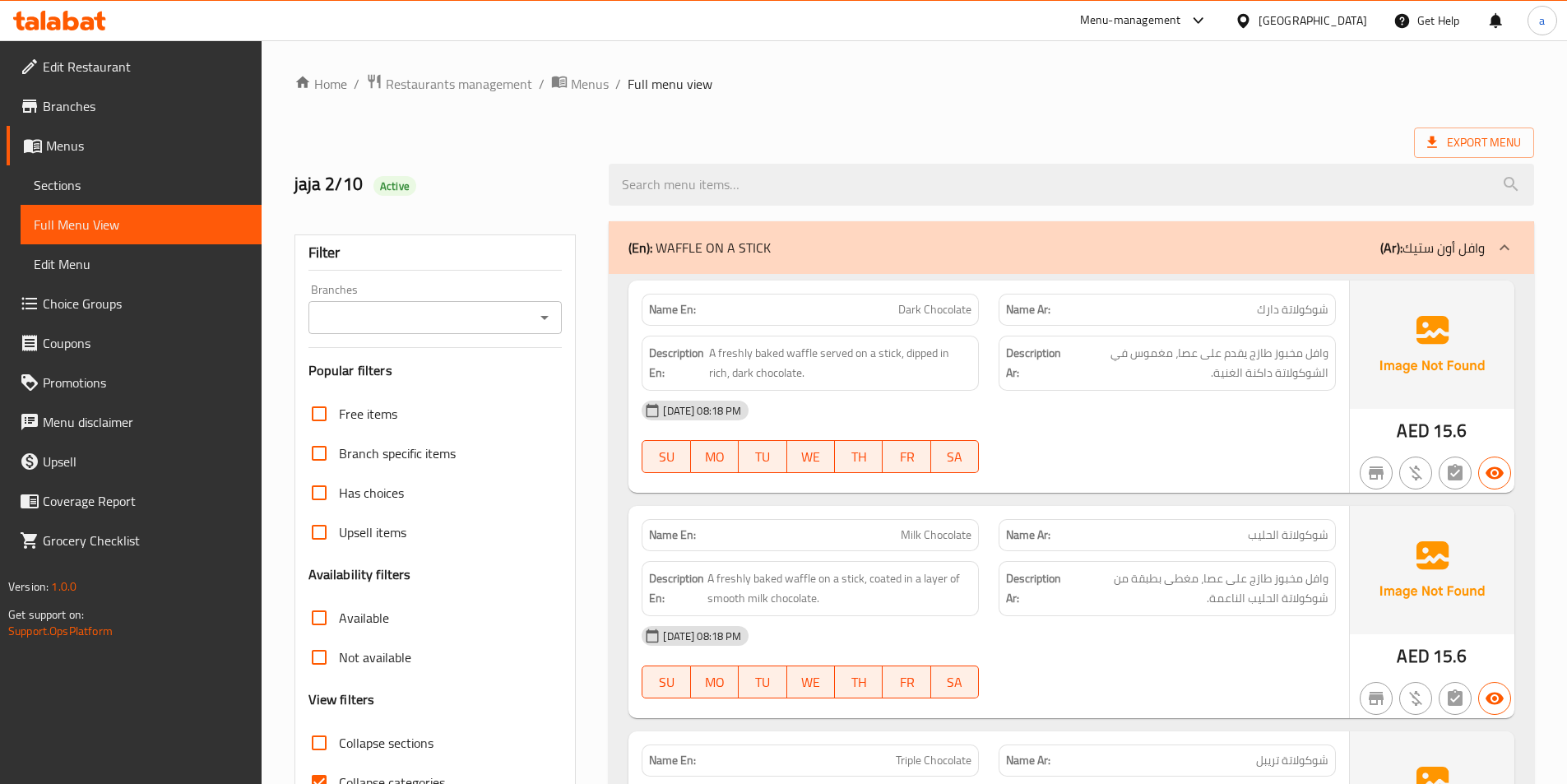
click at [777, 247] on div "(En): WAFFLE ON A STICK (Ar): وافل أون ستيك" at bounding box center [1057, 248] width 856 height 20
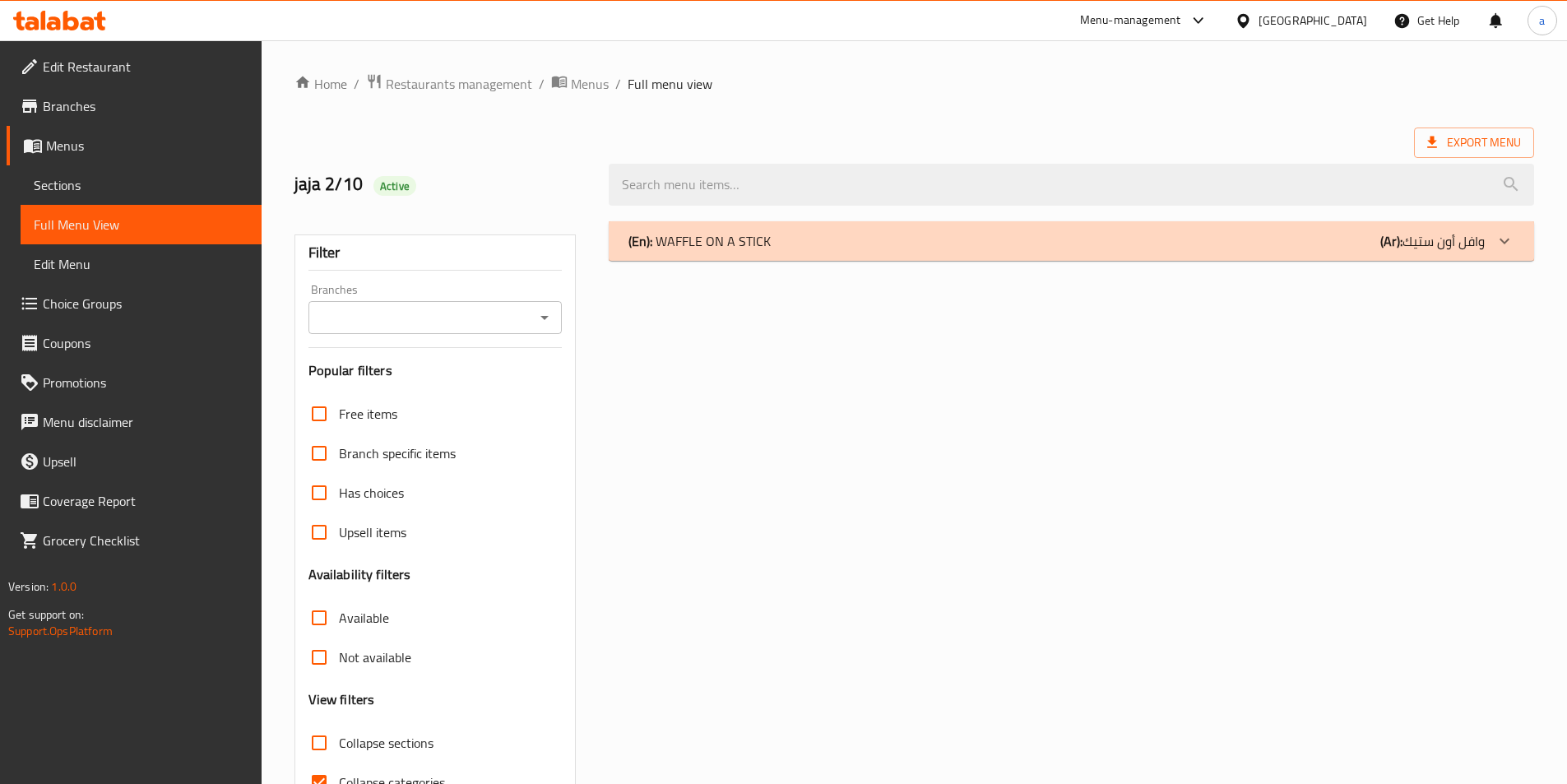
click at [777, 247] on div "(En): WAFFLE ON A STICK (Ar): وافل أون ستيك" at bounding box center [1057, 241] width 856 height 20
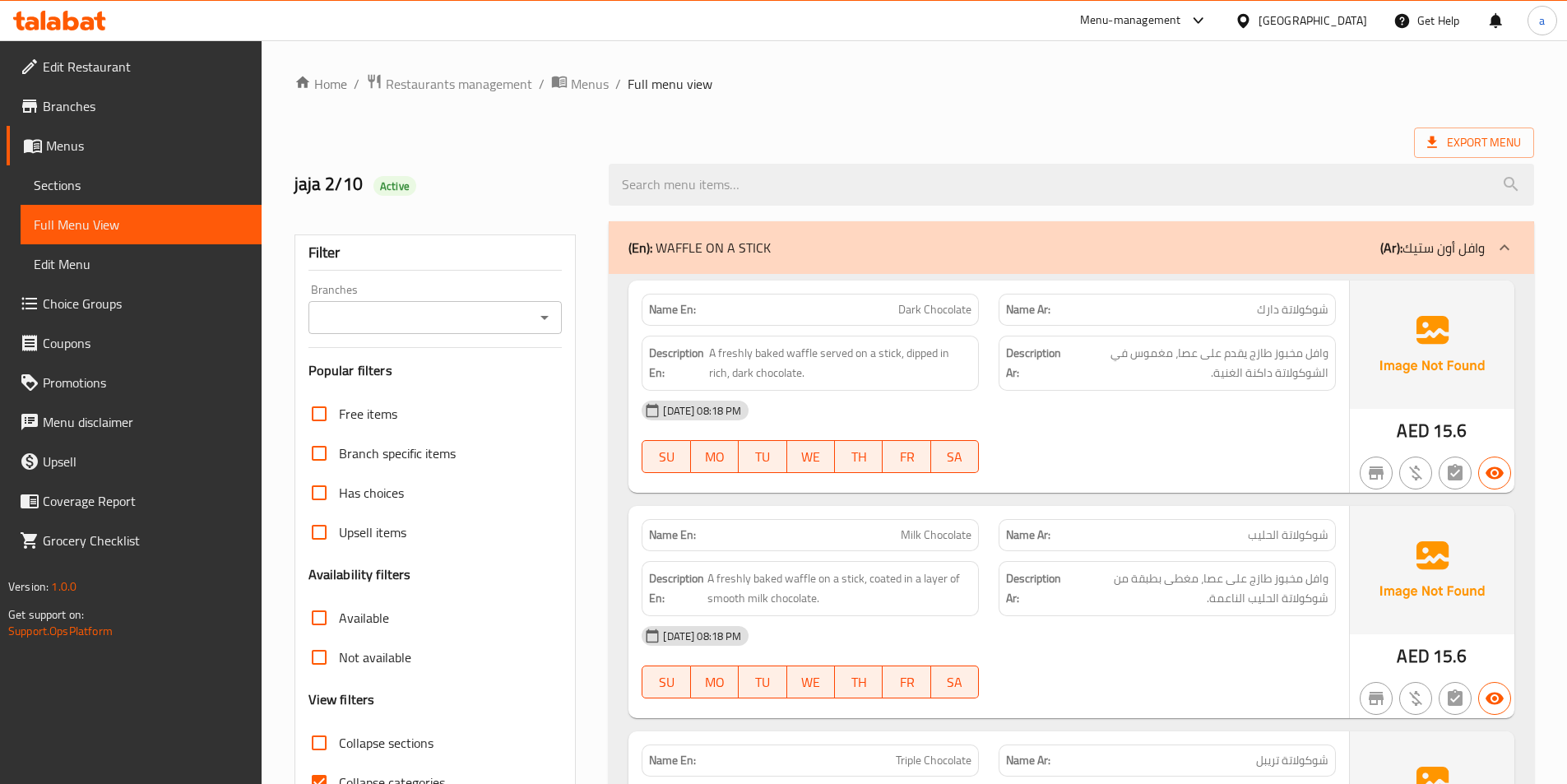
click at [65, 148] on span "Menus" at bounding box center [147, 146] width 203 height 20
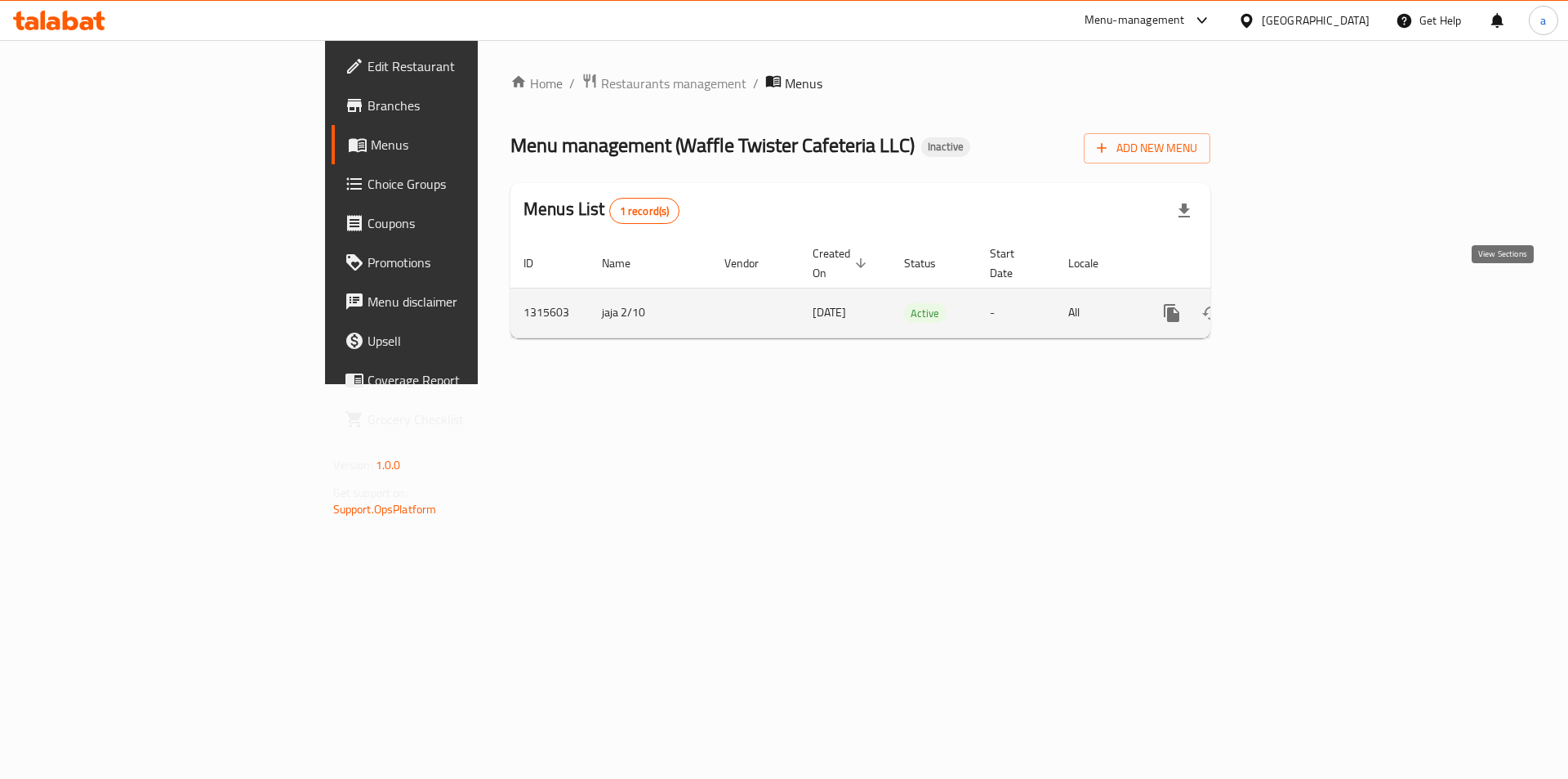
click at [1309, 296] on link "enhanced table" at bounding box center [1289, 313] width 39 height 39
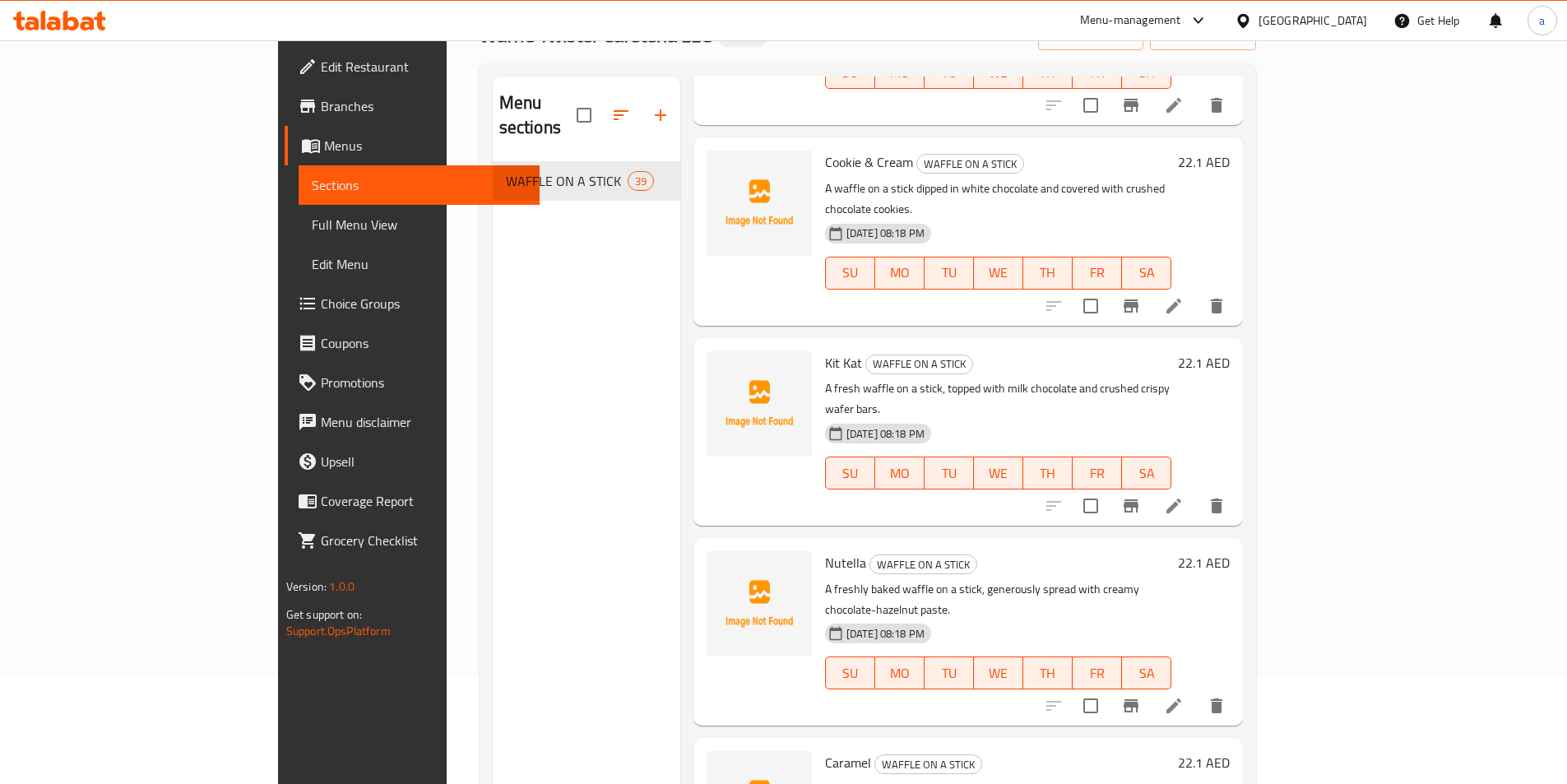
scroll to position [230, 0]
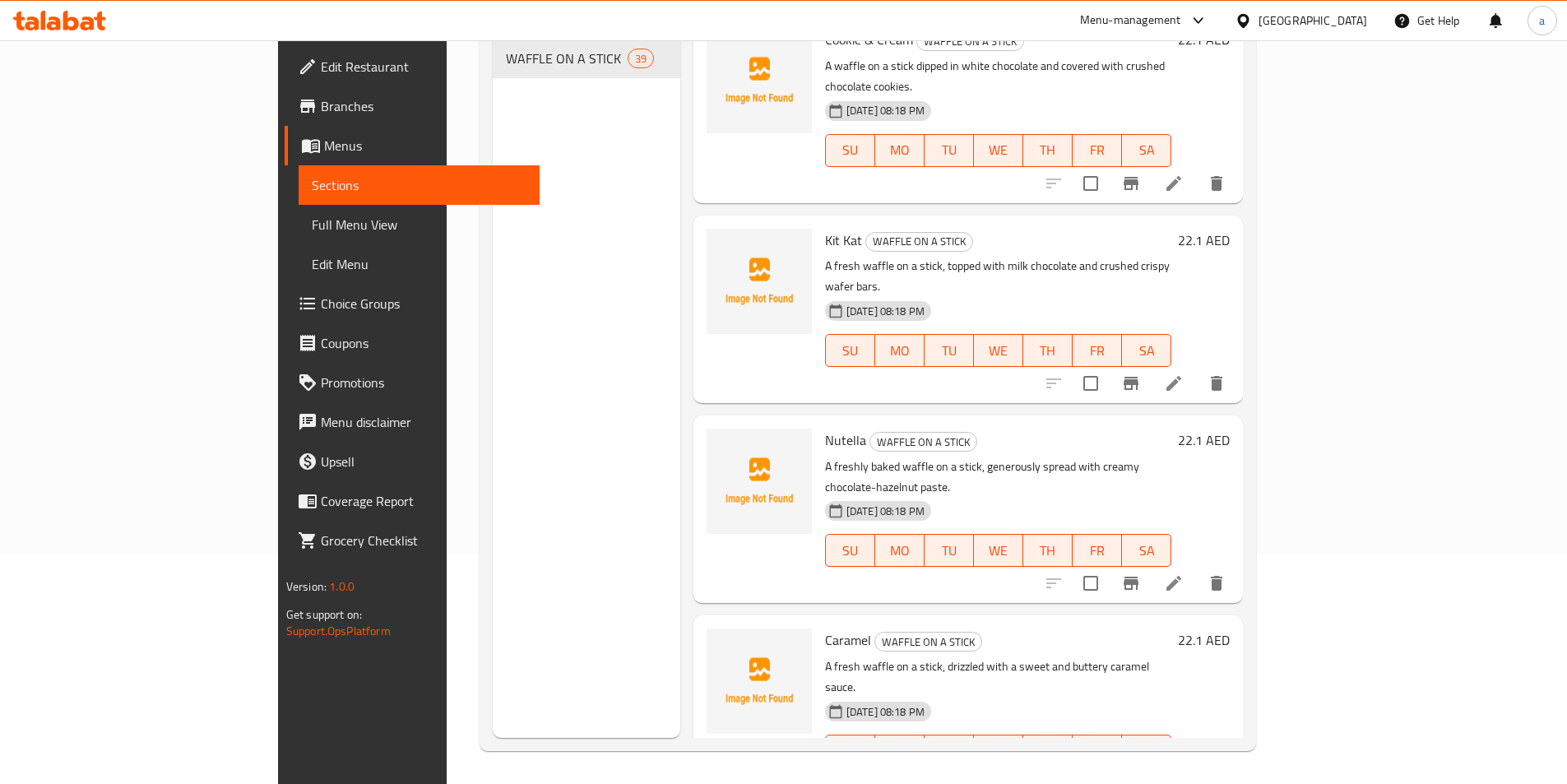
click at [311, 229] on span "Full Menu View" at bounding box center [418, 224] width 214 height 20
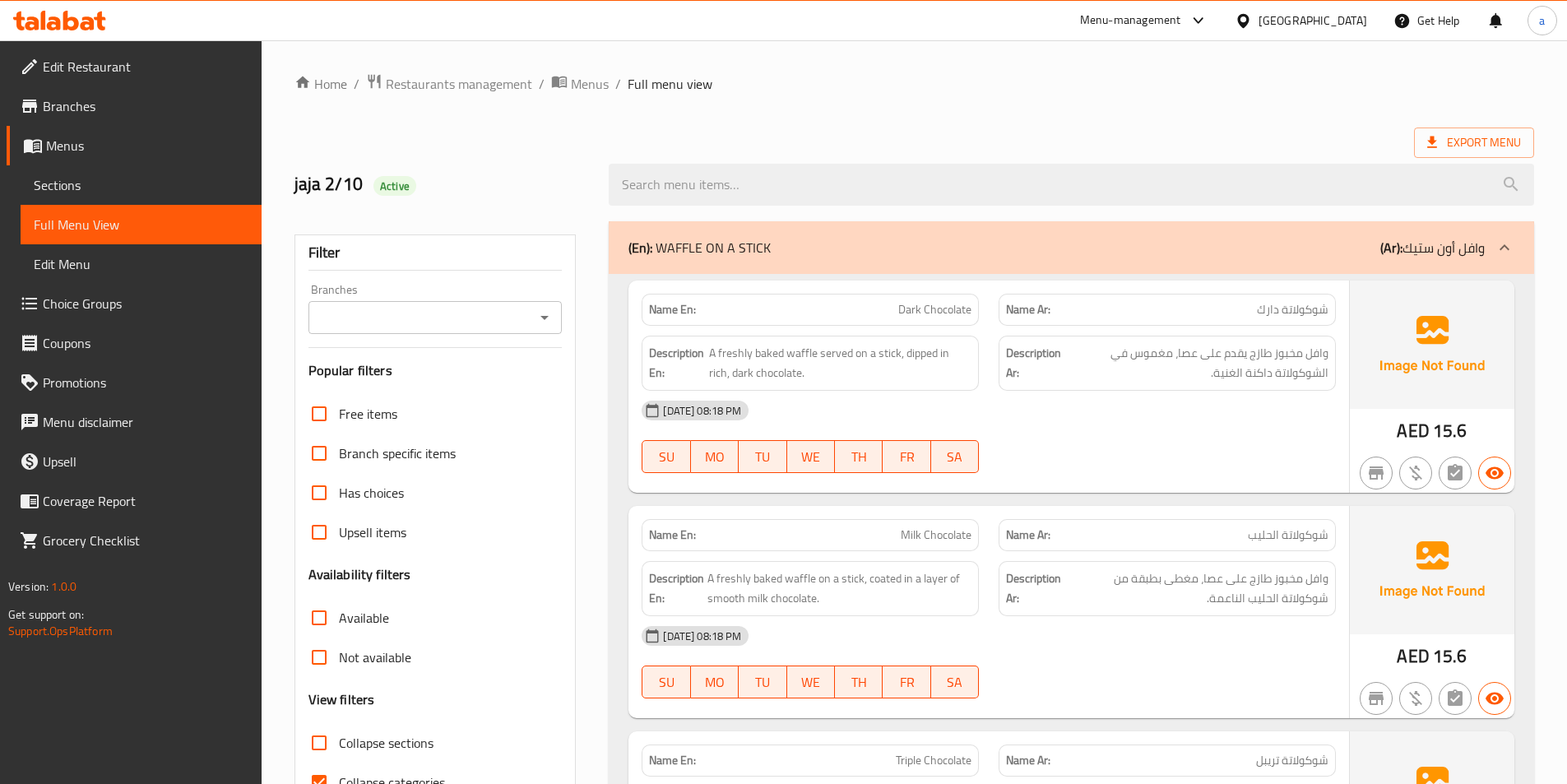
click at [749, 255] on p "(En): WAFFLE ON A STICK" at bounding box center [699, 248] width 142 height 20
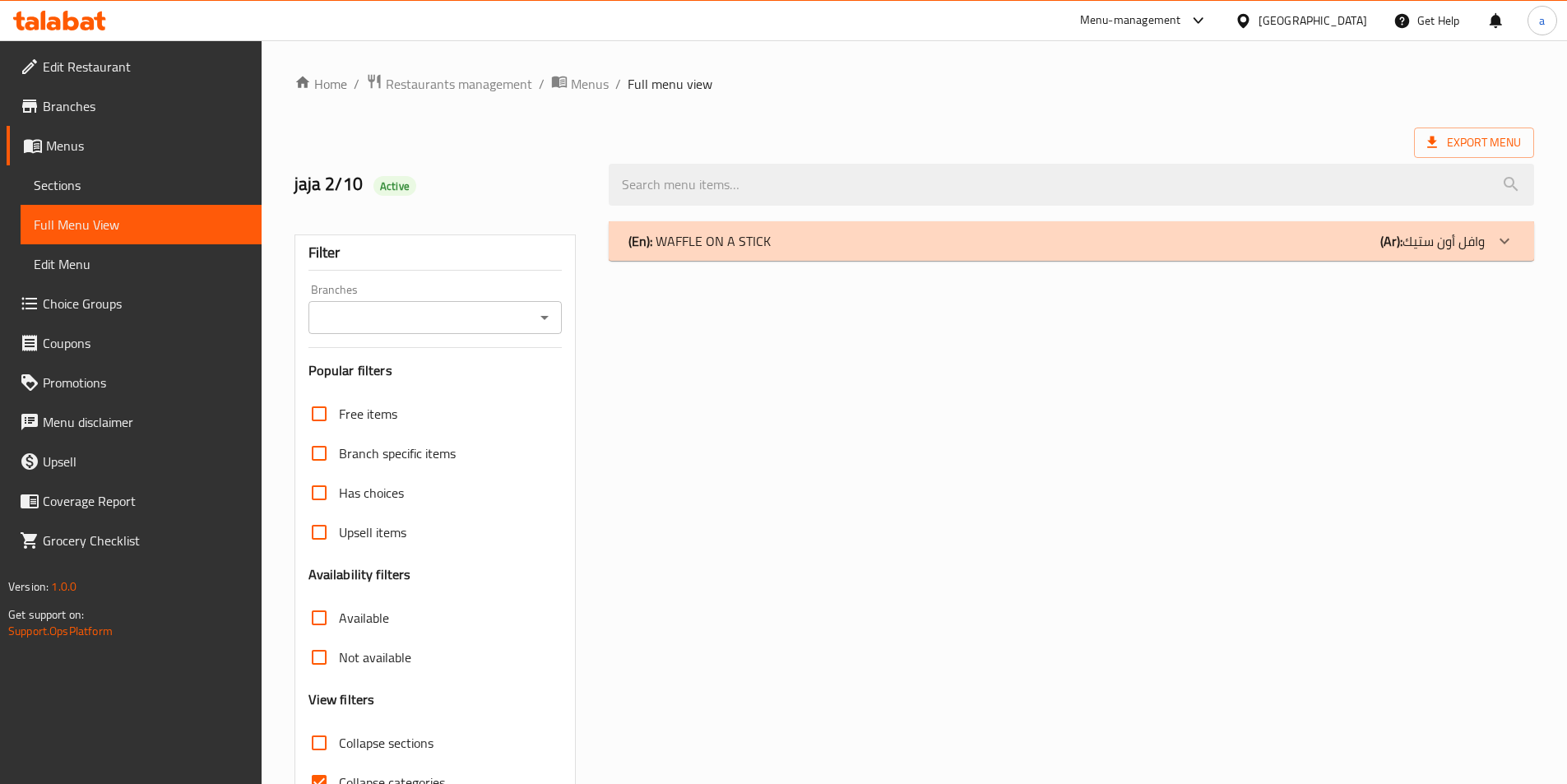
click at [711, 251] on p "(En): WAFFLE ON A STICK" at bounding box center [699, 241] width 142 height 20
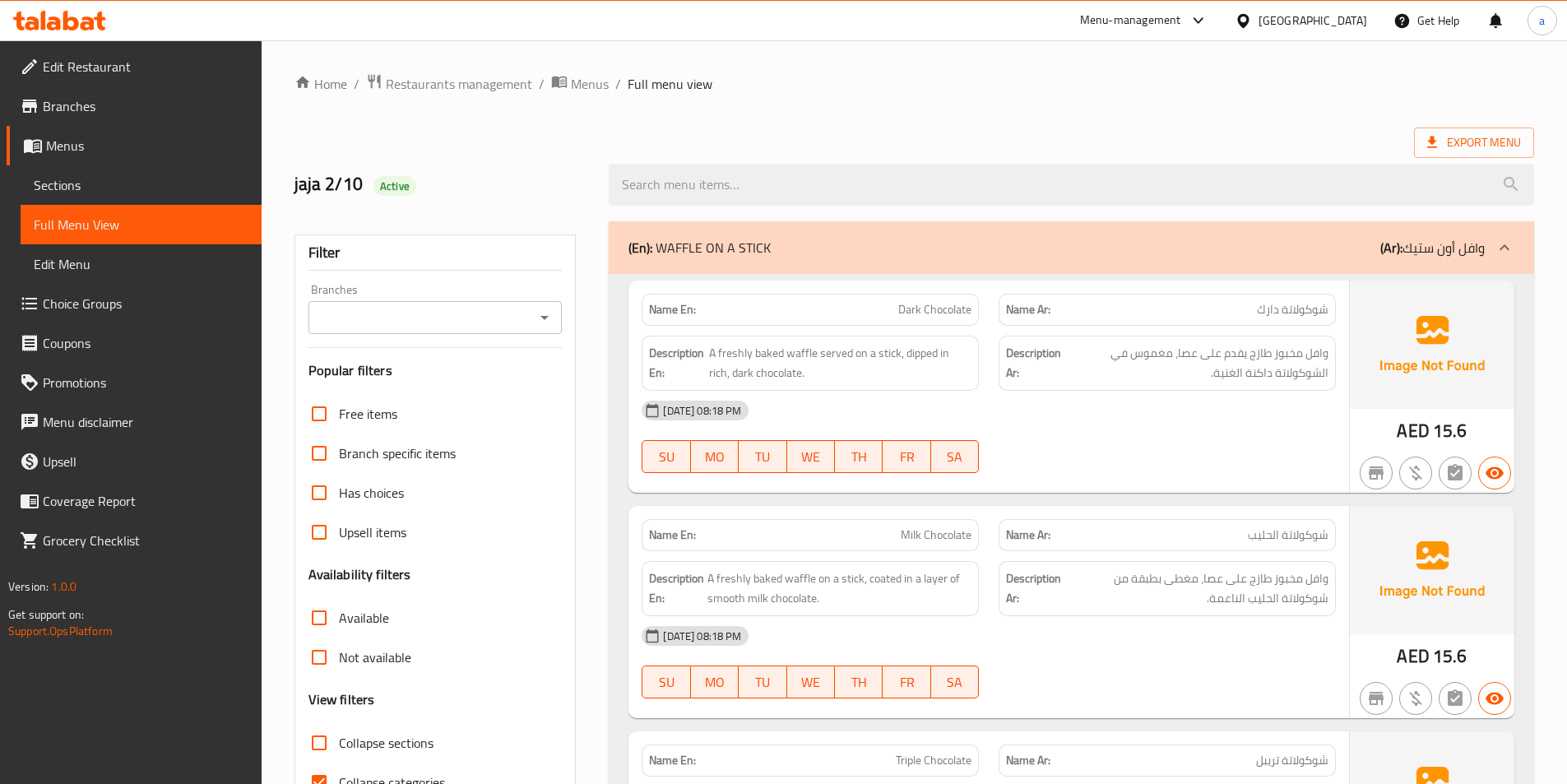
click at [731, 255] on p "(En): WAFFLE ON A STICK" at bounding box center [699, 248] width 142 height 20
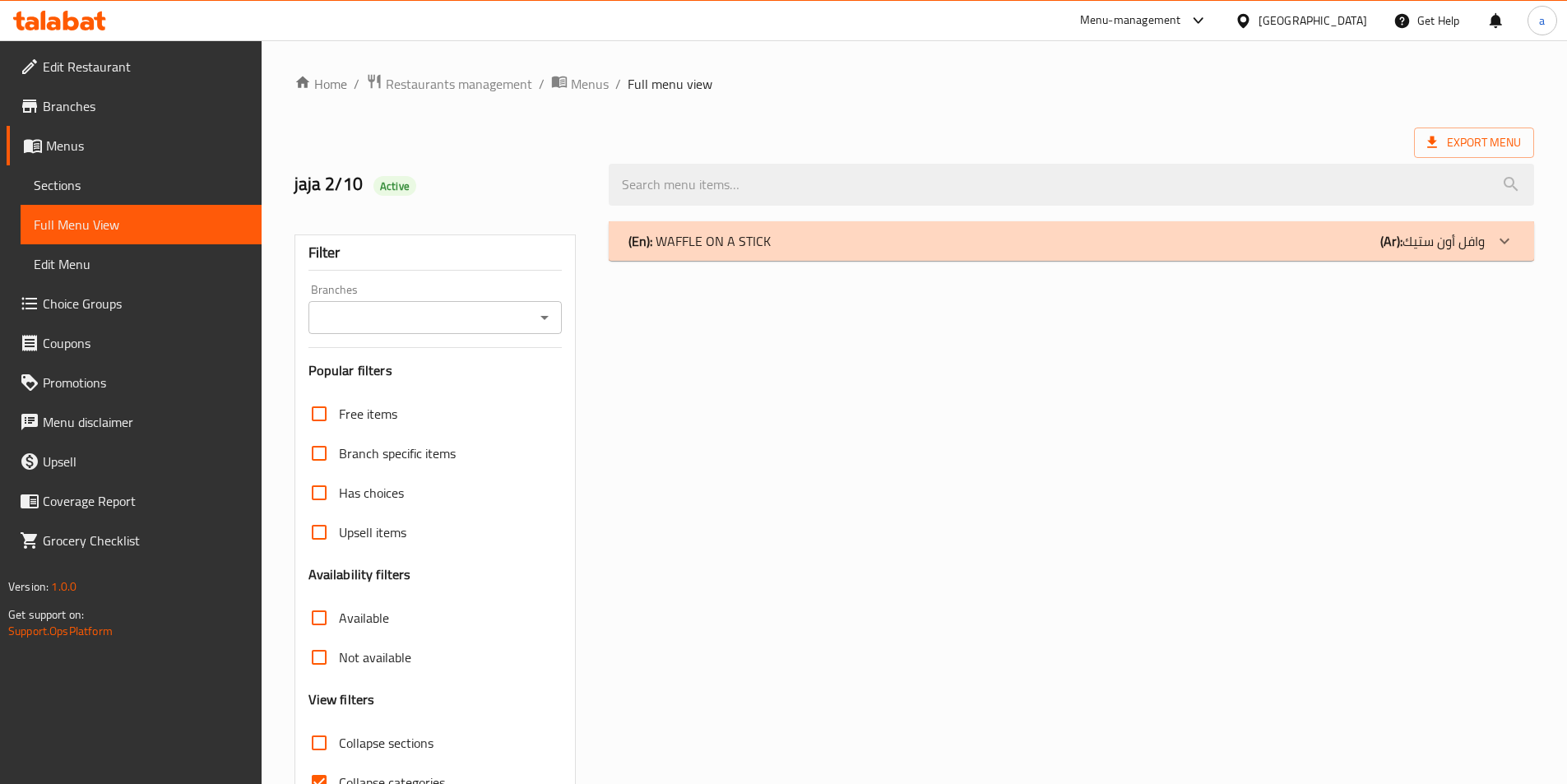
click at [731, 255] on div "(En): WAFFLE ON A STICK (Ar): وافل أون ستيك" at bounding box center [1071, 241] width 926 height 39
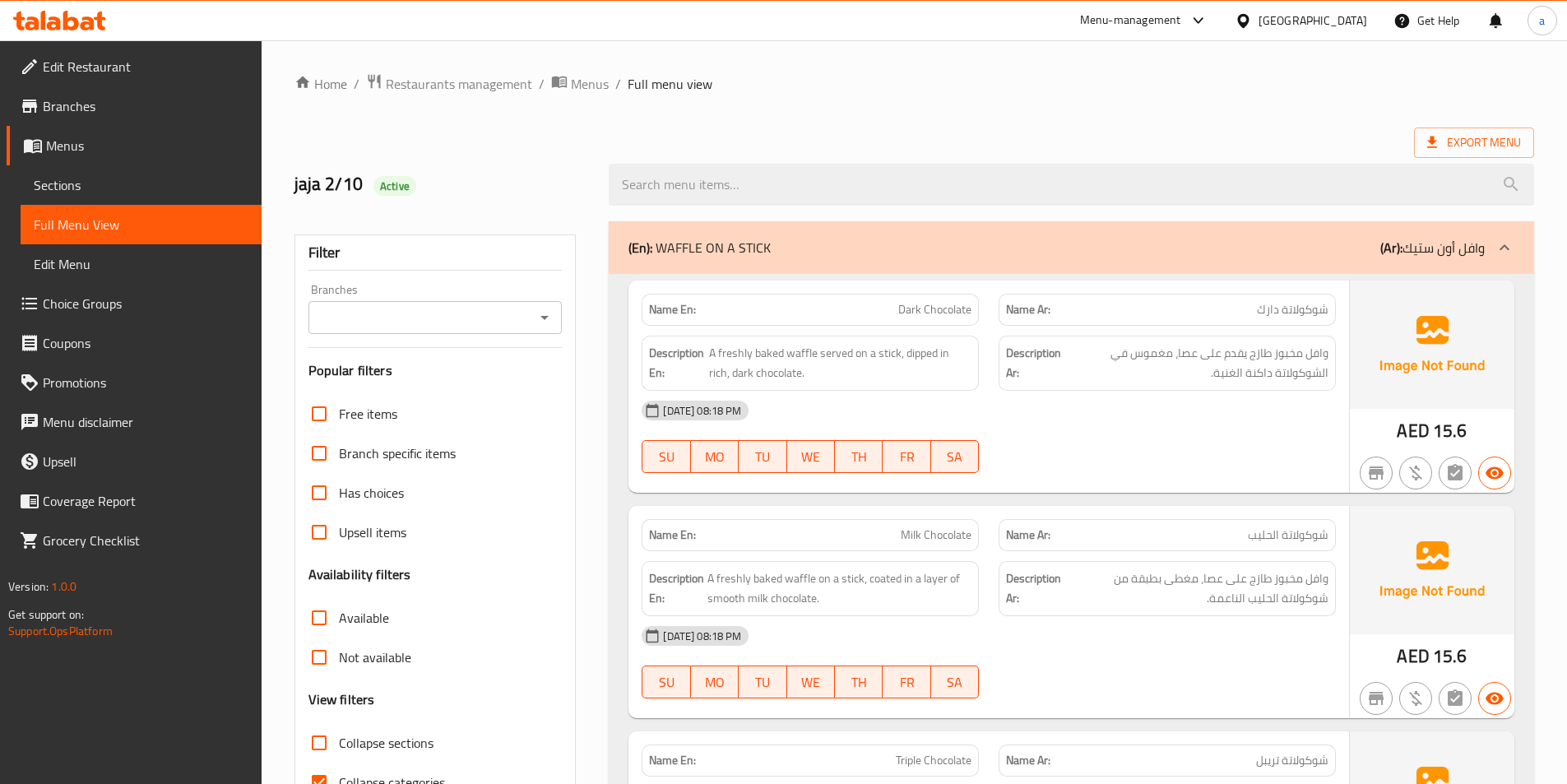
click at [1115, 244] on div "(En): WAFFLE ON A STICK (Ar): وافل أون ستيك" at bounding box center [1057, 248] width 856 height 20
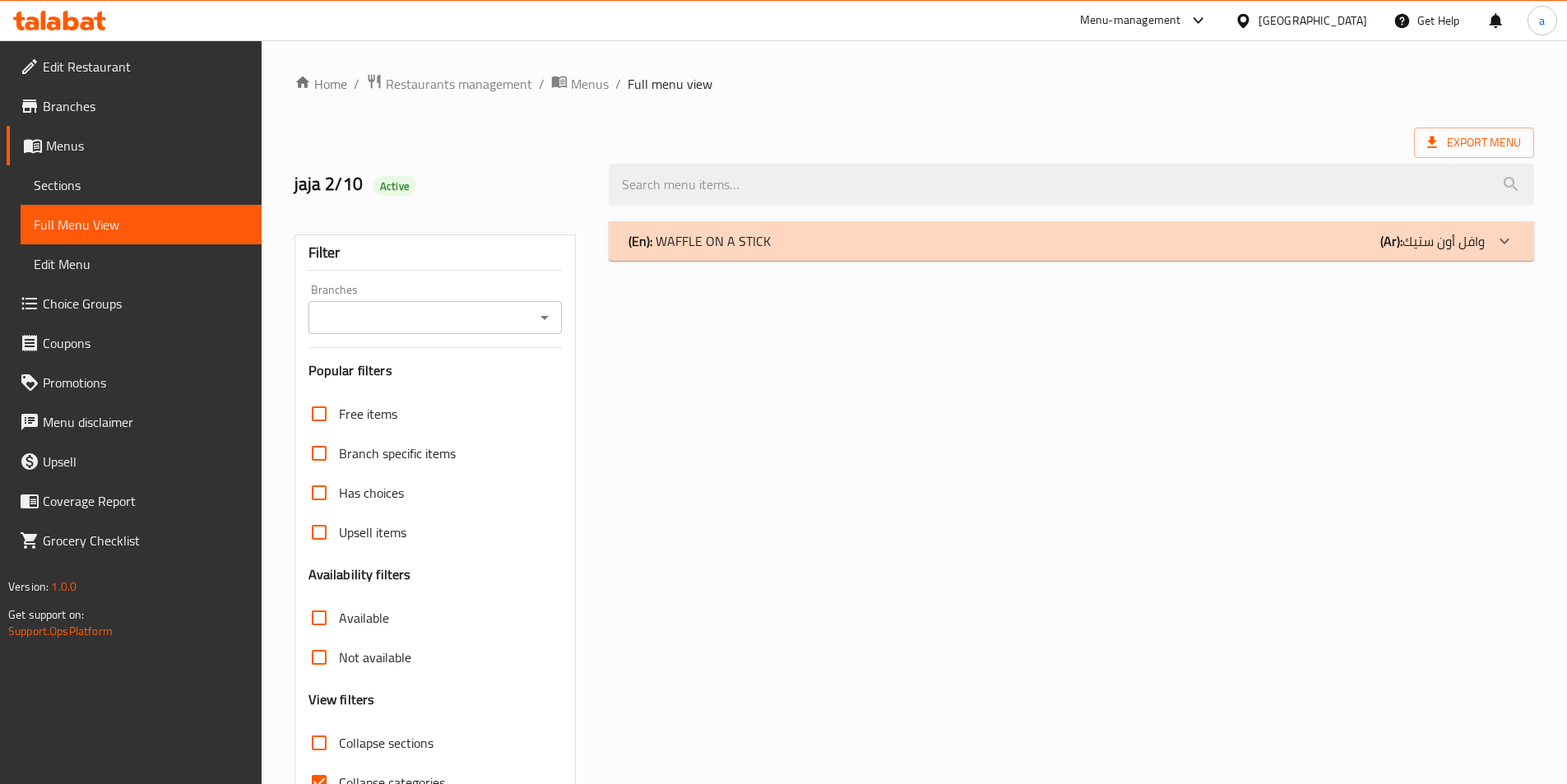
click at [1115, 244] on div "(En): WAFFLE ON A STICK (Ar): وافل أون ستيك" at bounding box center [1057, 241] width 856 height 20
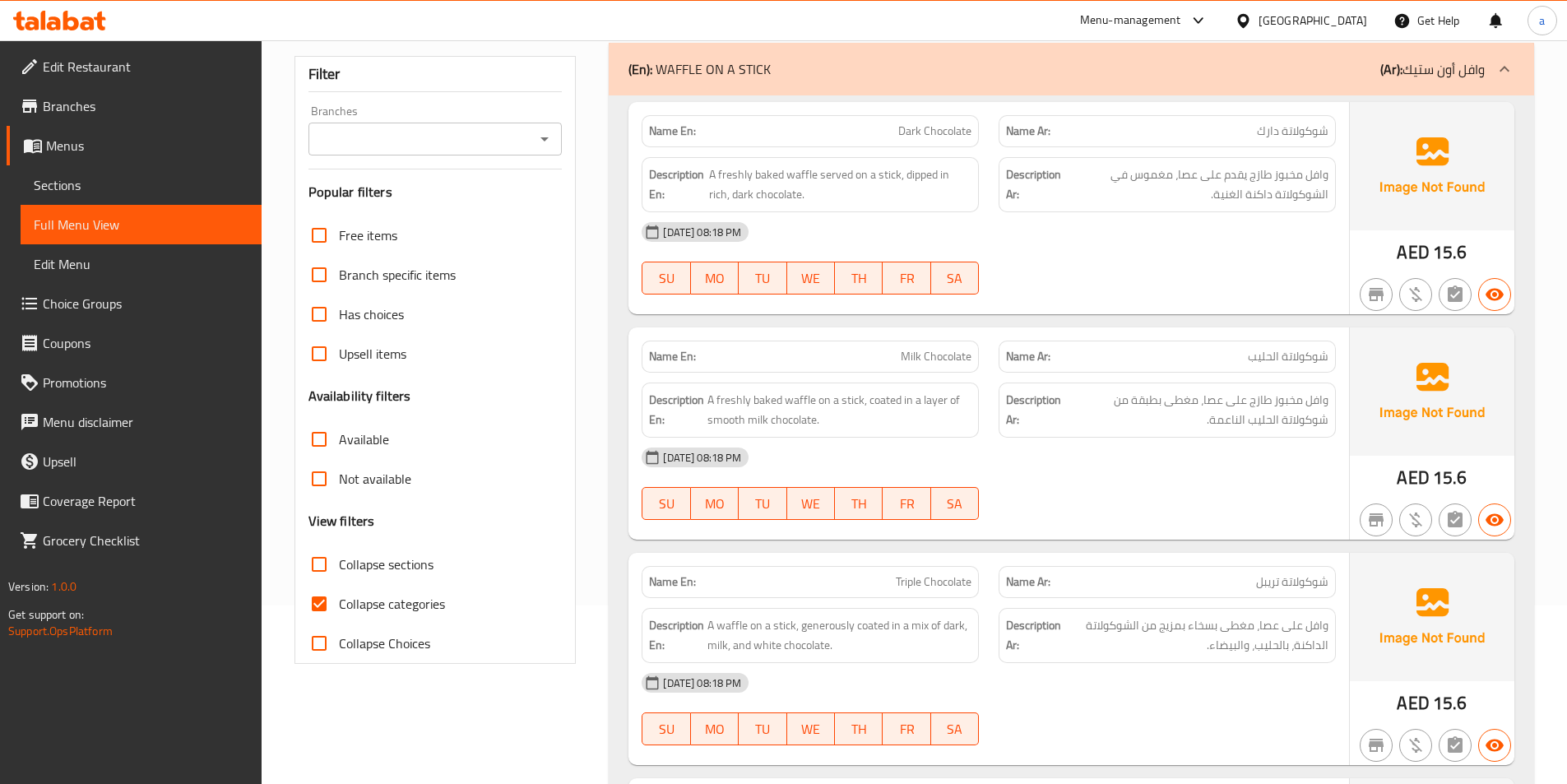
scroll to position [164, 0]
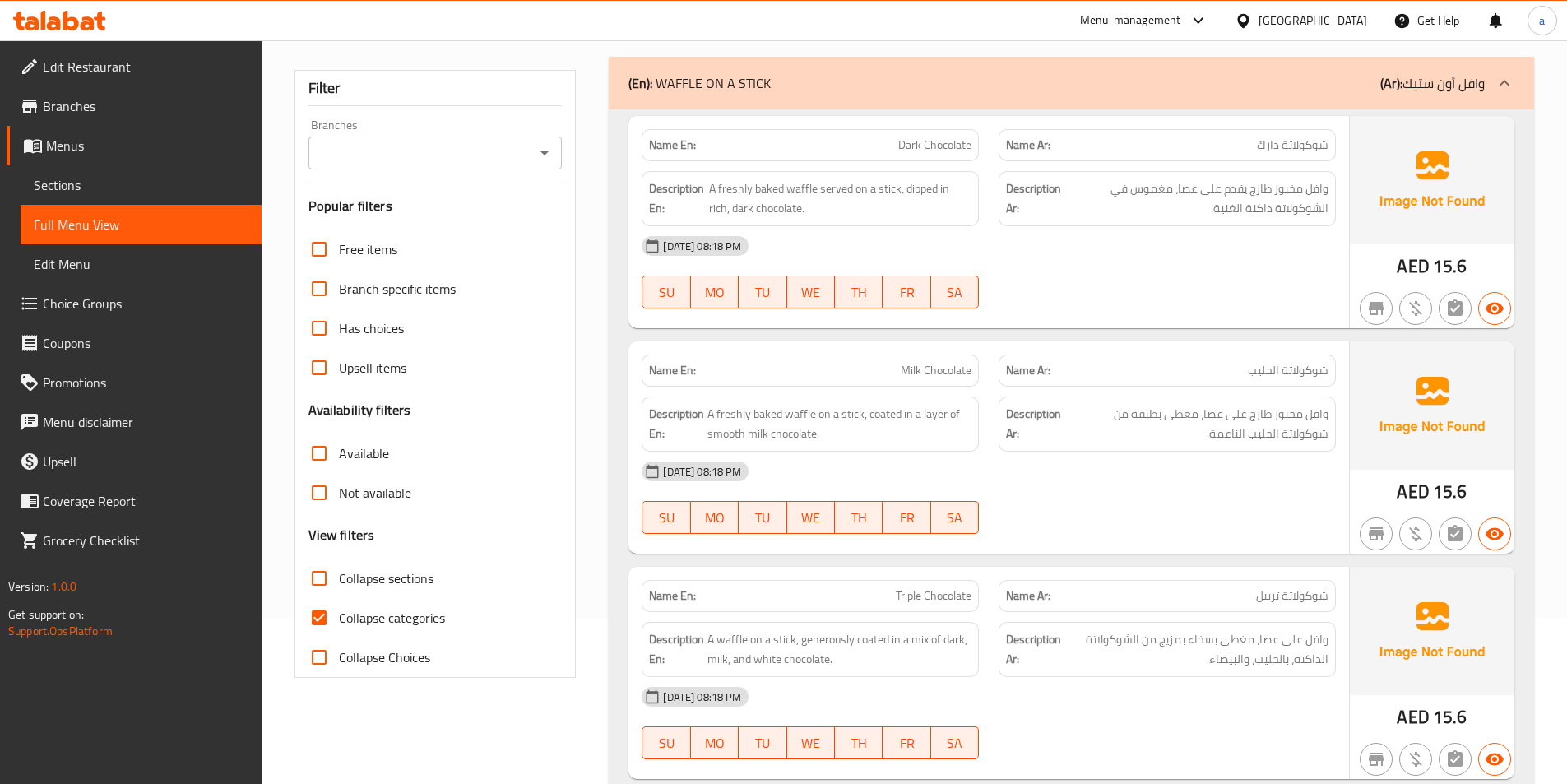
click at [74, 190] on span "Sections" at bounding box center [140, 185] width 214 height 20
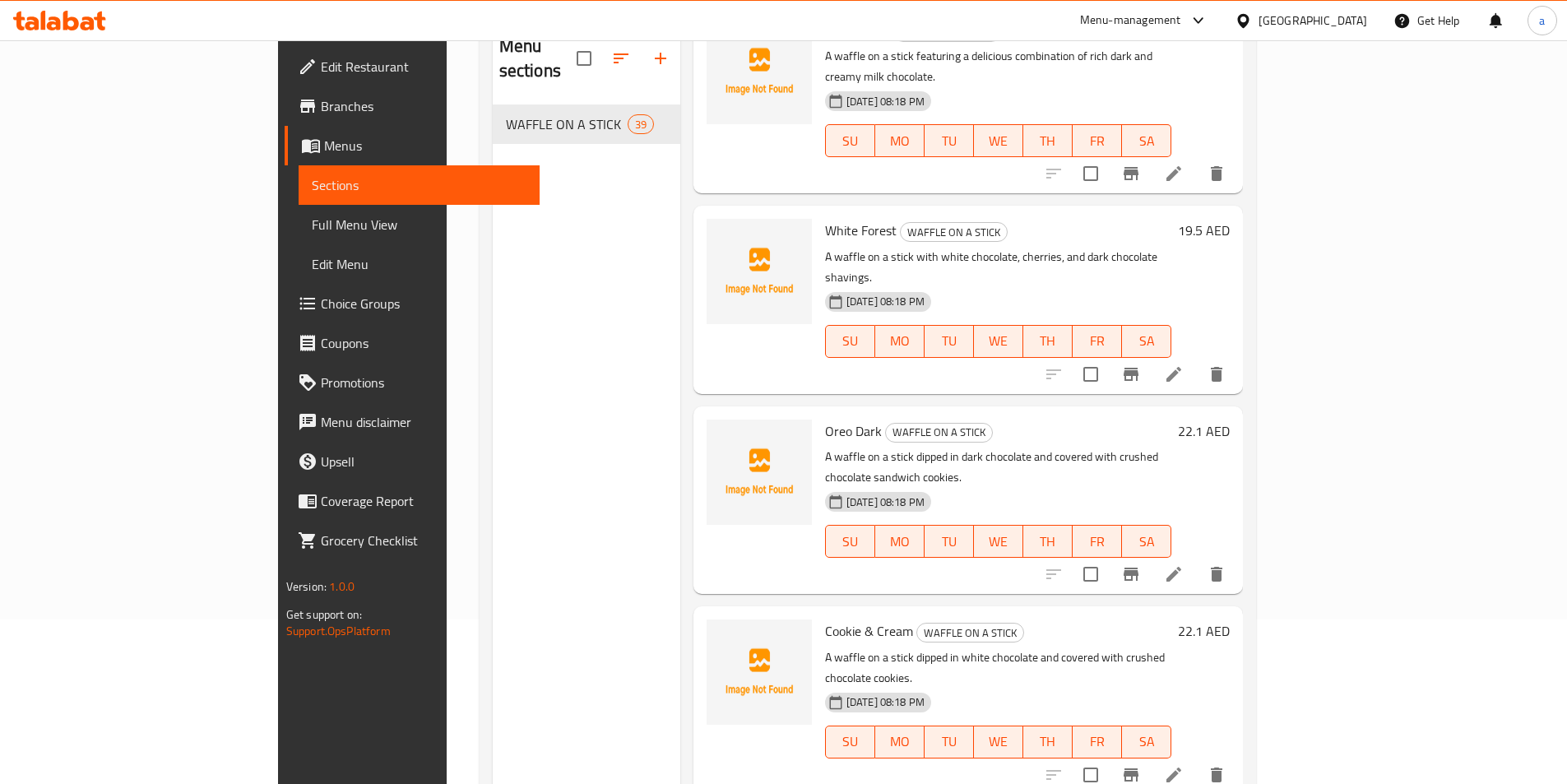
scroll to position [904, 0]
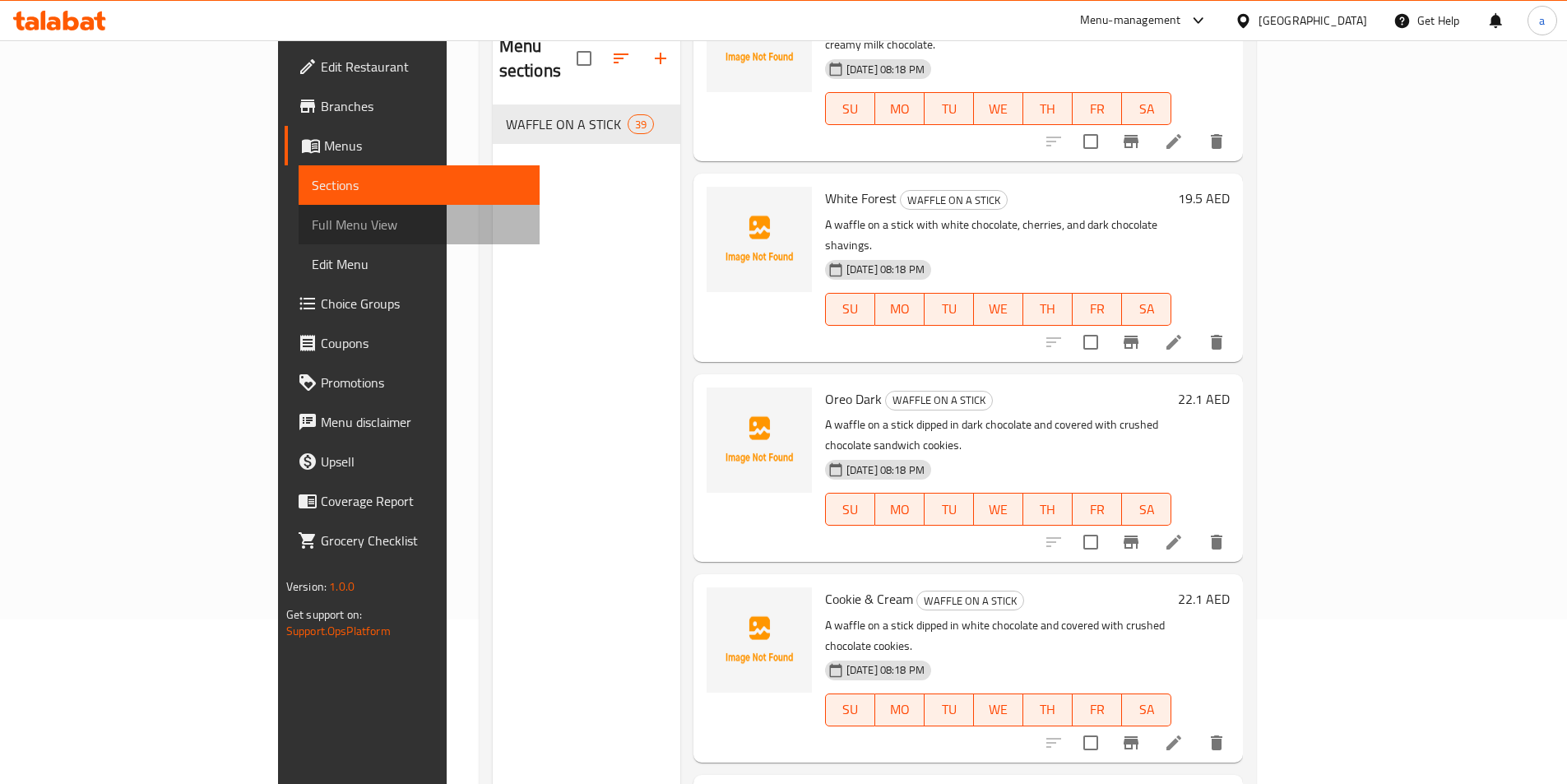
click at [311, 232] on span "Full Menu View" at bounding box center [418, 224] width 214 height 20
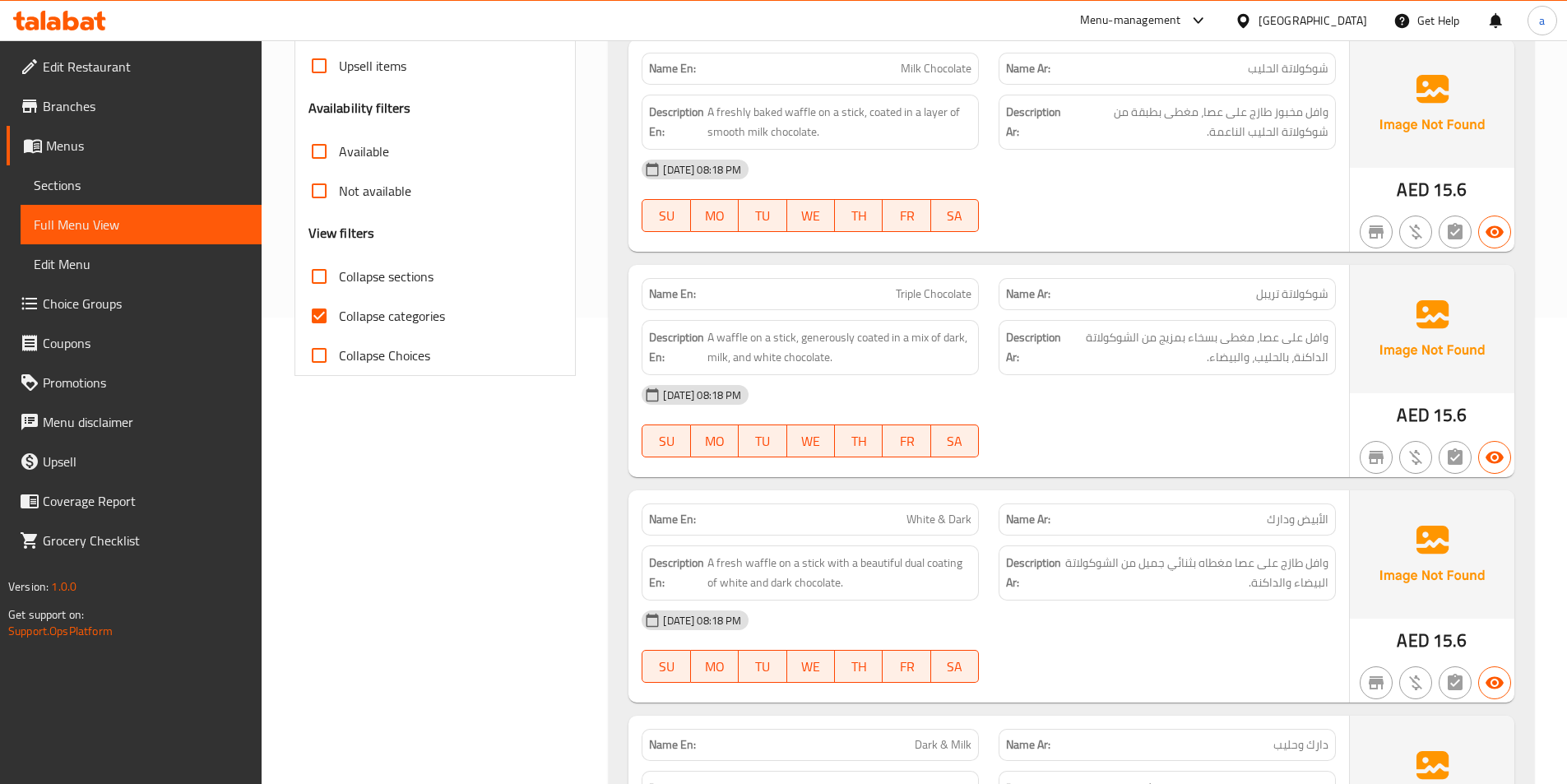
scroll to position [576, 0]
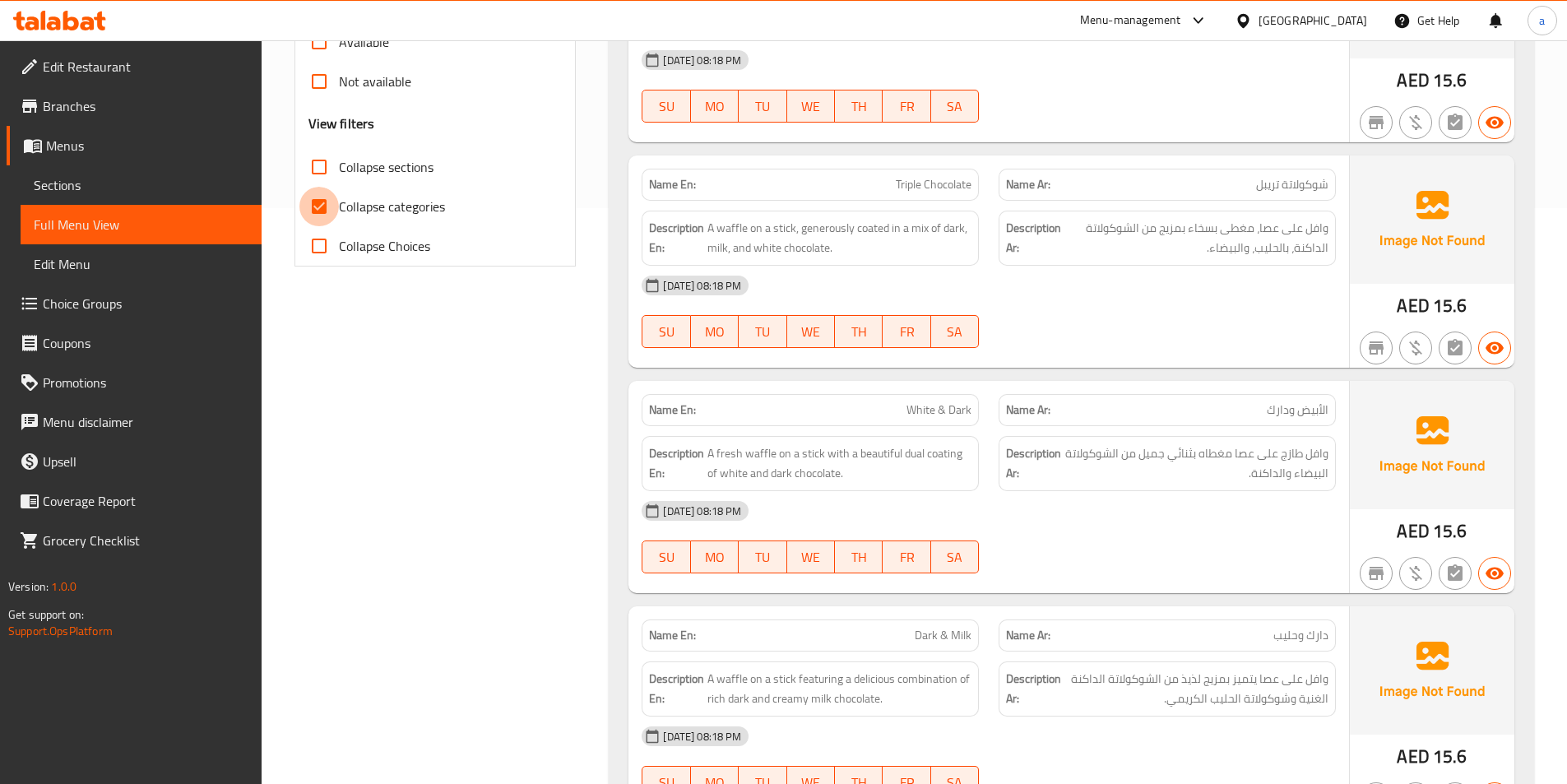
click at [325, 206] on input "Collapse categories" at bounding box center [319, 207] width 39 height 39
checkbox input "false"
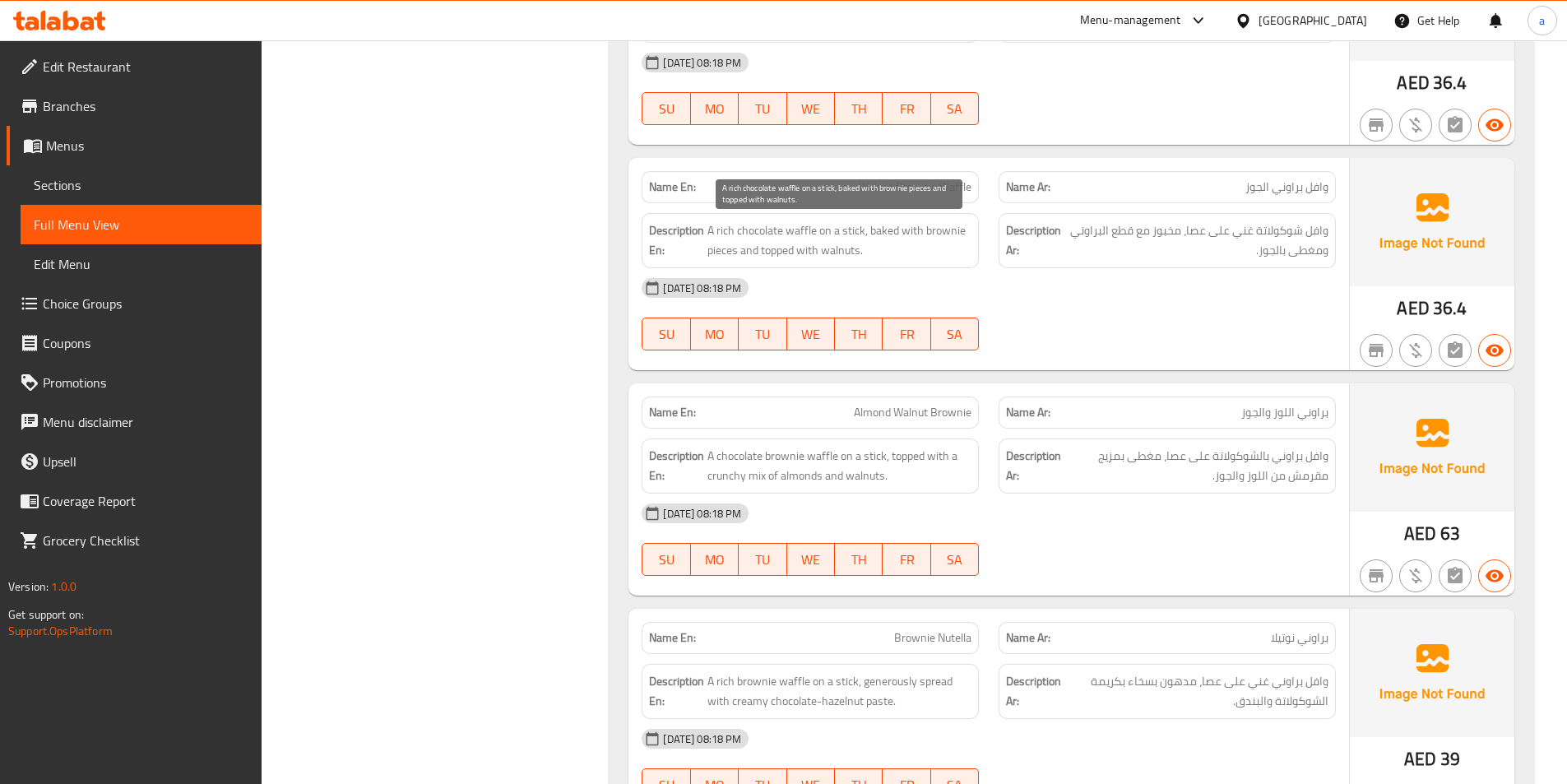
scroll to position [8335, 0]
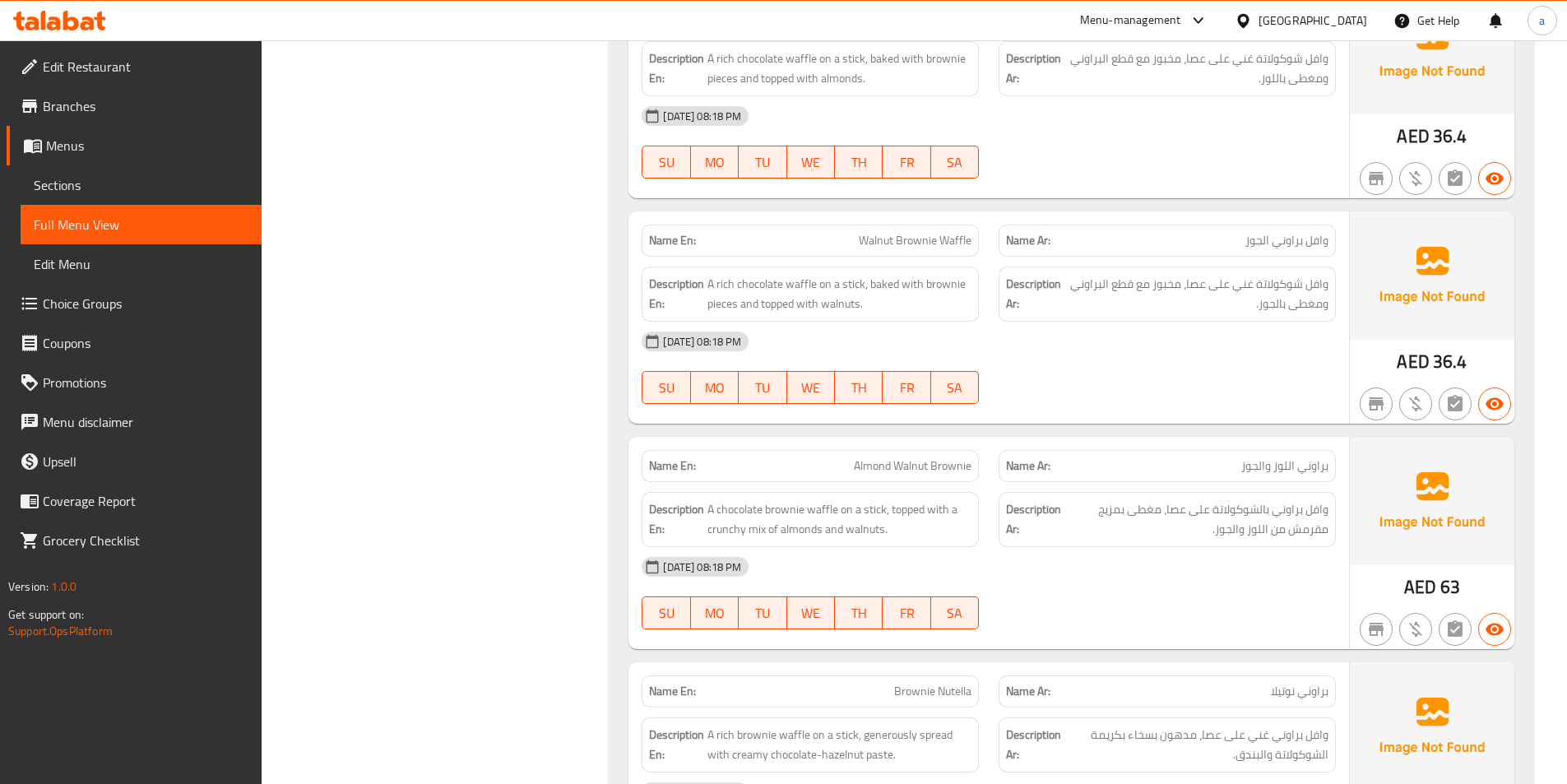
scroll to position [8006, 0]
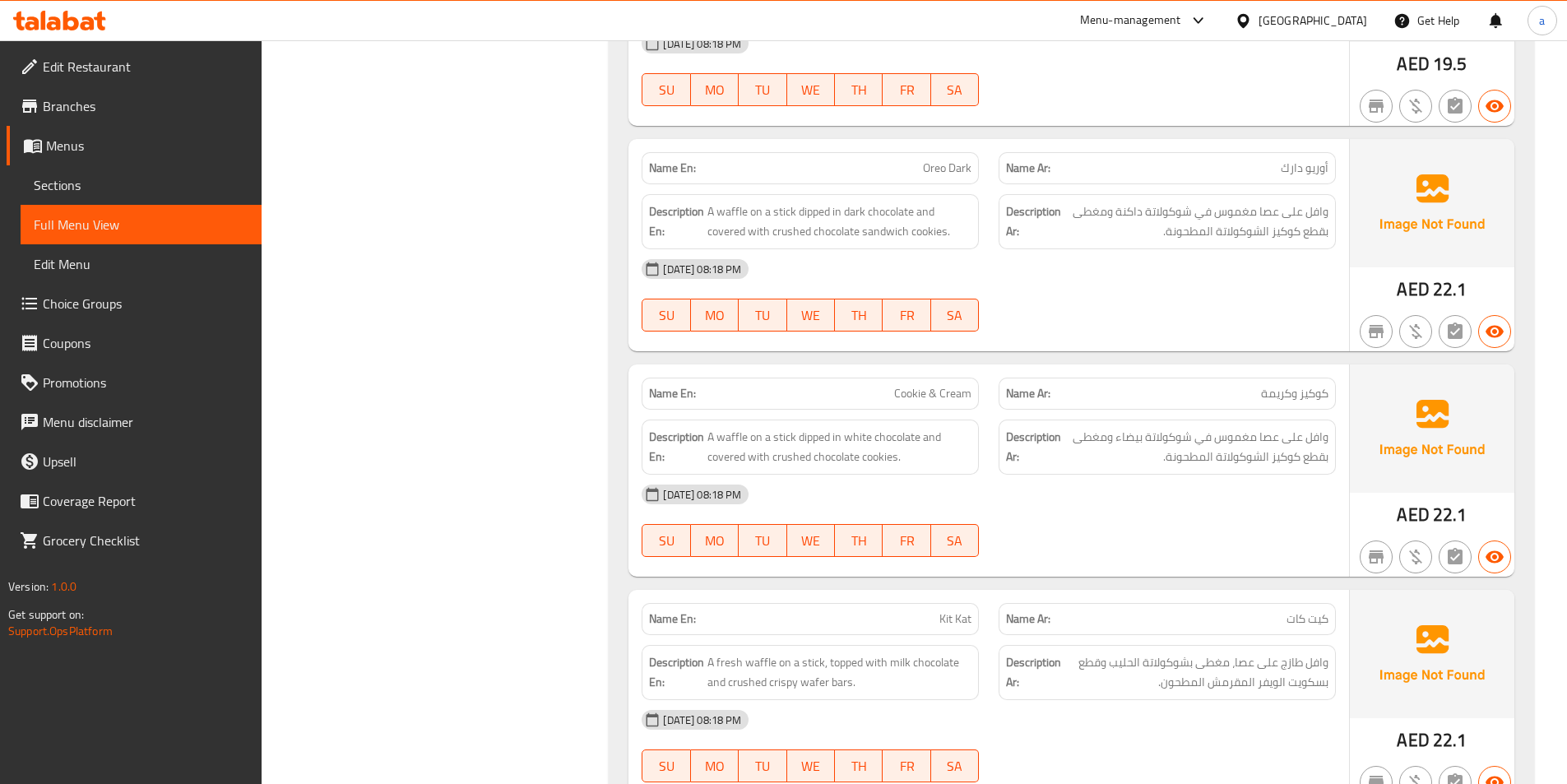
scroll to position [0, 0]
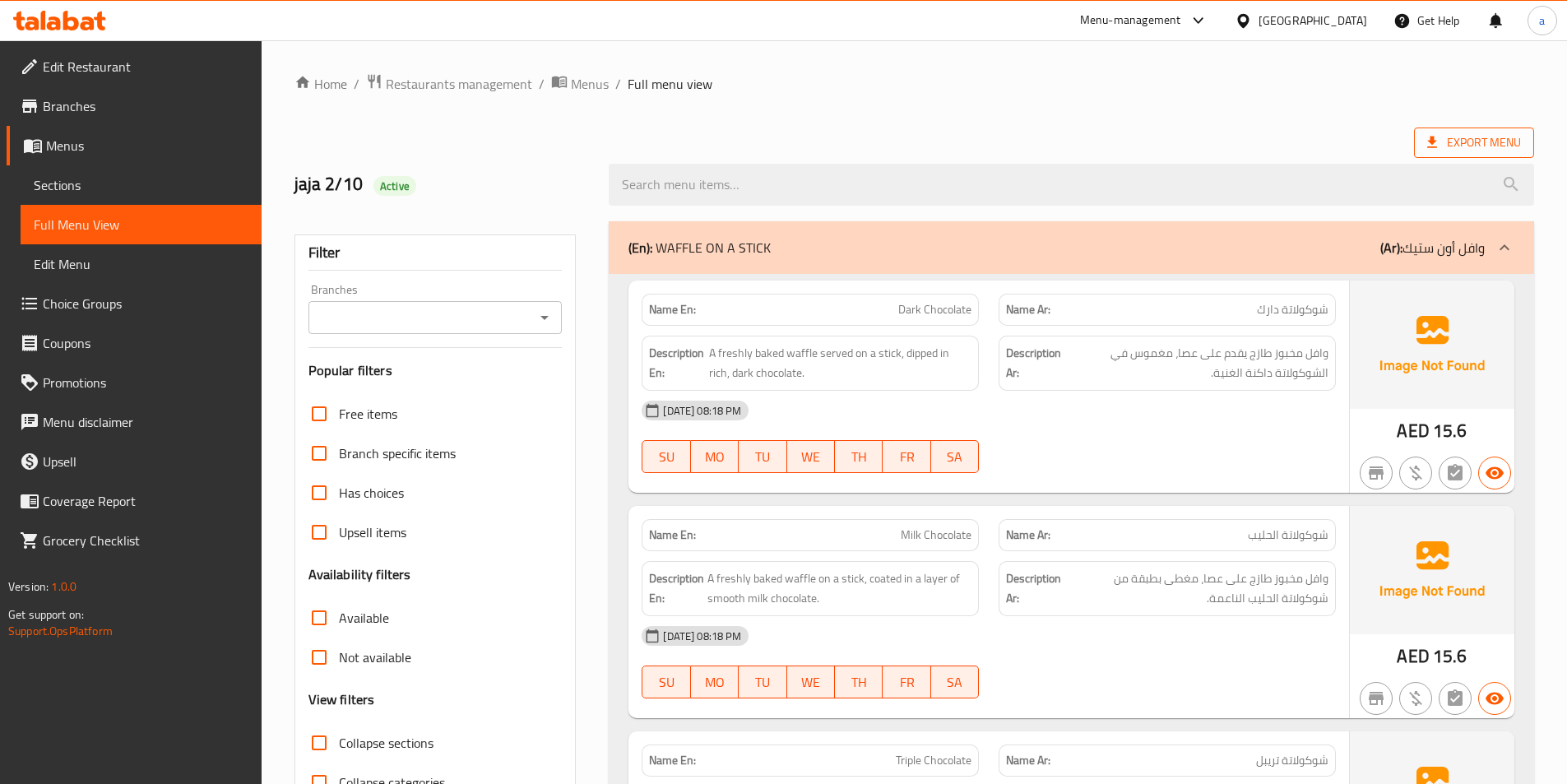
click at [1470, 147] on span "Export Menu" at bounding box center [1474, 142] width 94 height 21
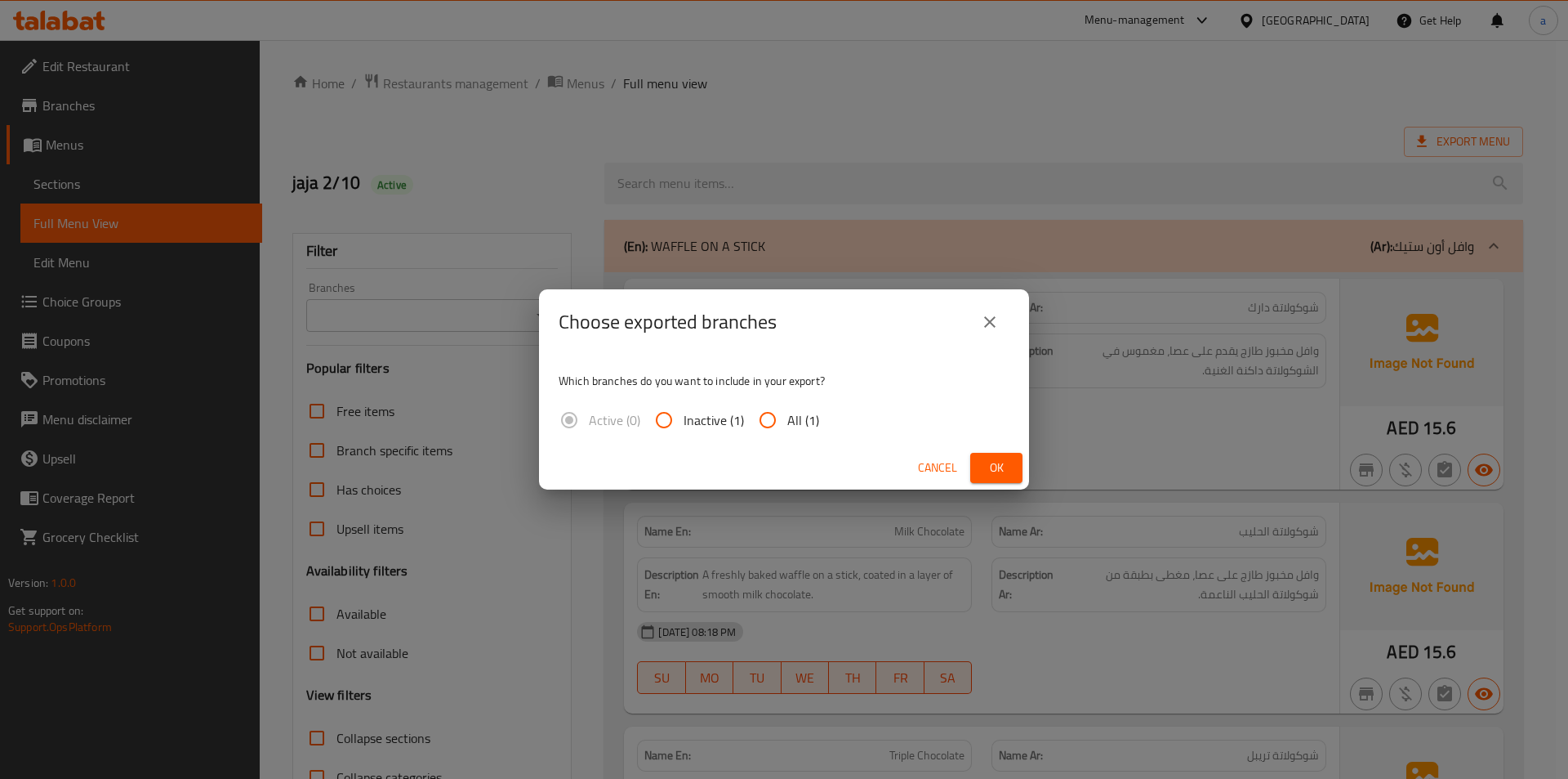
click at [804, 417] on span "All (1)" at bounding box center [803, 420] width 32 height 19
click at [787, 417] on input "All (1)" at bounding box center [767, 420] width 39 height 39
radio input "true"
click at [1008, 458] on span "Ok" at bounding box center [995, 467] width 26 height 20
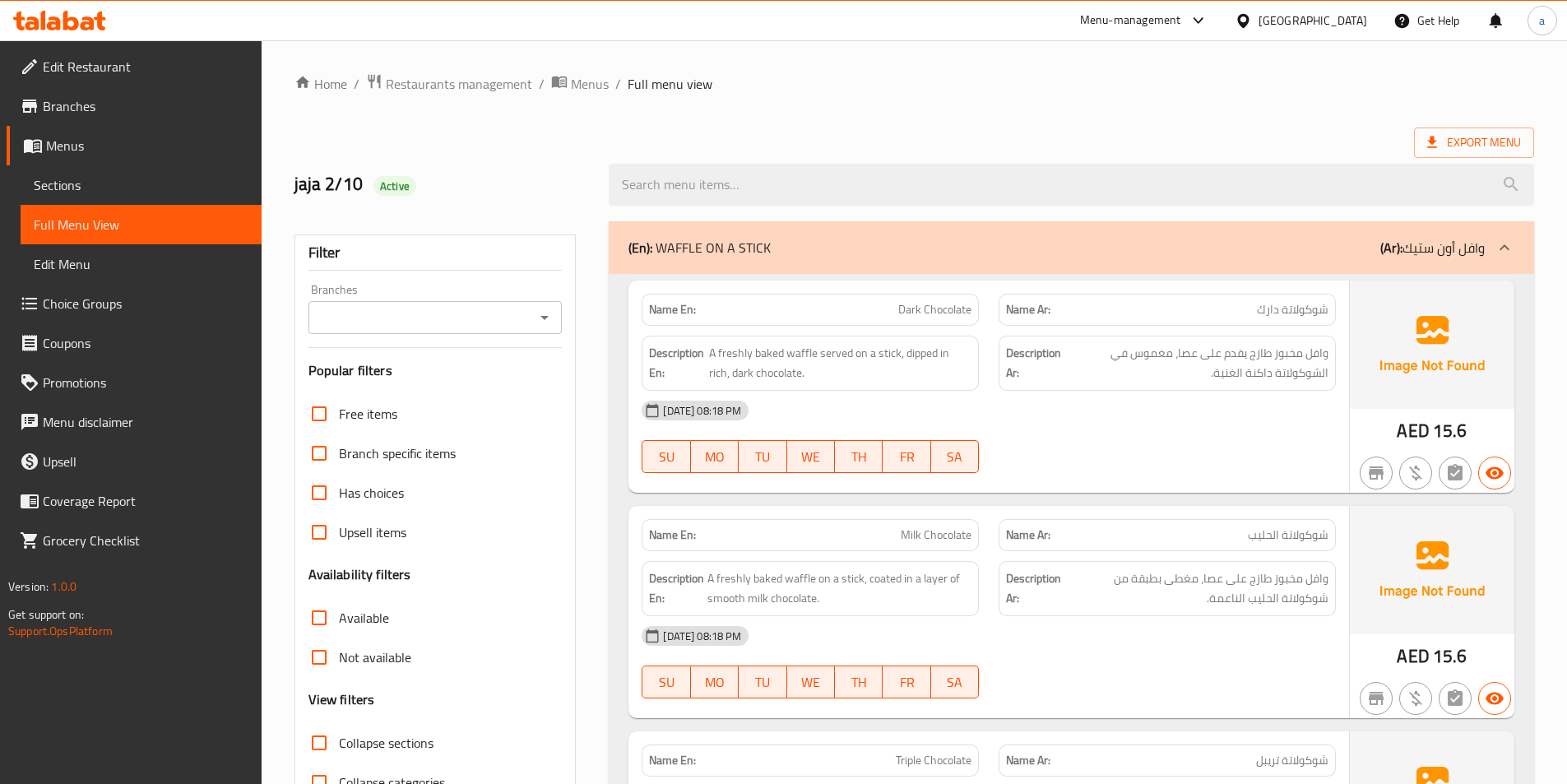
click at [66, 111] on span "Branches" at bounding box center [146, 106] width 206 height 20
